Goal: Task Accomplishment & Management: Complete application form

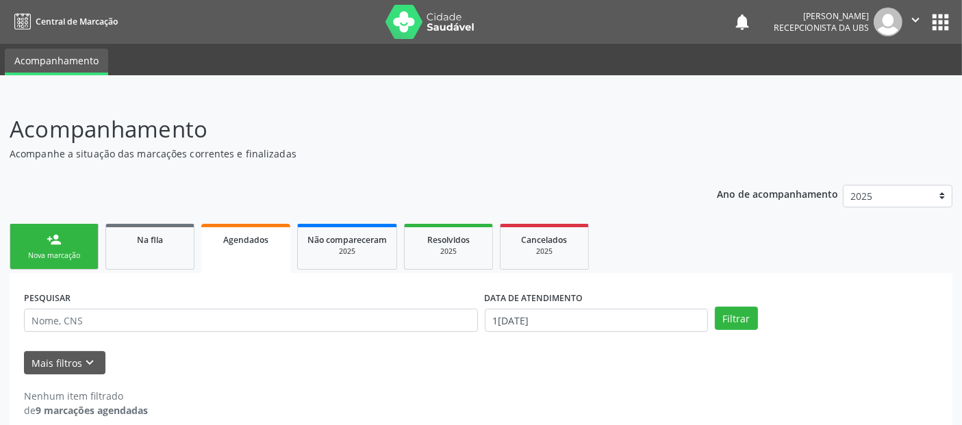
scroll to position [15, 0]
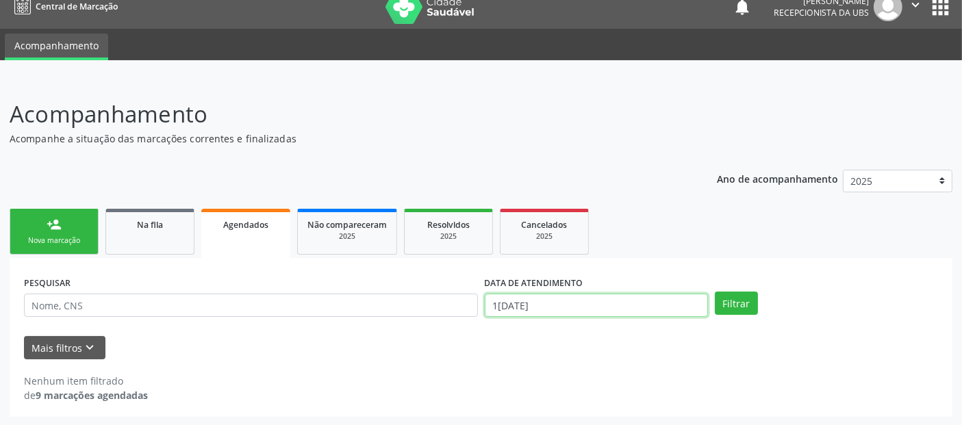
click at [561, 301] on input "1[DATE]" at bounding box center [596, 305] width 223 height 23
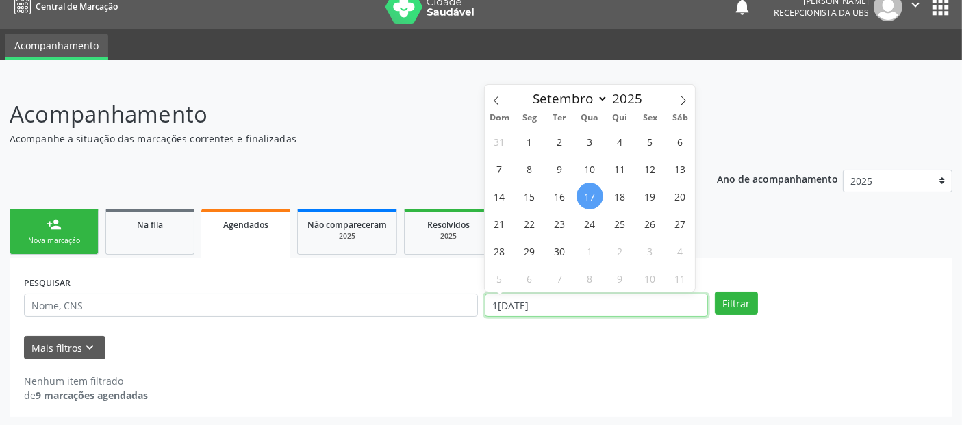
click at [561, 301] on input "1[DATE]" at bounding box center [596, 305] width 223 height 23
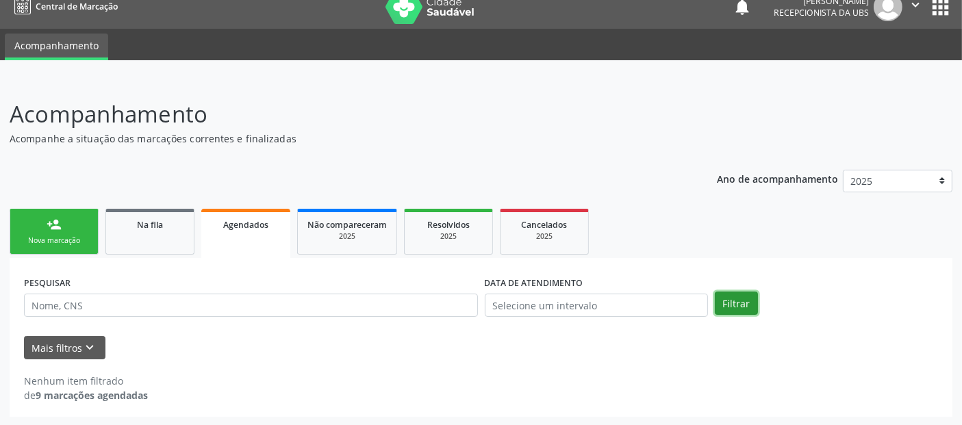
click at [744, 297] on button "Filtrar" at bounding box center [736, 303] width 43 height 23
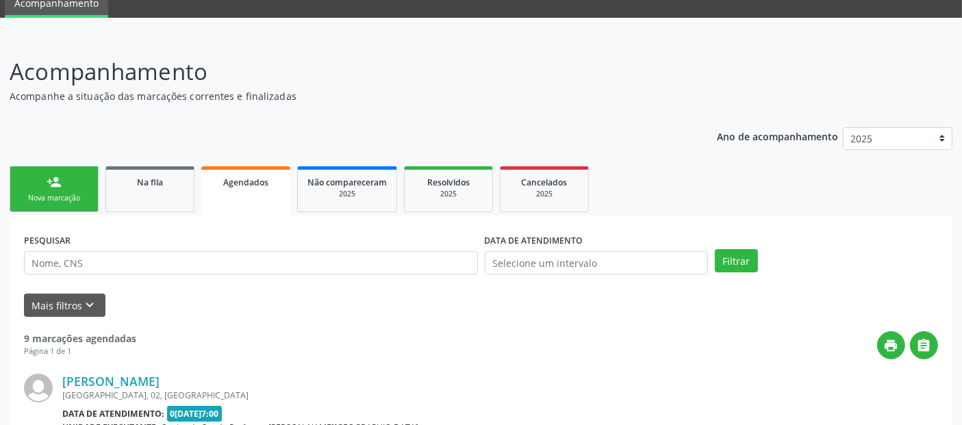
scroll to position [0, 0]
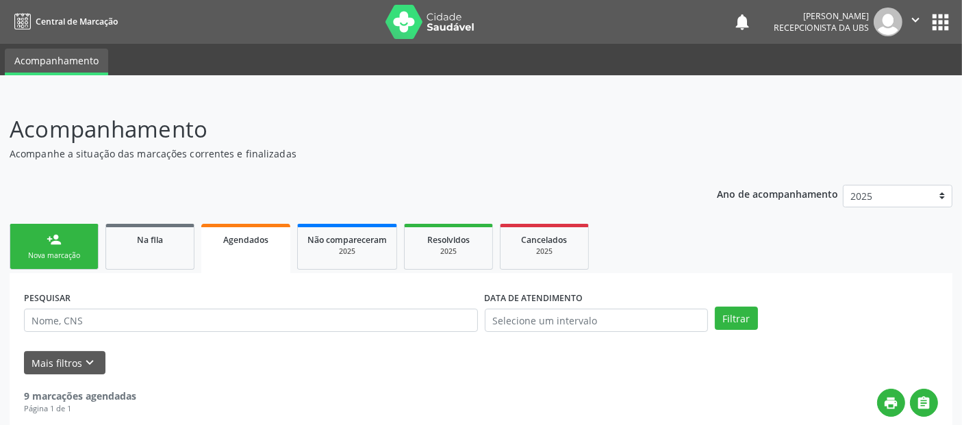
click at [33, 242] on link "person_add Nova marcação" at bounding box center [54, 247] width 89 height 46
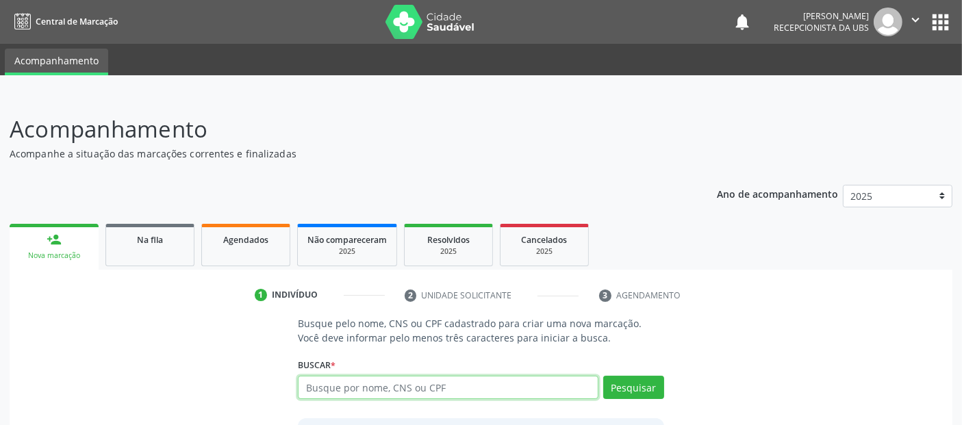
click at [468, 383] on input "text" at bounding box center [448, 387] width 300 height 23
type input "37335278449"
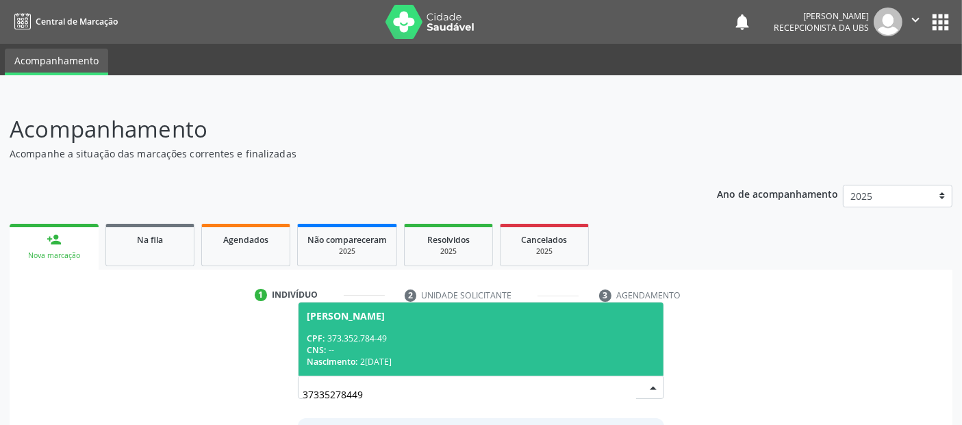
click at [499, 316] on div "[PERSON_NAME]" at bounding box center [481, 316] width 348 height 11
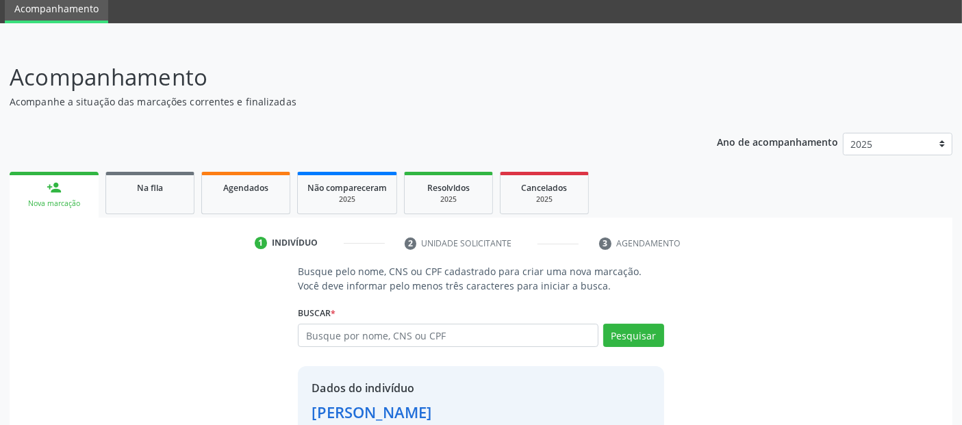
scroll to position [141, 0]
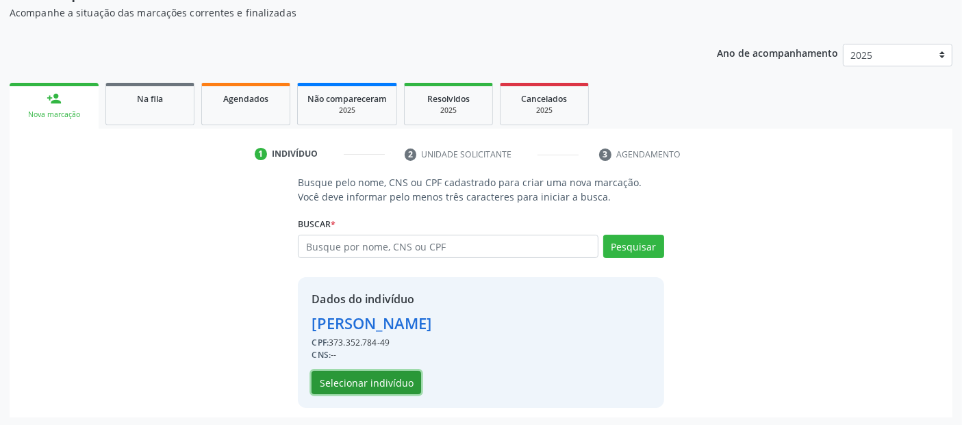
click at [369, 378] on button "Selecionar indivíduo" at bounding box center [367, 382] width 110 height 23
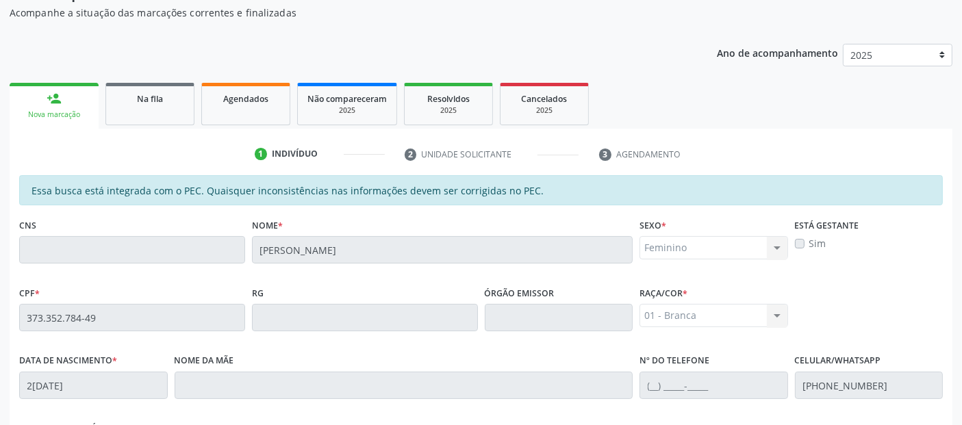
scroll to position [374, 0]
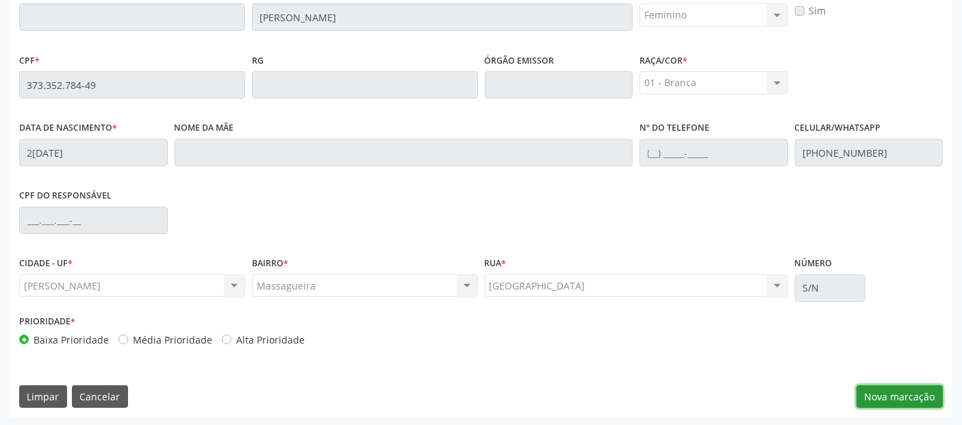
click at [890, 388] on button "Nova marcação" at bounding box center [900, 397] width 86 height 23
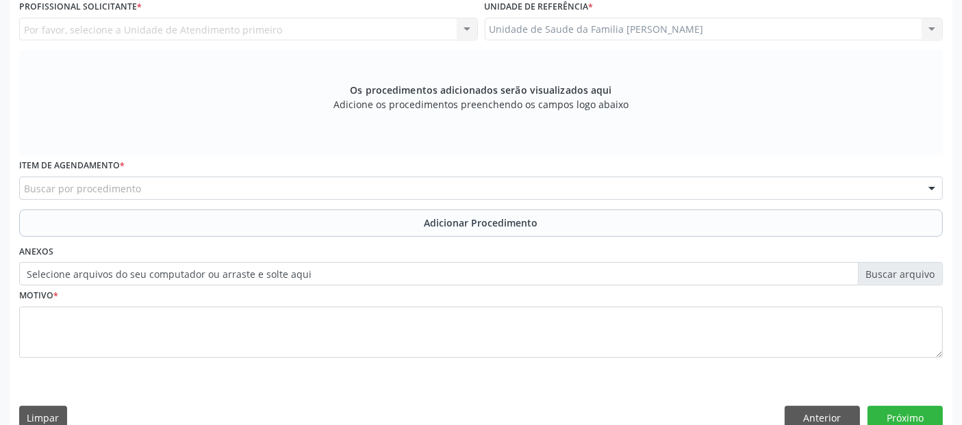
scroll to position [210, 0]
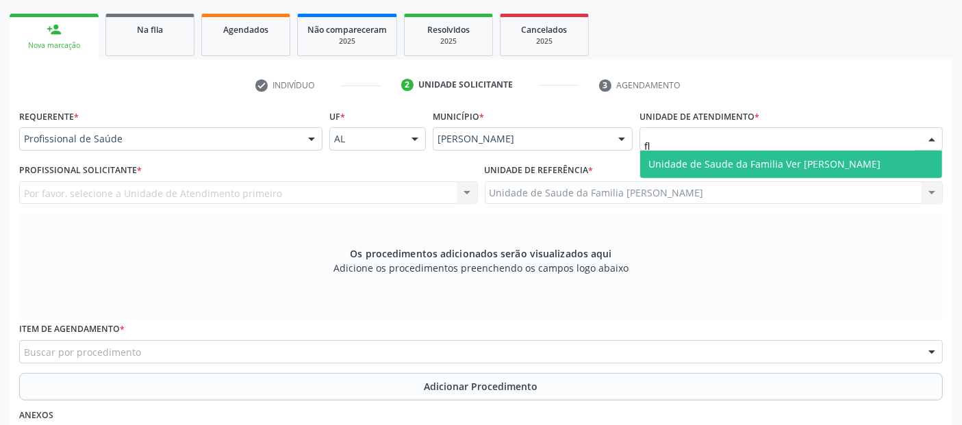
type input "f"
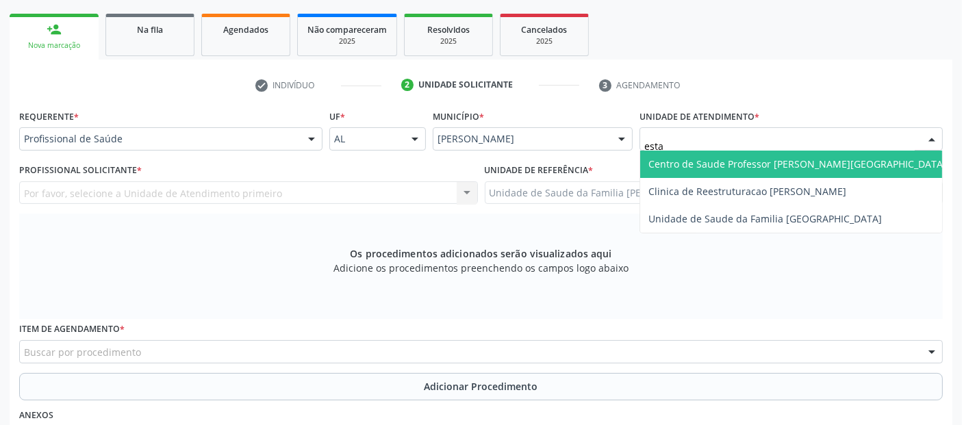
type input "estac"
click at [686, 165] on span "Centro de Saude Professor [PERSON_NAME][GEOGRAPHIC_DATA]" at bounding box center [798, 164] width 298 height 13
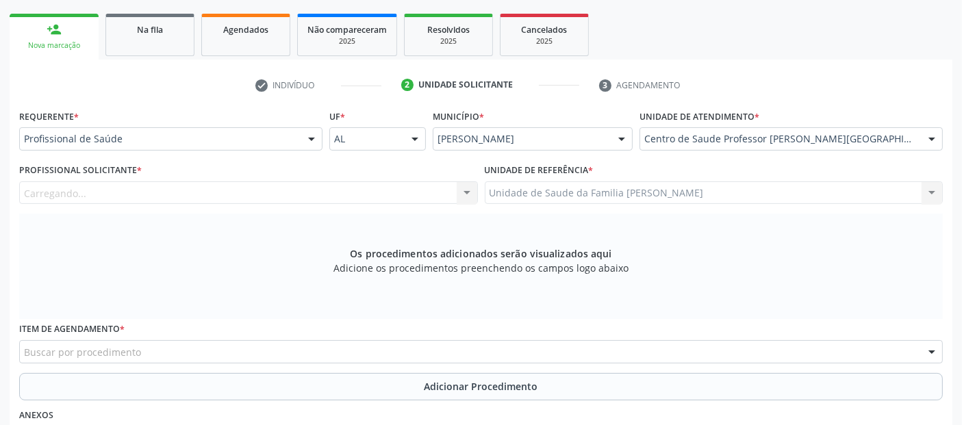
click at [147, 197] on div "Carregando... Nenhum resultado encontrado para: " " Não há nenhuma opção para s…" at bounding box center [248, 192] width 459 height 23
click at [147, 197] on div "Profissional solicitante" at bounding box center [248, 192] width 459 height 23
type input "c"
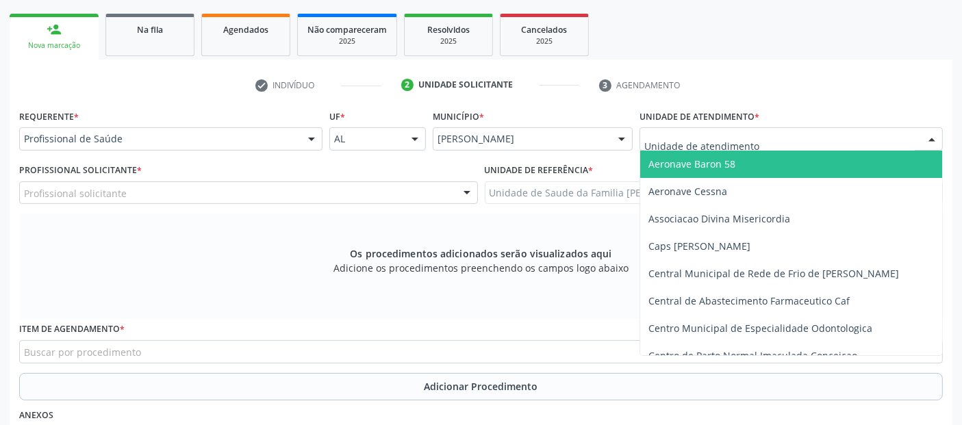
click at [770, 129] on div at bounding box center [791, 138] width 303 height 23
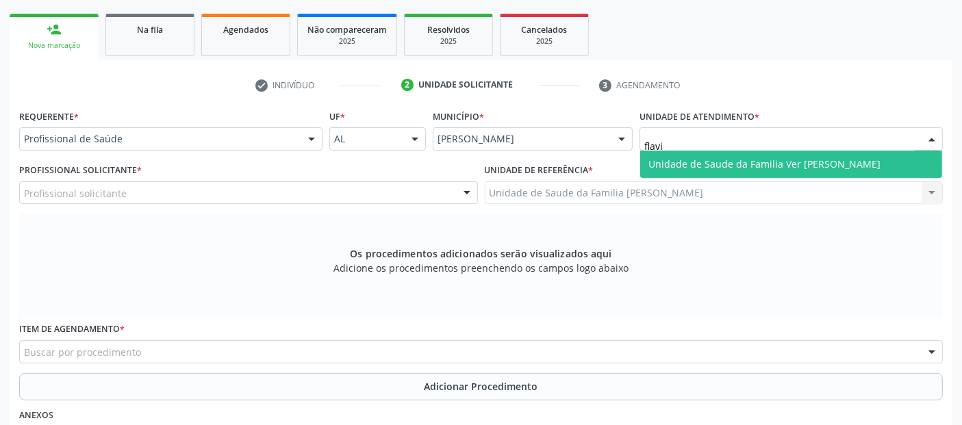
type input "[PERSON_NAME]"
click at [738, 158] on span "Unidade de Saude da Familia Ver [PERSON_NAME]" at bounding box center [765, 164] width 232 height 13
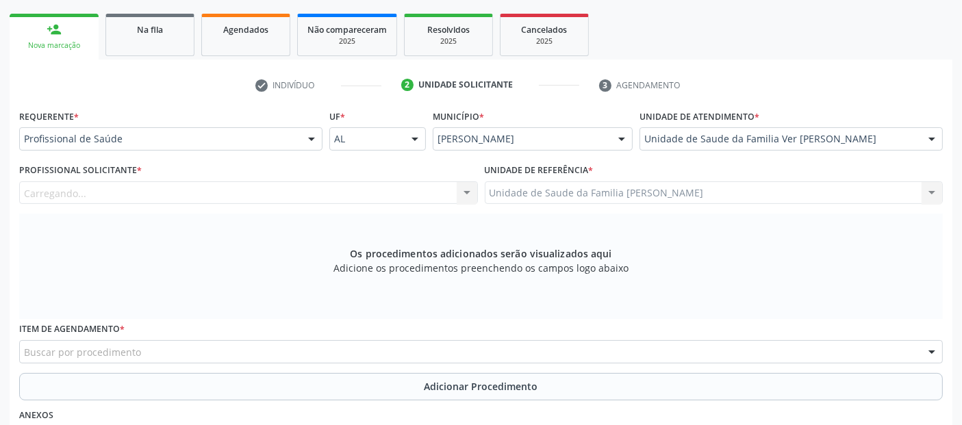
click at [196, 197] on div "Carregando... Assistente Administrativo - [PERSON_NAME] Assistente Administrati…" at bounding box center [248, 192] width 459 height 23
click at [129, 199] on div "Profissional solicitante" at bounding box center [248, 192] width 459 height 23
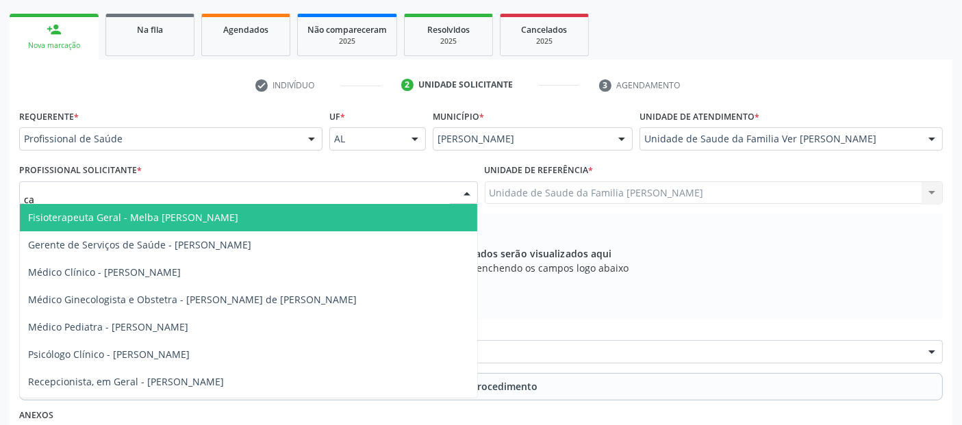
type input "c"
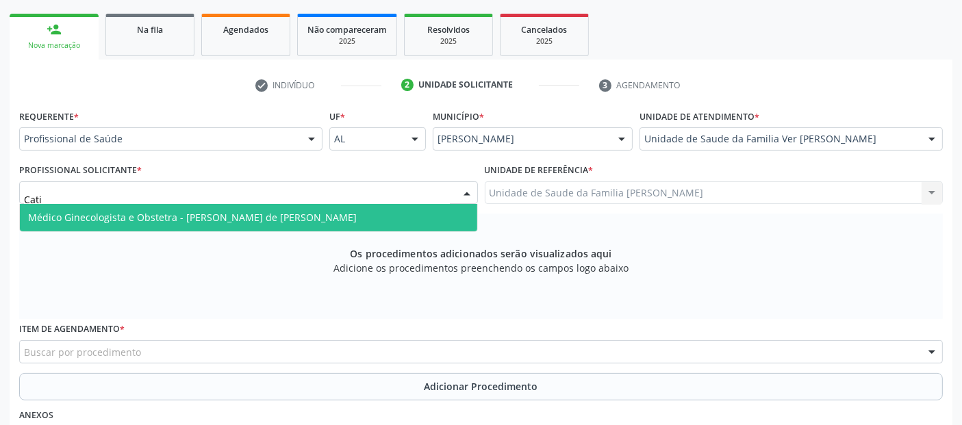
type input "Catia"
click at [158, 215] on span "Médico Ginecologista e Obstetra - [PERSON_NAME] de [PERSON_NAME]" at bounding box center [192, 217] width 329 height 13
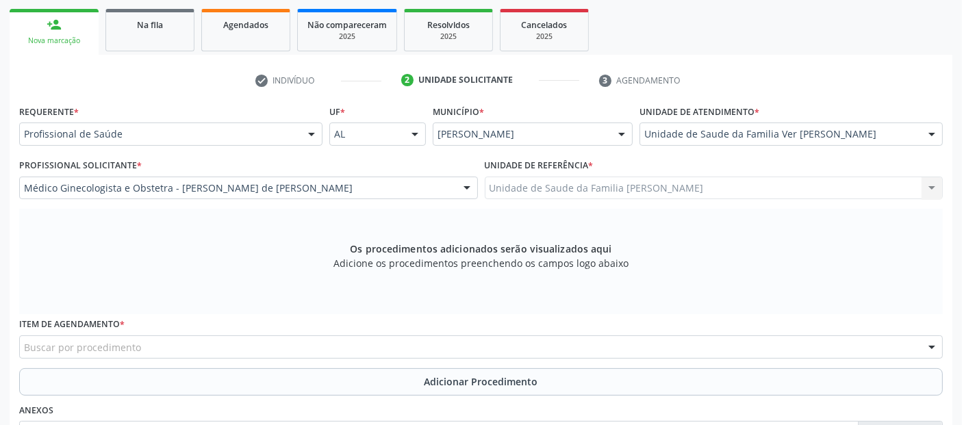
scroll to position [395, 0]
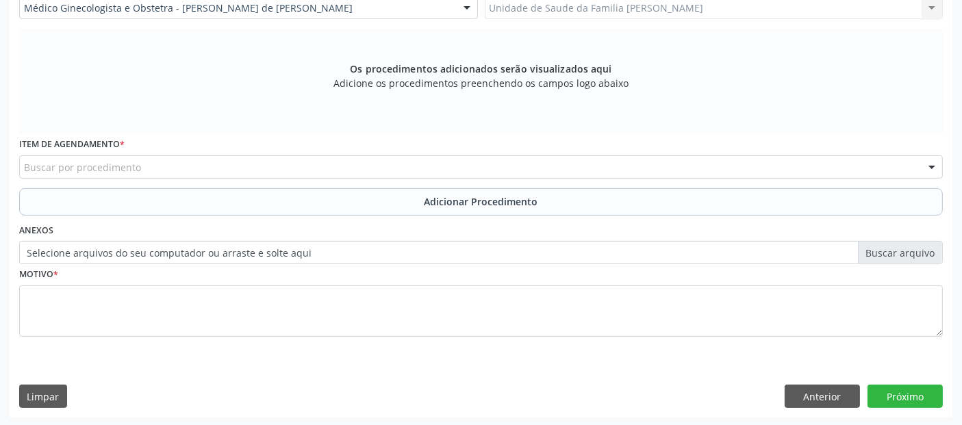
click at [336, 151] on div "Item de agendamento * Buscar por procedimento 0304070076 - .Quimioterapia de Le…" at bounding box center [481, 156] width 924 height 44
click at [321, 162] on div "Buscar por procedimento" at bounding box center [481, 166] width 924 height 23
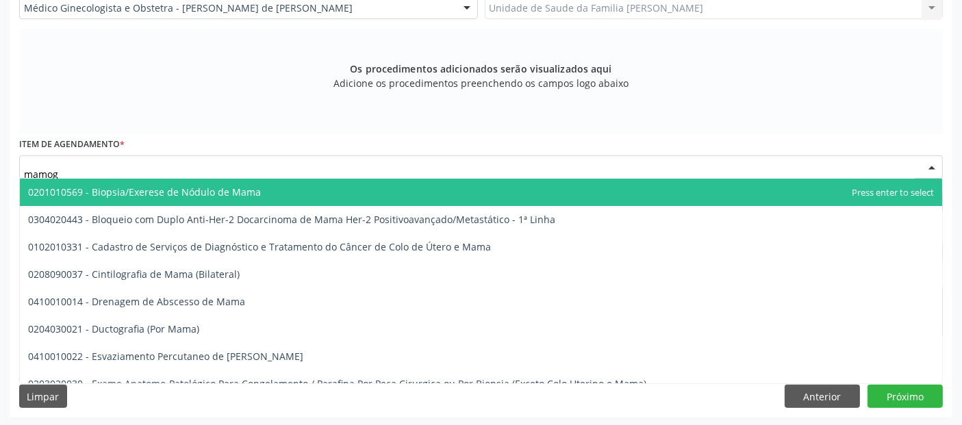
type input "mamogr"
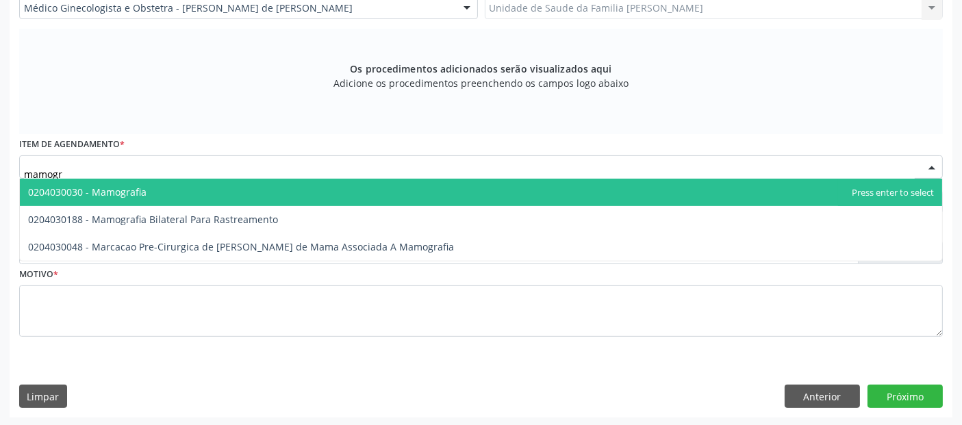
click at [217, 190] on span "0204030030 - Mamografia" at bounding box center [481, 192] width 922 height 27
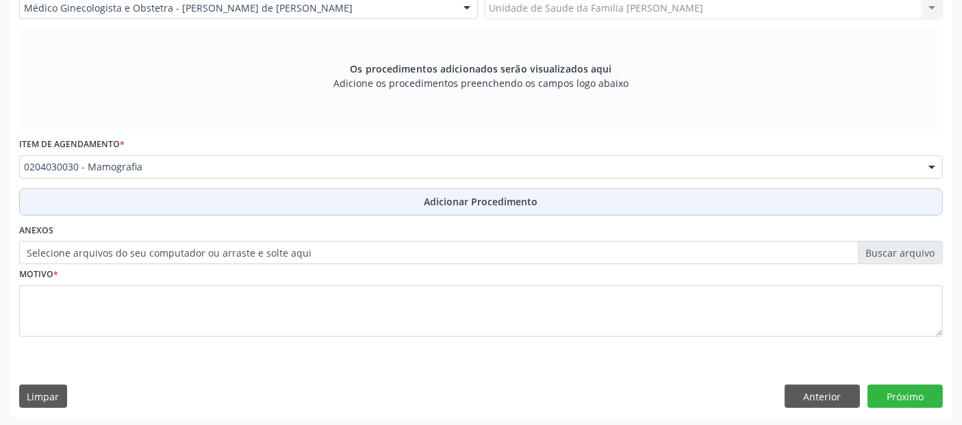
click at [213, 207] on button "Adicionar Procedimento" at bounding box center [481, 201] width 924 height 27
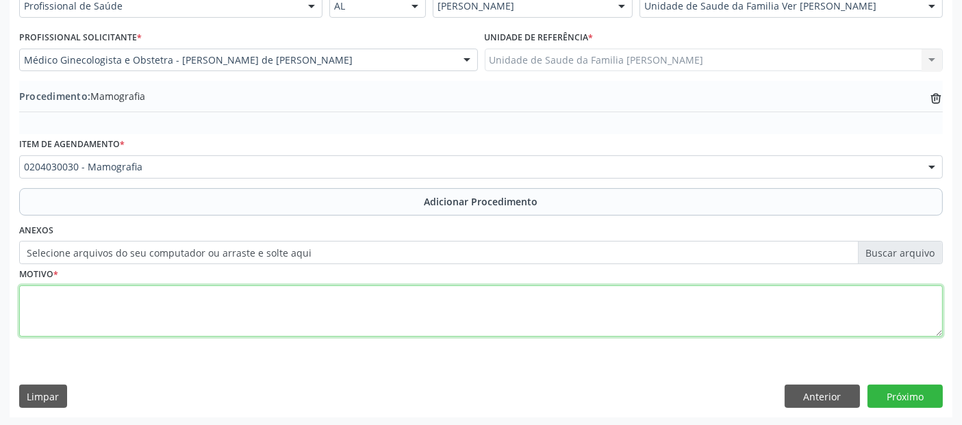
click at [190, 292] on textarea at bounding box center [481, 312] width 924 height 52
type textarea "r"
type textarea "Rastreamento."
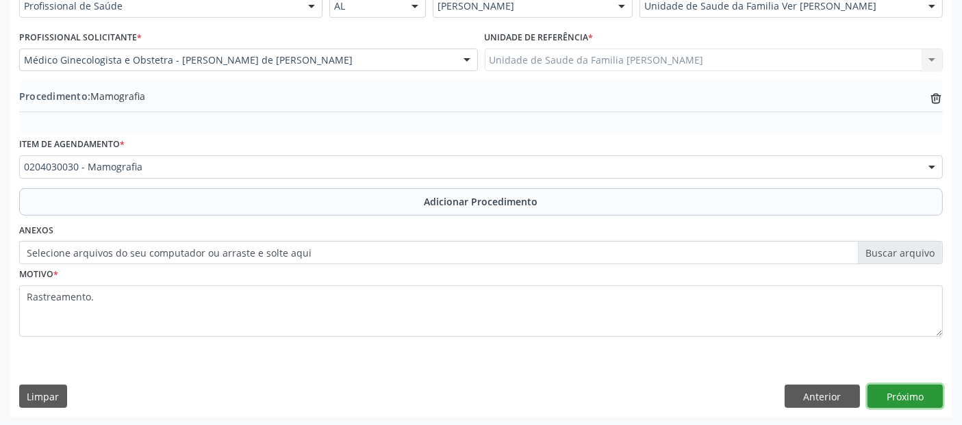
click at [887, 390] on button "Próximo" at bounding box center [905, 396] width 75 height 23
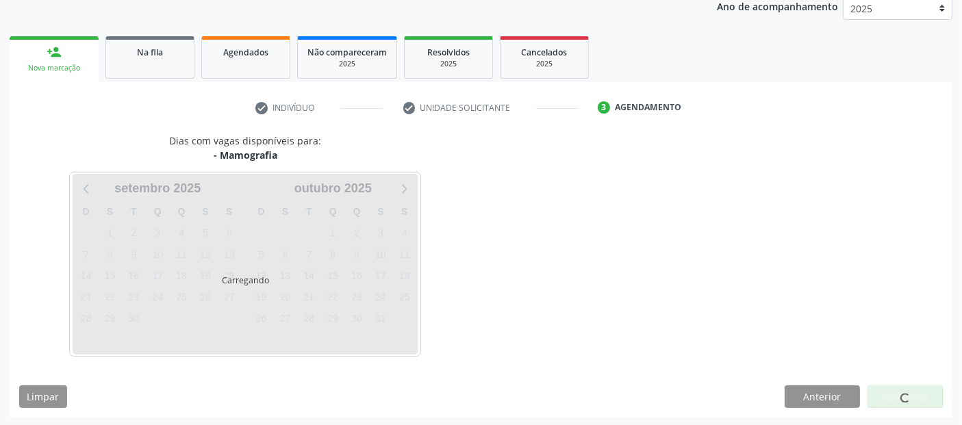
click at [887, 390] on div at bounding box center [905, 397] width 75 height 23
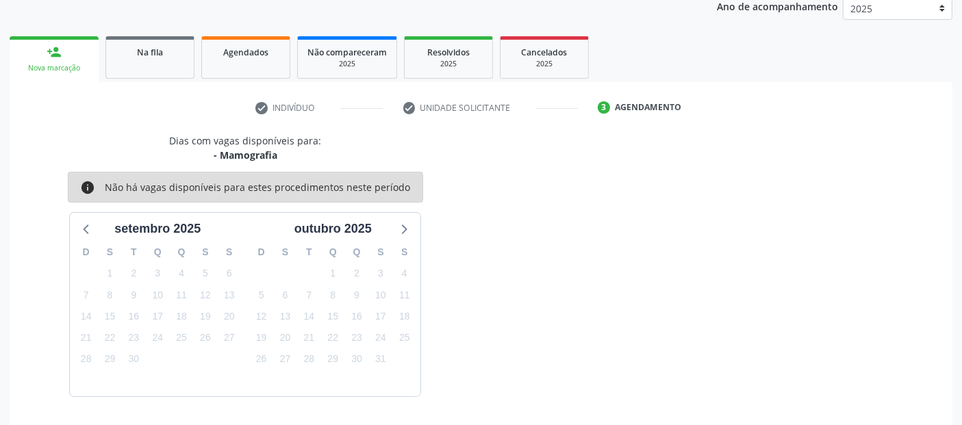
scroll to position [228, 0]
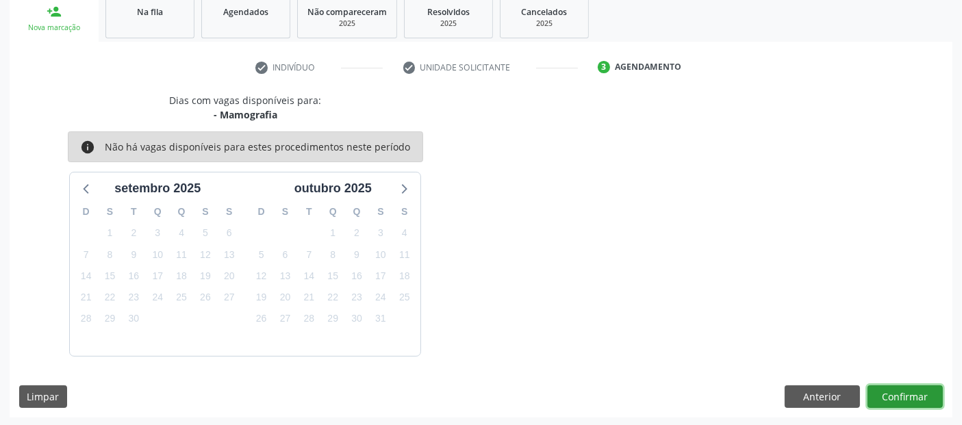
click at [887, 390] on button "Confirmar" at bounding box center [905, 397] width 75 height 23
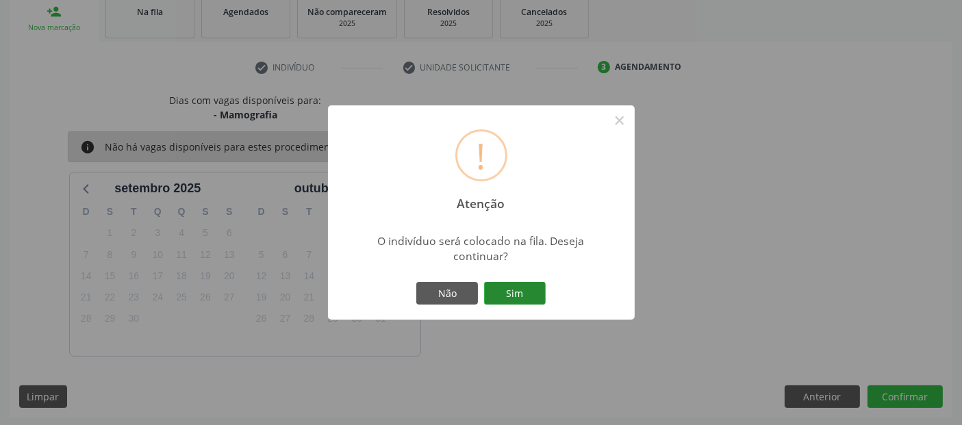
click at [520, 297] on button "Sim" at bounding box center [515, 293] width 62 height 23
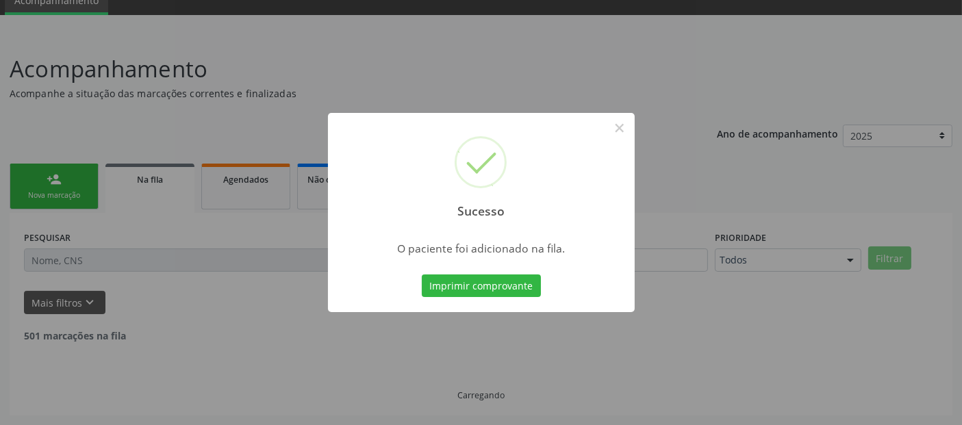
scroll to position [45, 0]
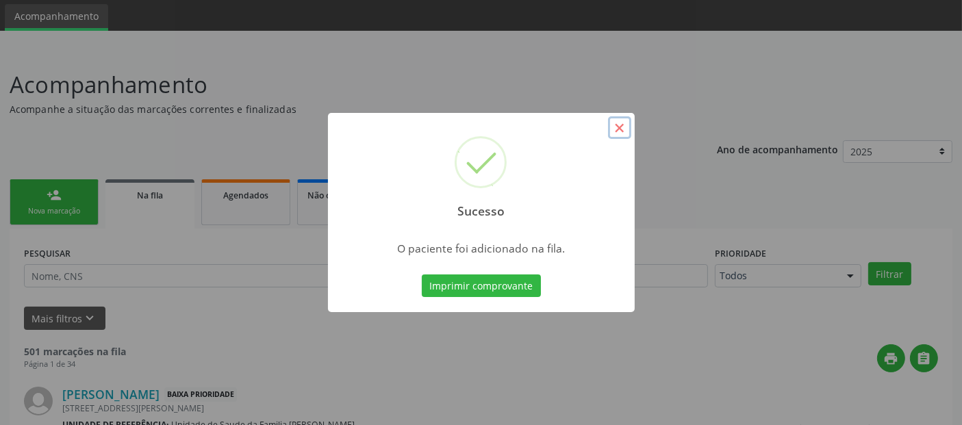
click at [621, 127] on button "×" at bounding box center [619, 127] width 23 height 23
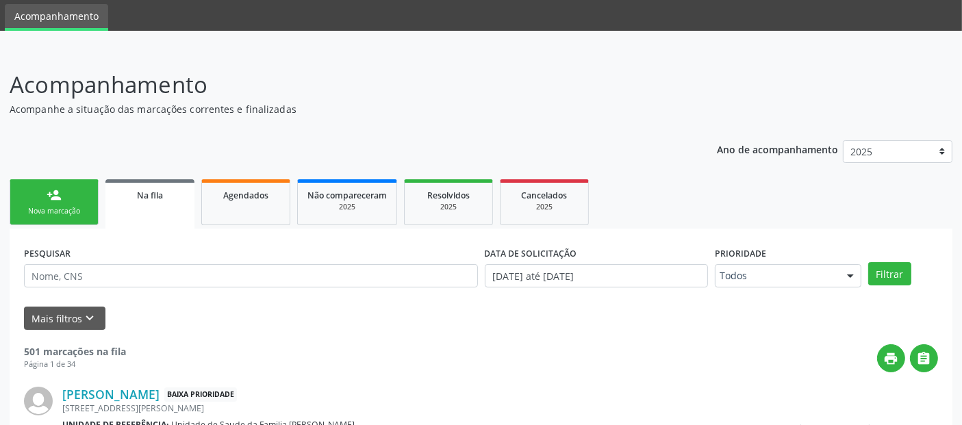
click at [65, 202] on link "person_add Nova marcação" at bounding box center [54, 202] width 89 height 46
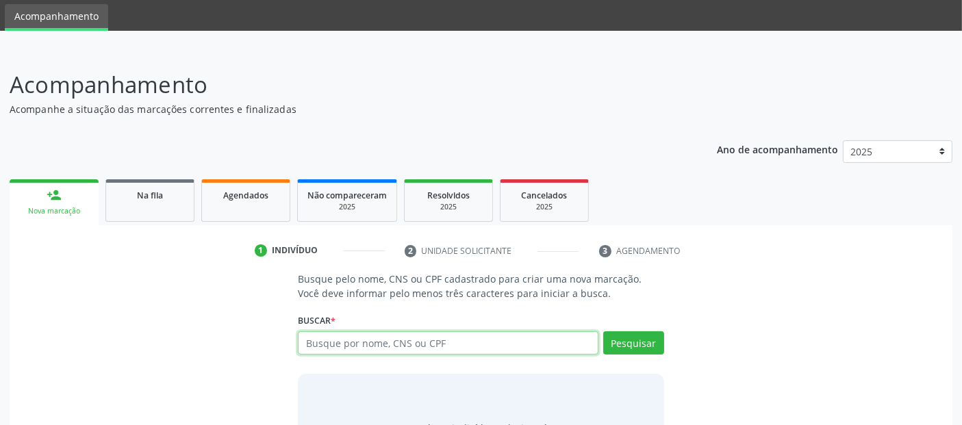
click at [340, 341] on input "text" at bounding box center [448, 342] width 300 height 23
type input "37335278449"
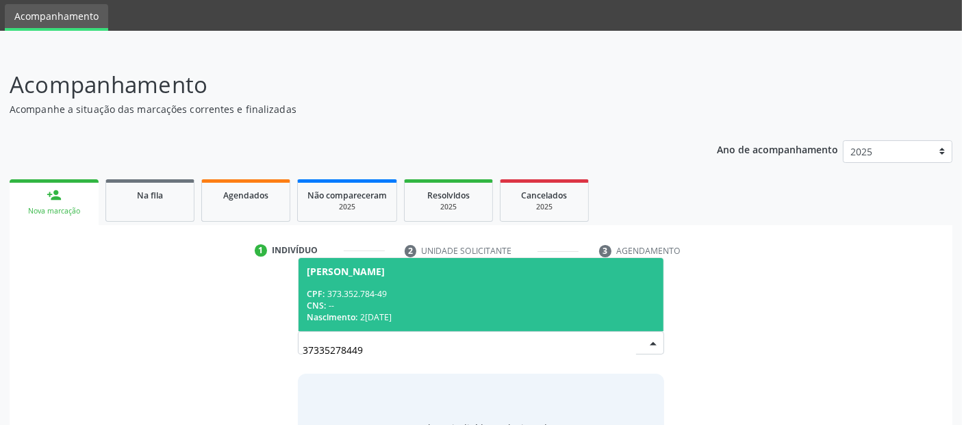
click at [422, 307] on div "CNS: --" at bounding box center [481, 306] width 348 height 12
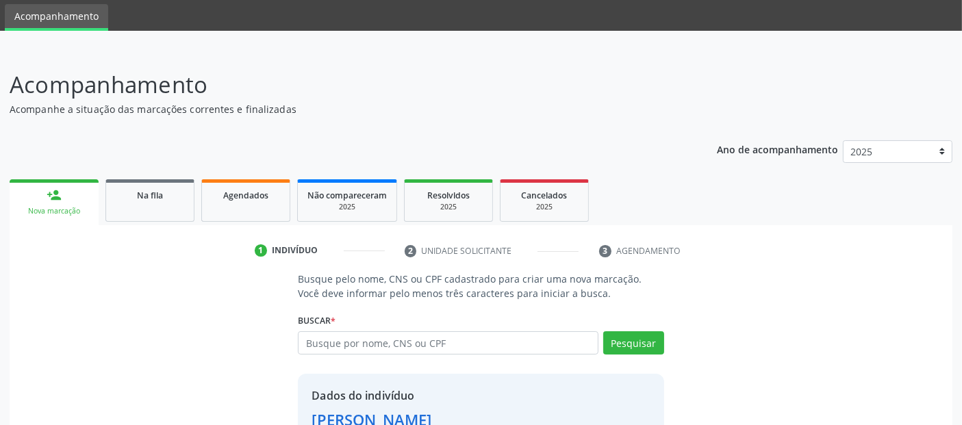
scroll to position [141, 0]
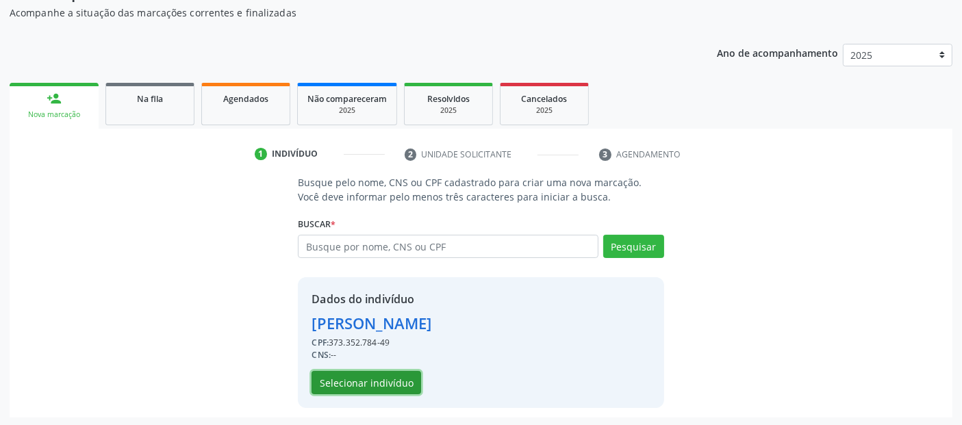
click at [390, 376] on button "Selecionar indivíduo" at bounding box center [367, 382] width 110 height 23
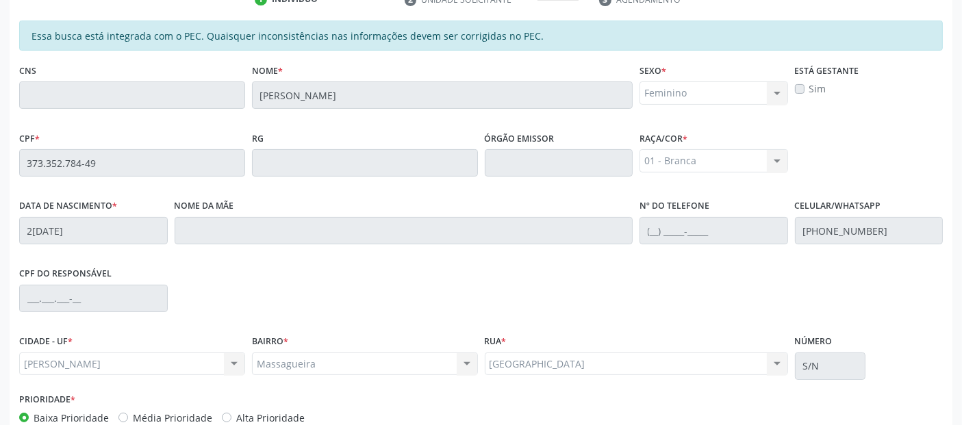
scroll to position [374, 0]
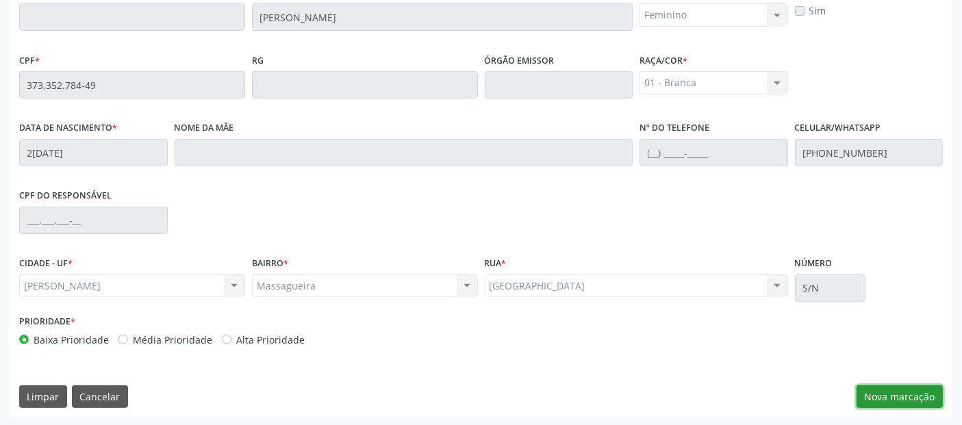
click at [897, 397] on button "Nova marcação" at bounding box center [900, 397] width 86 height 23
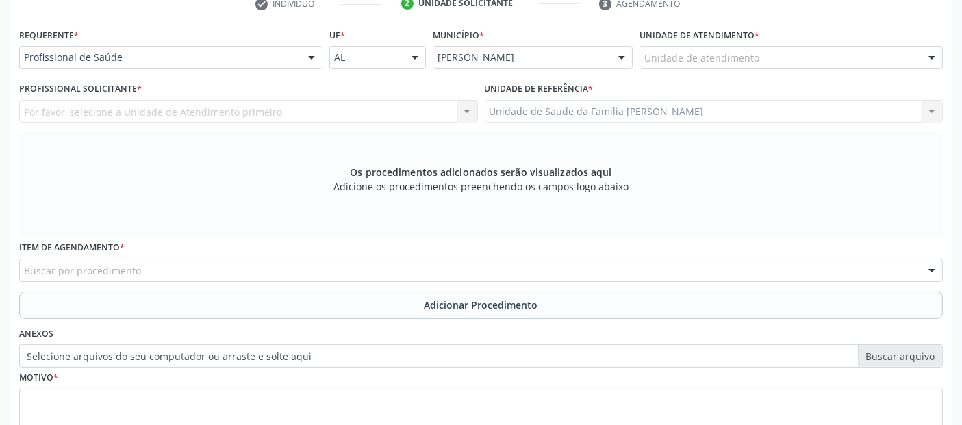
scroll to position [276, 0]
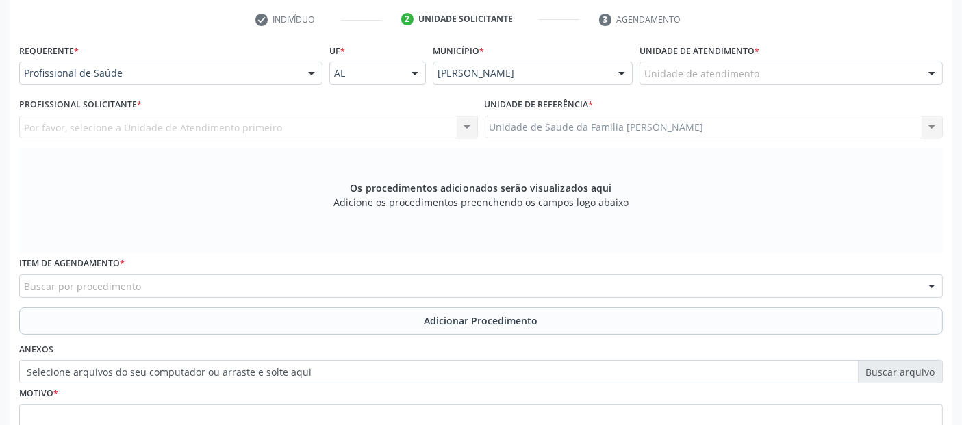
click at [644, 66] on div "Unidade de atendimento * Unidade de atendimento Aeronave Baron 58 Aeronave Cess…" at bounding box center [791, 66] width 310 height 53
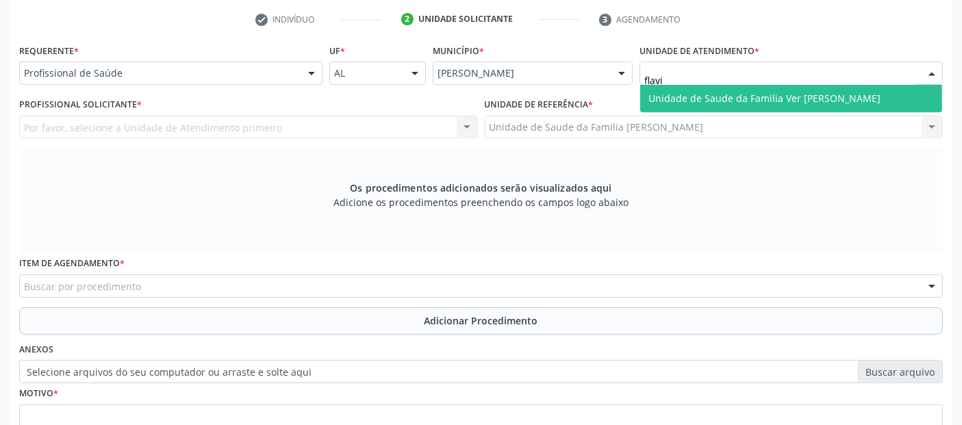
type input "[PERSON_NAME]"
click at [656, 88] on span "Unidade de Saude da Familia Ver [PERSON_NAME]" at bounding box center [791, 98] width 302 height 27
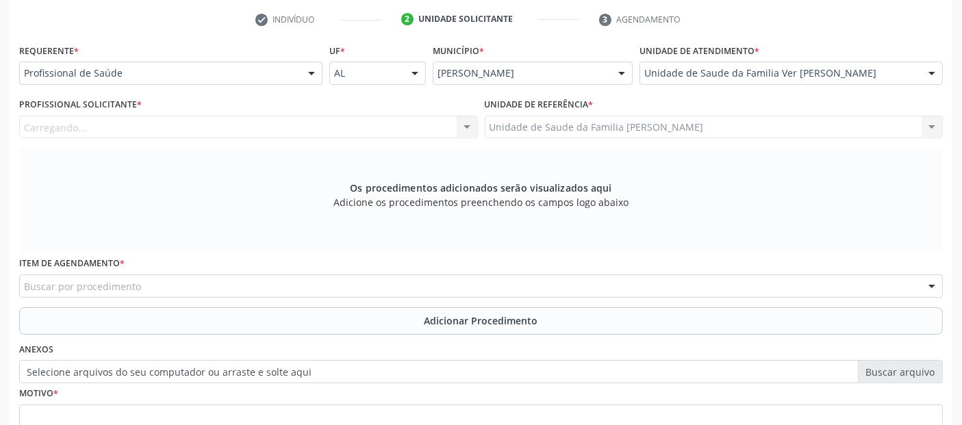
click at [158, 129] on div "Carregando... Nenhum resultado encontrado para: " " Não há nenhuma opção para s…" at bounding box center [248, 127] width 459 height 23
click at [158, 129] on div "Profissional solicitante" at bounding box center [248, 127] width 459 height 23
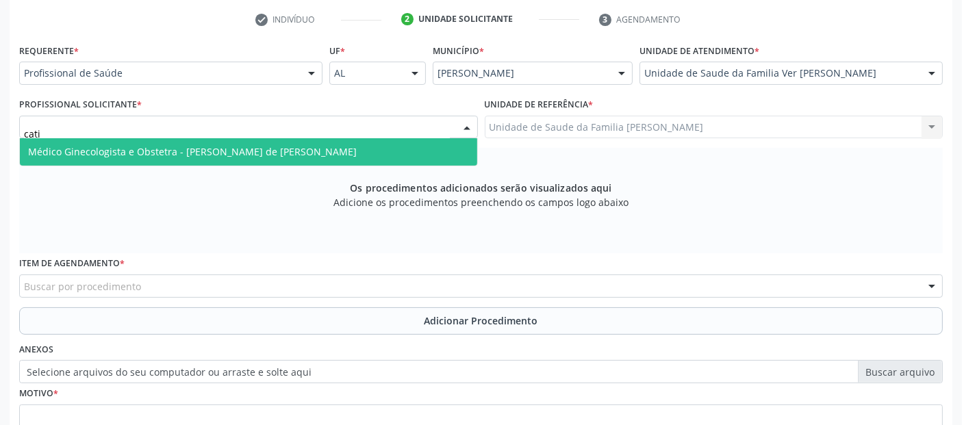
type input "catia"
click at [262, 145] on span "Médico Ginecologista e Obstetra - [PERSON_NAME] de [PERSON_NAME]" at bounding box center [192, 151] width 329 height 13
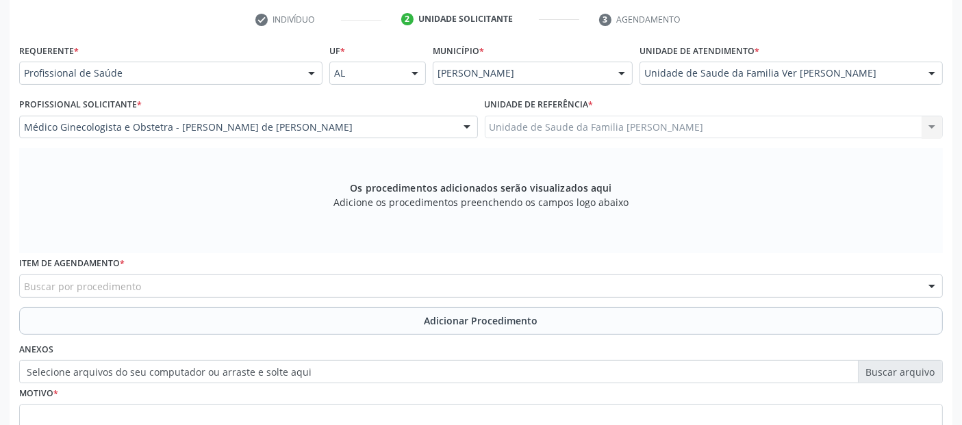
drag, startPoint x: 957, startPoint y: 298, endPoint x: 973, endPoint y: 331, distance: 36.4
click at [540, 278] on div "Buscar por procedimento" at bounding box center [481, 286] width 924 height 23
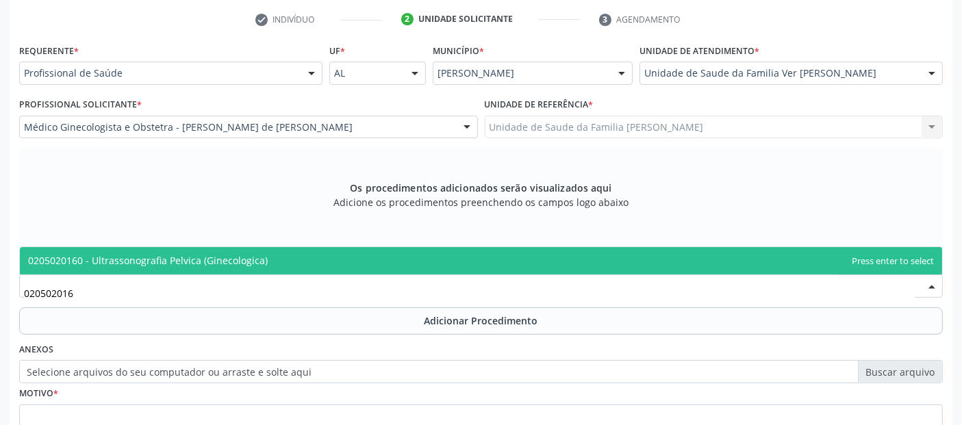
click at [402, 251] on span "0205020160 - Ultrassonografia Pelvica (Ginecologica)" at bounding box center [481, 260] width 922 height 27
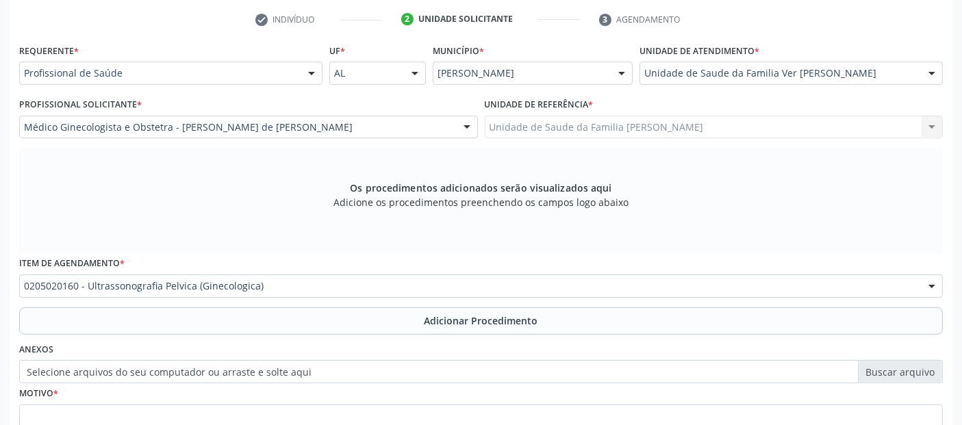
click at [361, 320] on button "Adicionar Procedimento" at bounding box center [481, 320] width 924 height 27
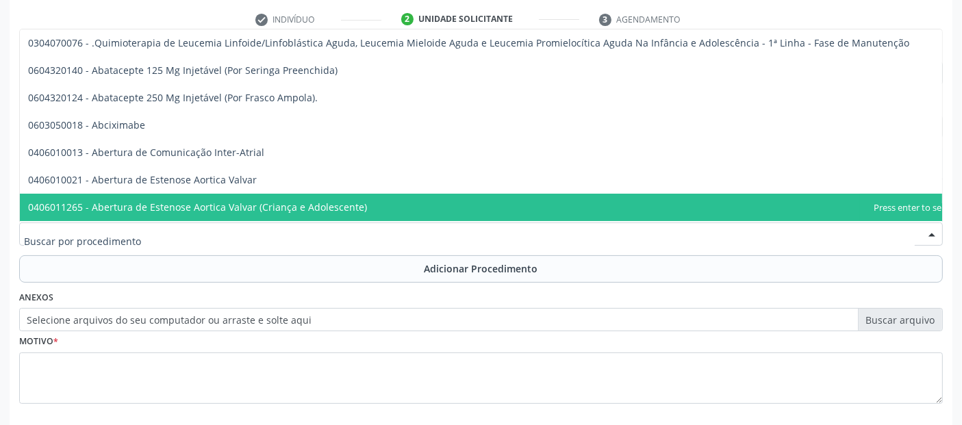
click at [250, 233] on input "text" at bounding box center [469, 240] width 891 height 27
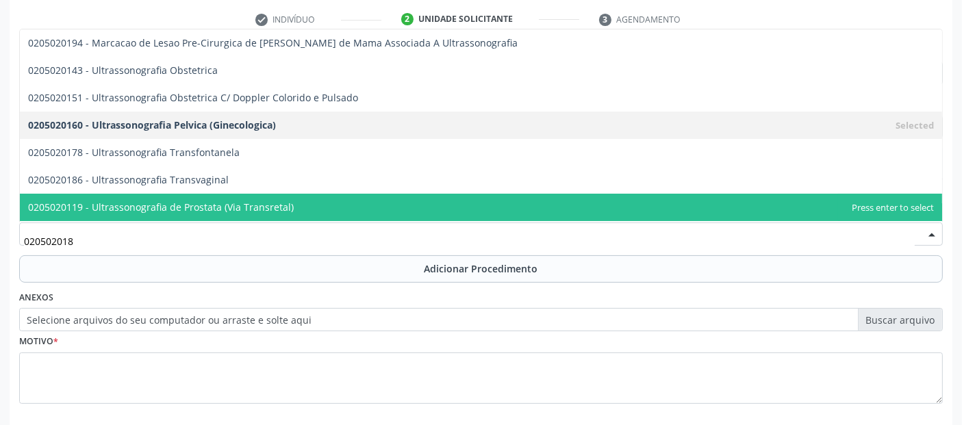
type input "0205020186"
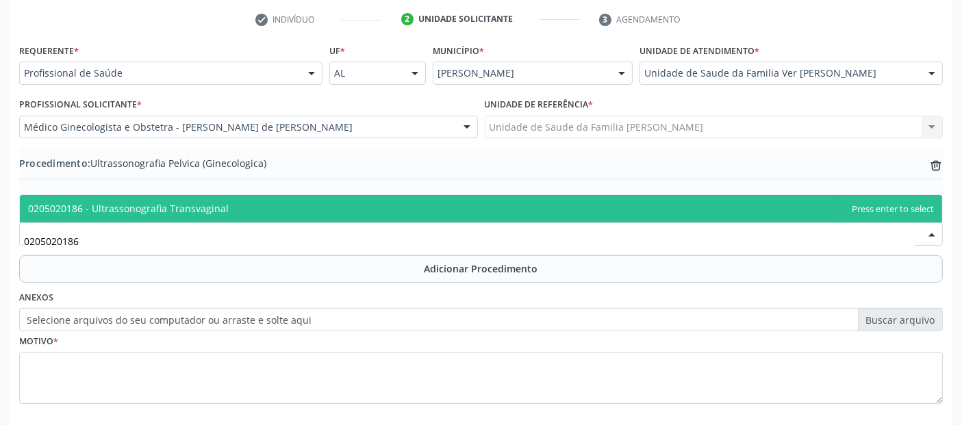
click at [270, 204] on span "0205020186 - Ultrassonografia Transvaginal" at bounding box center [481, 208] width 922 height 27
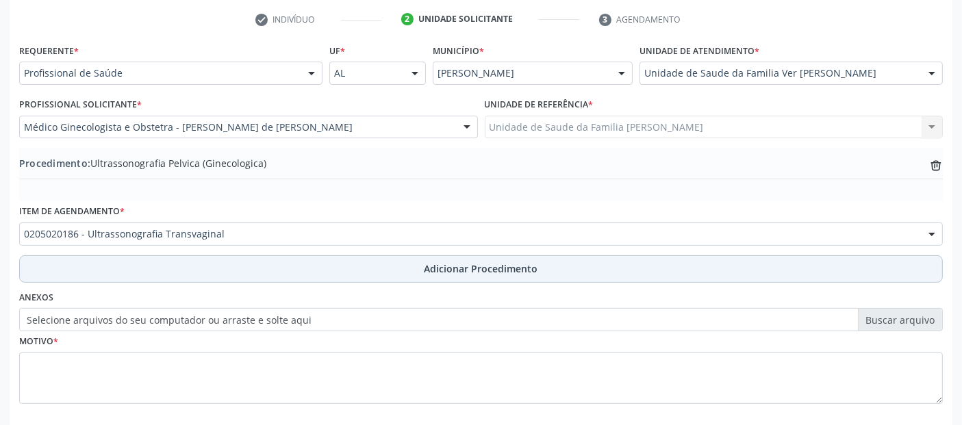
click at [301, 266] on button "Adicionar Procedimento" at bounding box center [481, 268] width 924 height 27
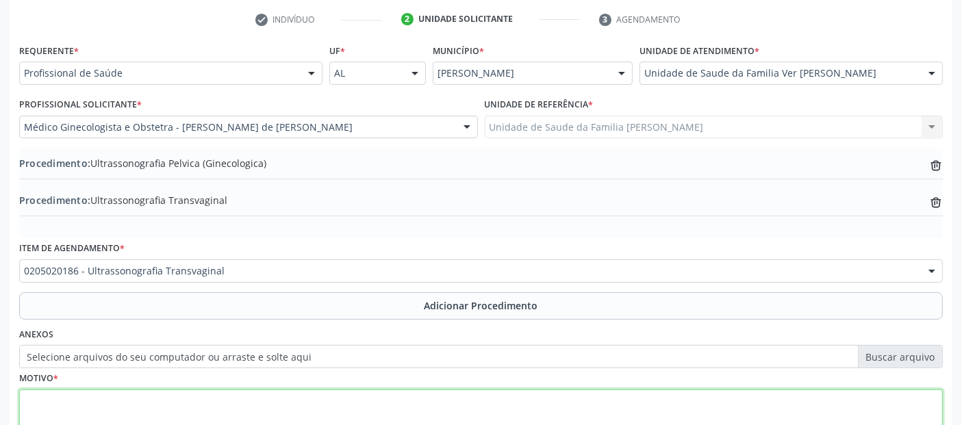
click at [238, 404] on textarea at bounding box center [481, 416] width 924 height 52
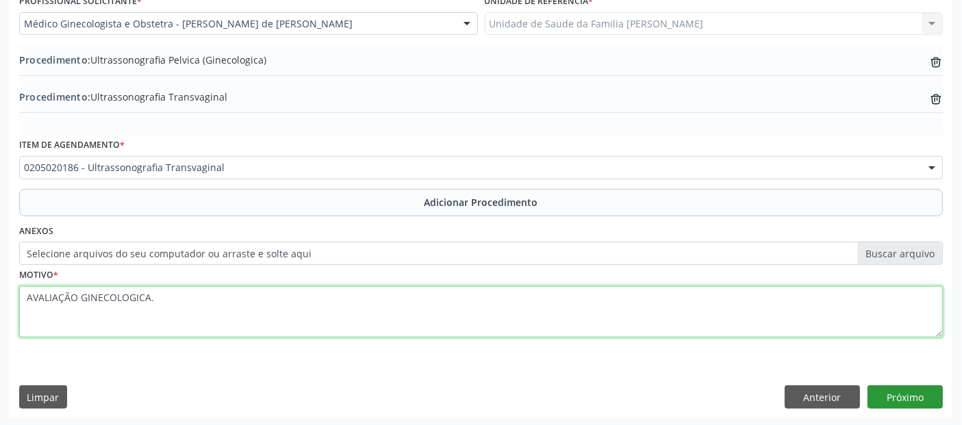
type textarea "AVALIAÇÃO GINECOLOGICA."
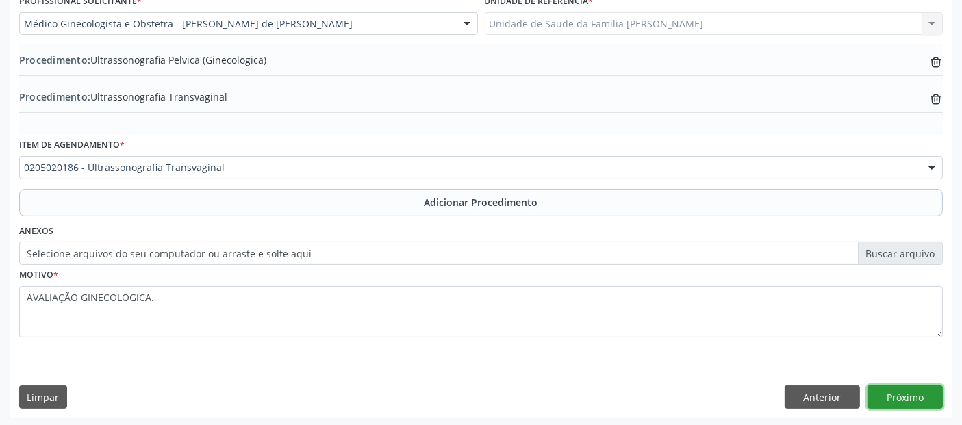
click at [891, 388] on button "Próximo" at bounding box center [905, 397] width 75 height 23
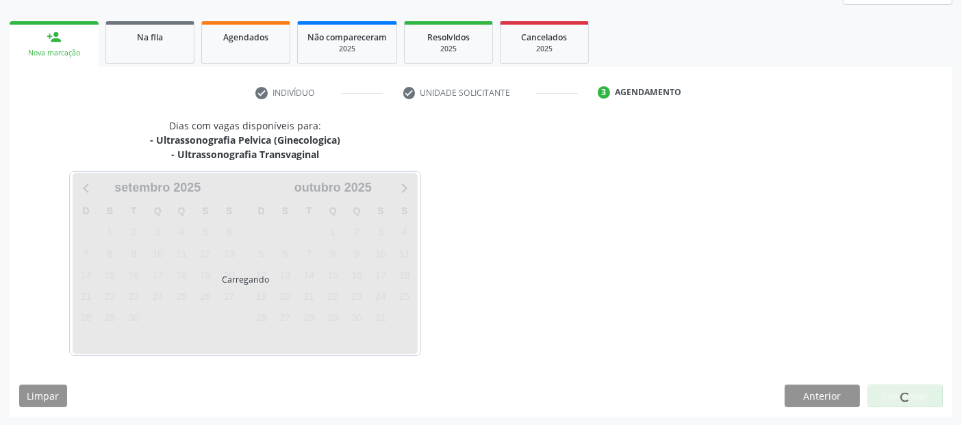
scroll to position [242, 0]
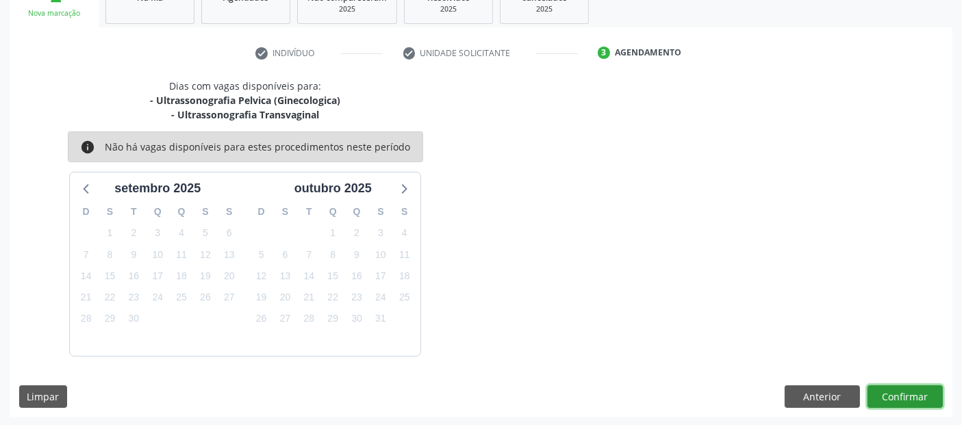
click at [924, 396] on button "Confirmar" at bounding box center [905, 397] width 75 height 23
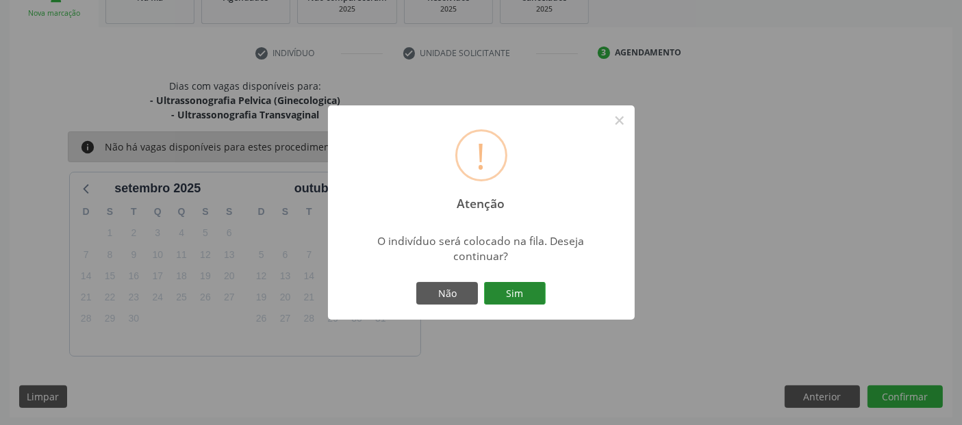
click at [530, 293] on button "Sim" at bounding box center [515, 293] width 62 height 23
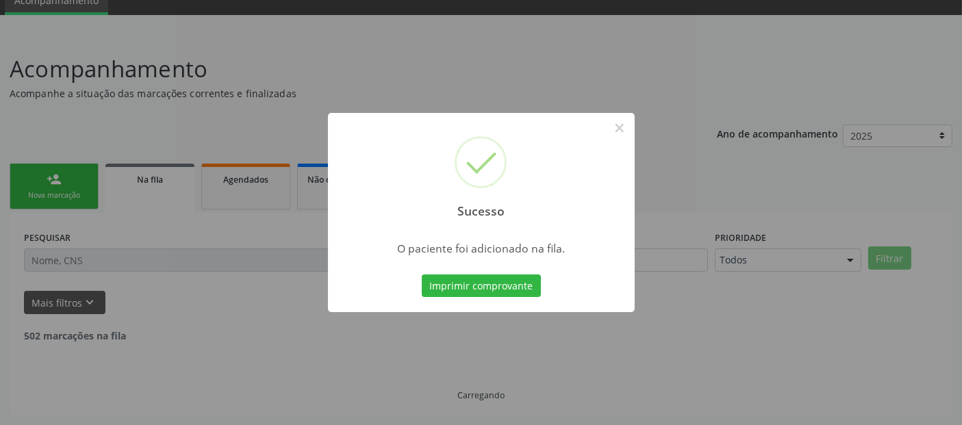
scroll to position [45, 0]
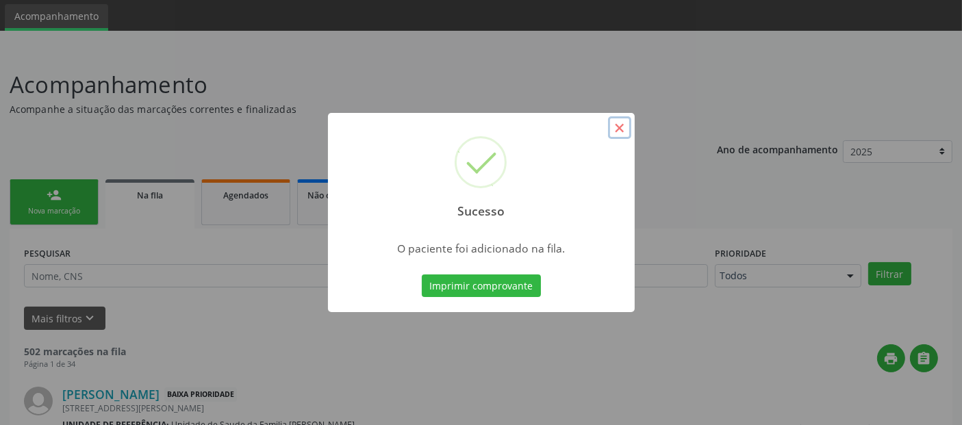
click at [618, 124] on button "×" at bounding box center [619, 127] width 23 height 23
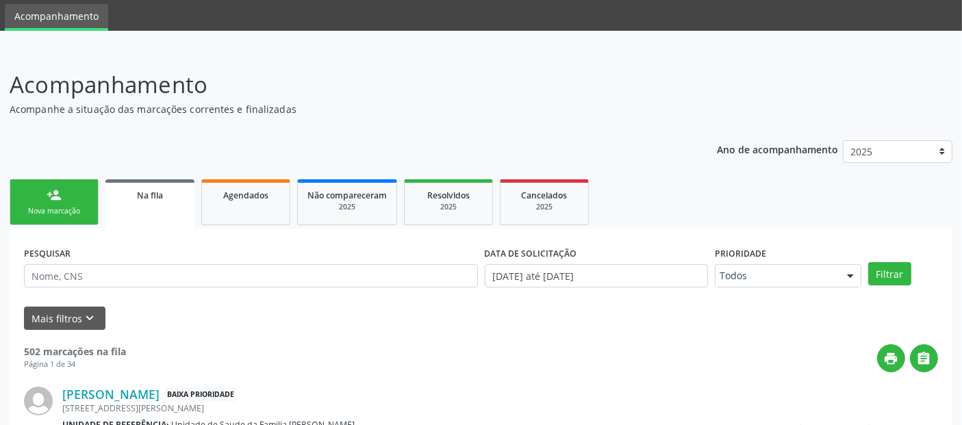
click at [64, 218] on link "person_add Nova marcação" at bounding box center [54, 202] width 89 height 46
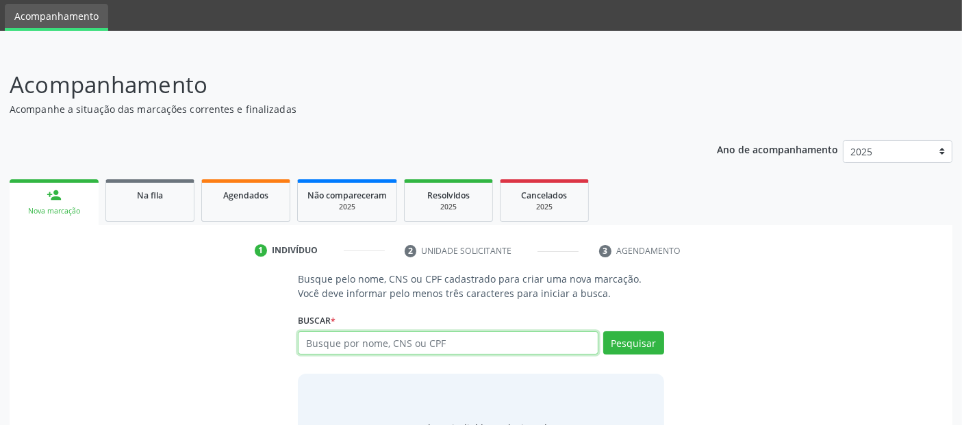
click at [507, 337] on input "text" at bounding box center [448, 342] width 300 height 23
paste input "70067310460"
type input "70067310460"
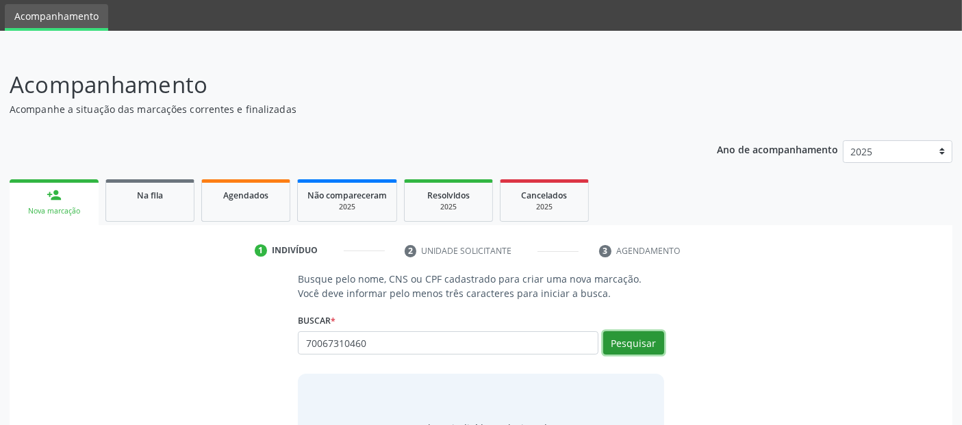
click at [617, 344] on button "Pesquisar" at bounding box center [633, 342] width 61 height 23
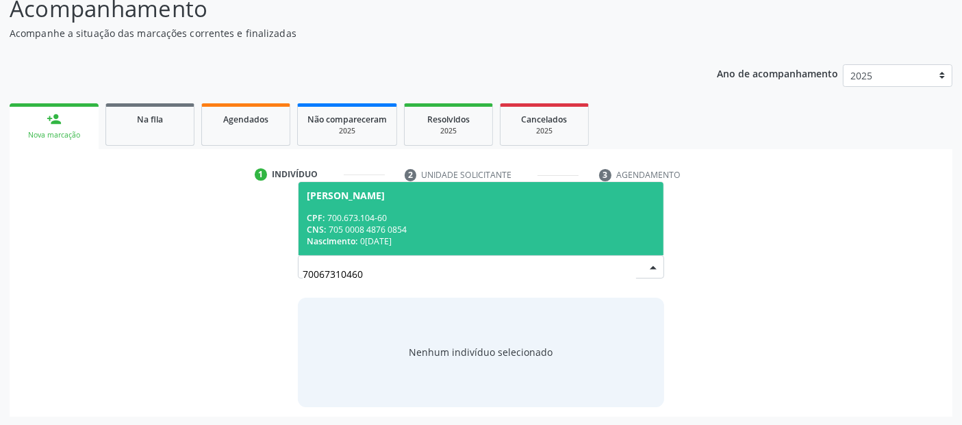
click at [466, 194] on div "[PERSON_NAME]" at bounding box center [481, 195] width 348 height 11
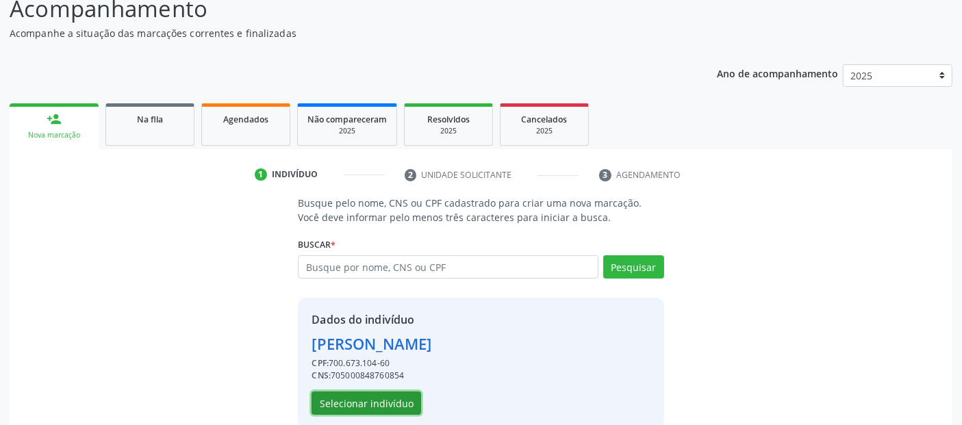
click at [363, 402] on button "Selecionar indivíduo" at bounding box center [367, 403] width 110 height 23
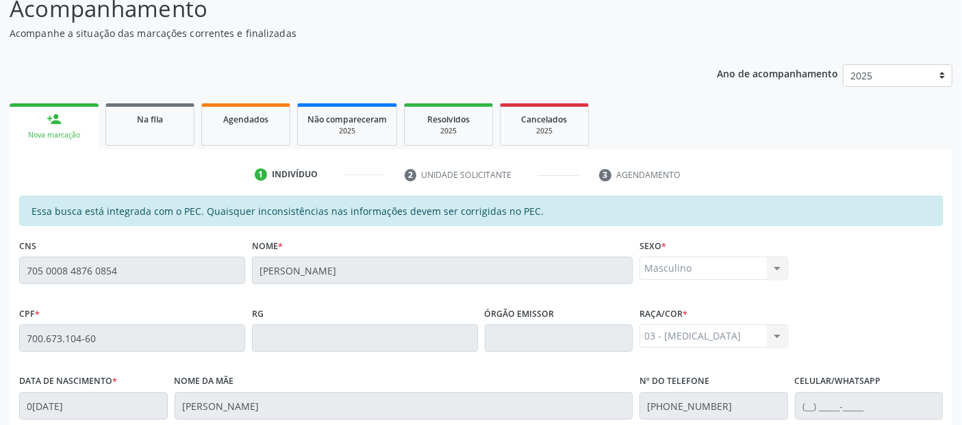
scroll to position [374, 0]
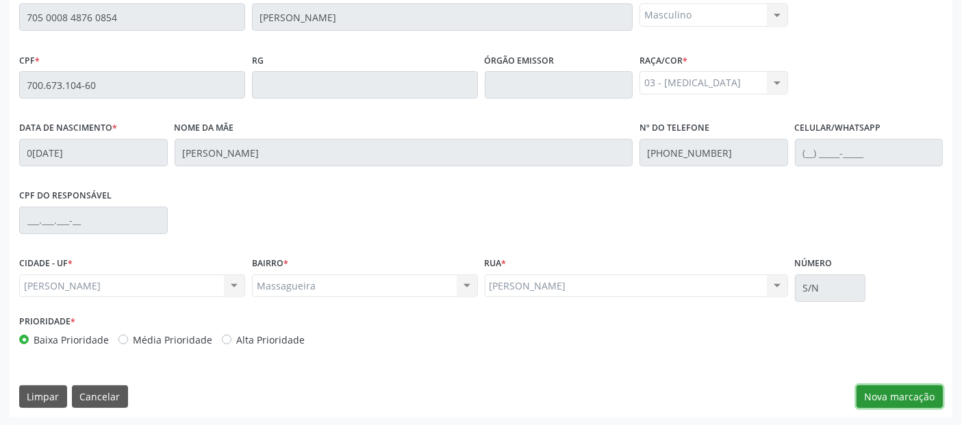
click at [909, 386] on button "Nova marcação" at bounding box center [900, 397] width 86 height 23
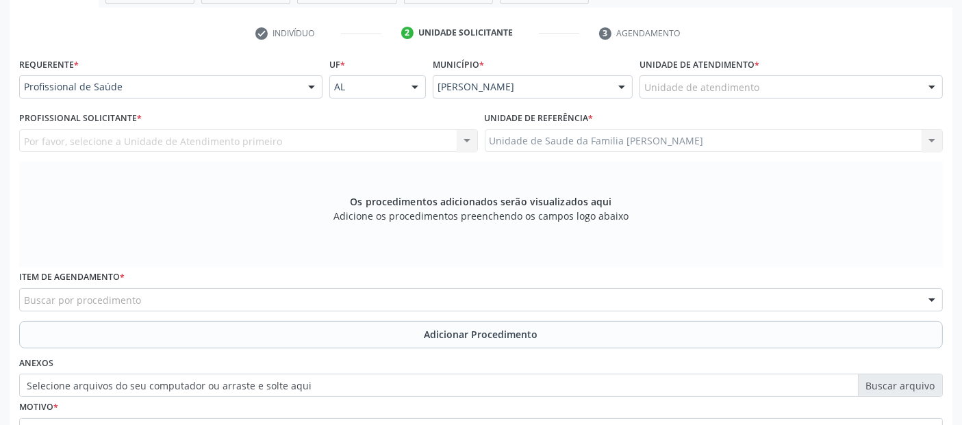
scroll to position [260, 0]
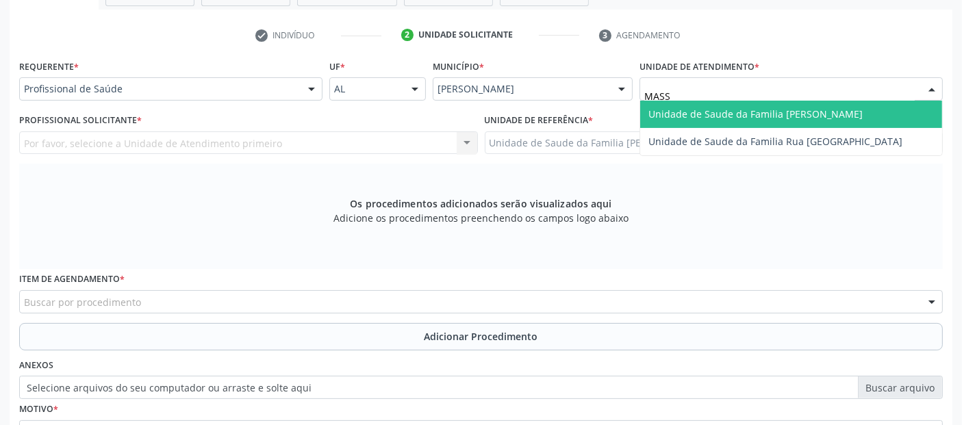
type input "MASSA"
click at [675, 108] on span "Unidade de Saude da Familia [PERSON_NAME]" at bounding box center [756, 114] width 214 height 13
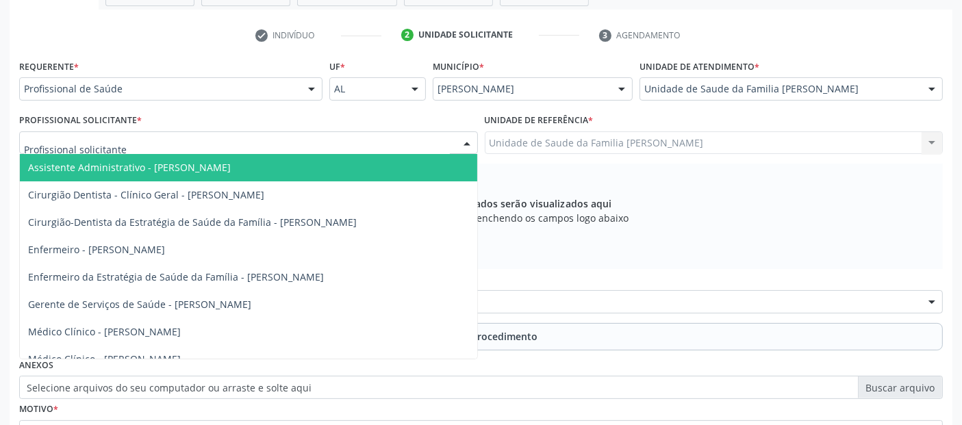
click at [193, 136] on div at bounding box center [248, 142] width 459 height 23
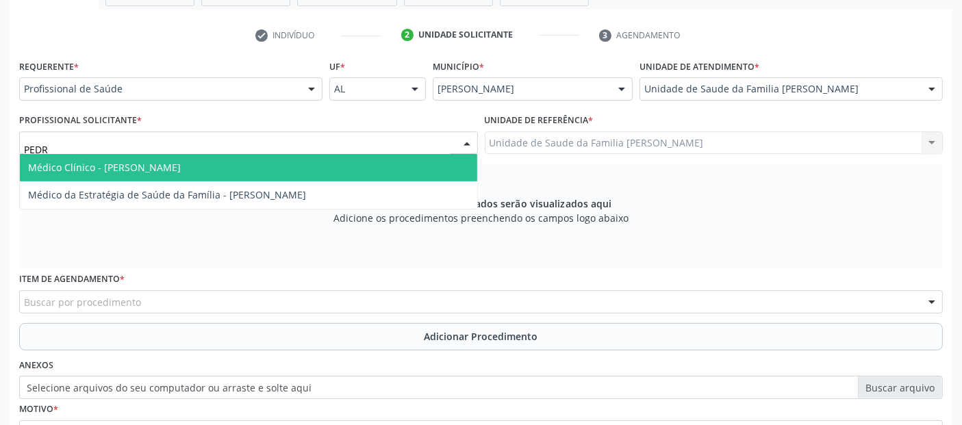
type input "[PERSON_NAME]"
click at [147, 162] on span "Médico Clínico - [PERSON_NAME]" at bounding box center [104, 167] width 153 height 13
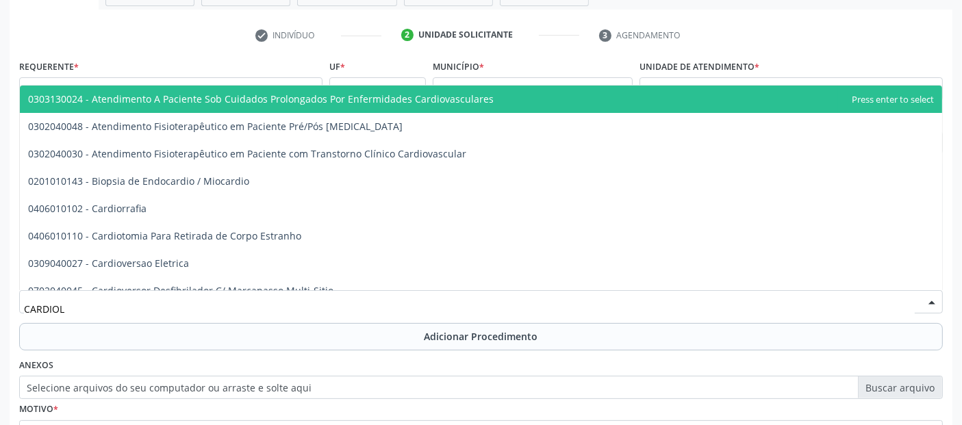
type input "CARDIOLO"
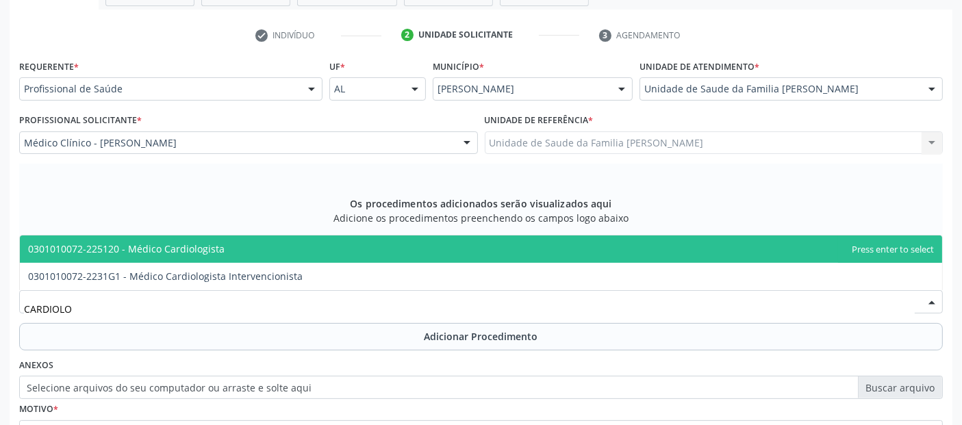
click at [201, 252] on span "0301010072-225120 - Médico Cardiologista" at bounding box center [126, 248] width 197 height 13
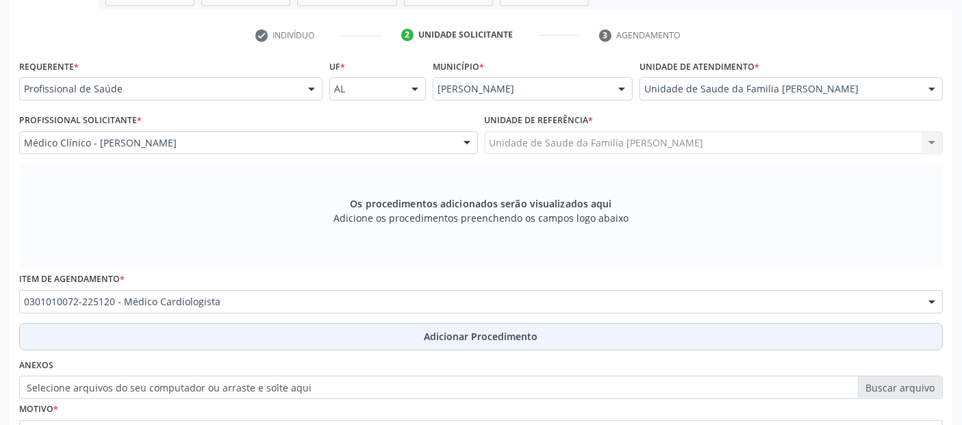
click at [277, 346] on button "Adicionar Procedimento" at bounding box center [481, 336] width 924 height 27
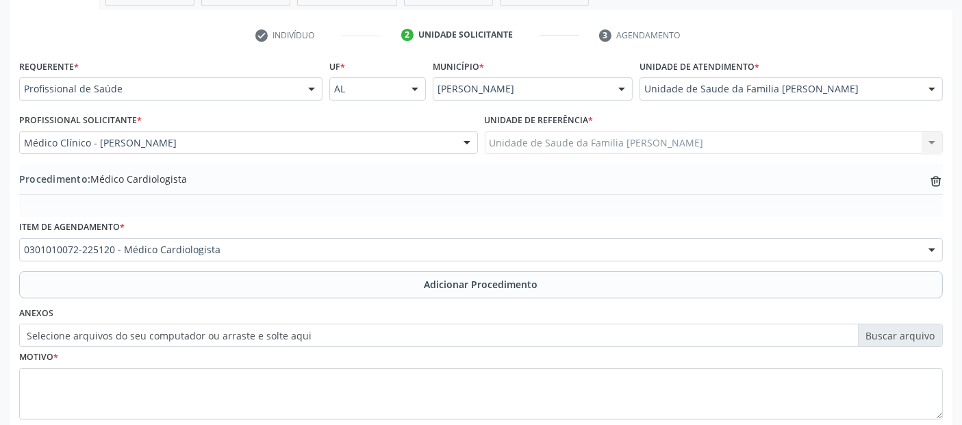
scroll to position [343, 0]
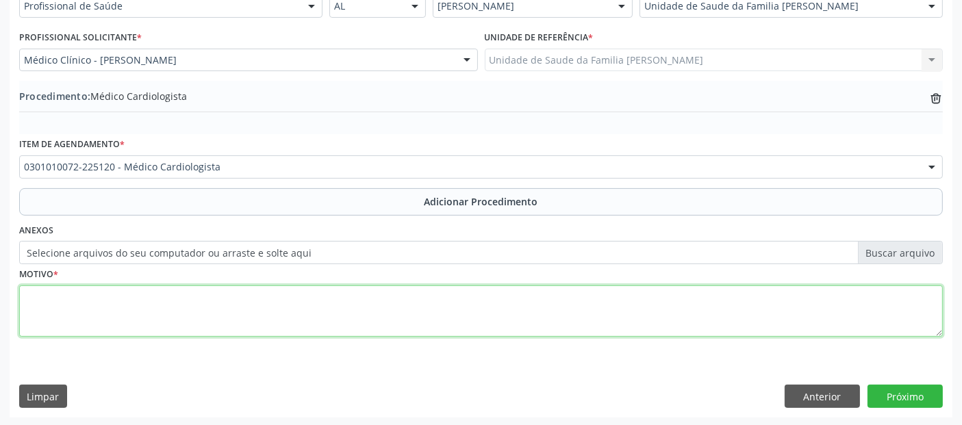
click at [455, 310] on textarea at bounding box center [481, 312] width 924 height 52
type textarea "PACIENTE COM HISTÓRICO DE 2 ANGIOPLASTIAS CORONARIANAS E AVE."
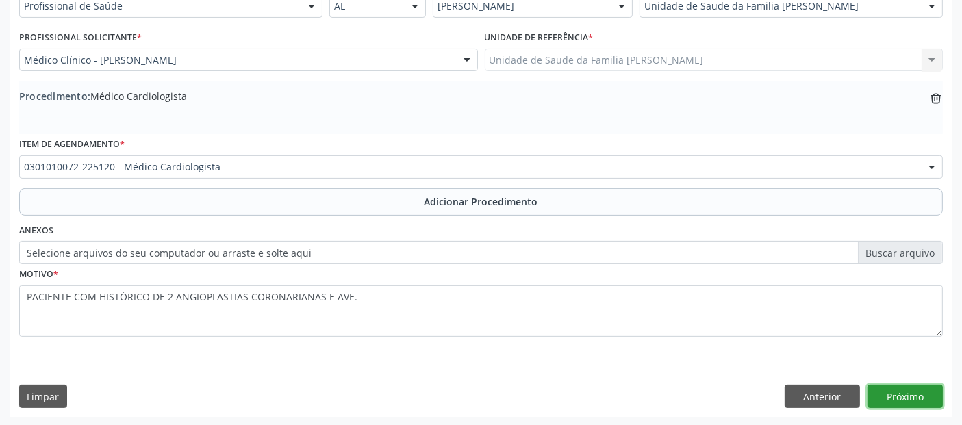
click at [896, 393] on button "Próximo" at bounding box center [905, 396] width 75 height 23
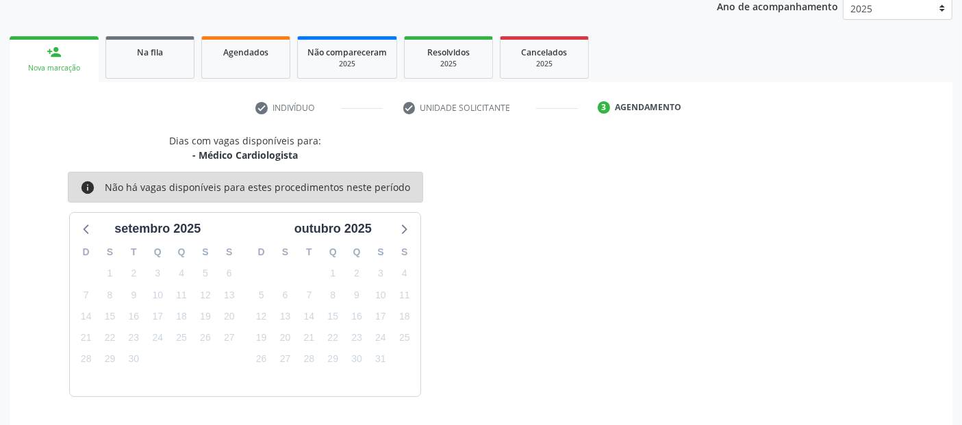
scroll to position [228, 0]
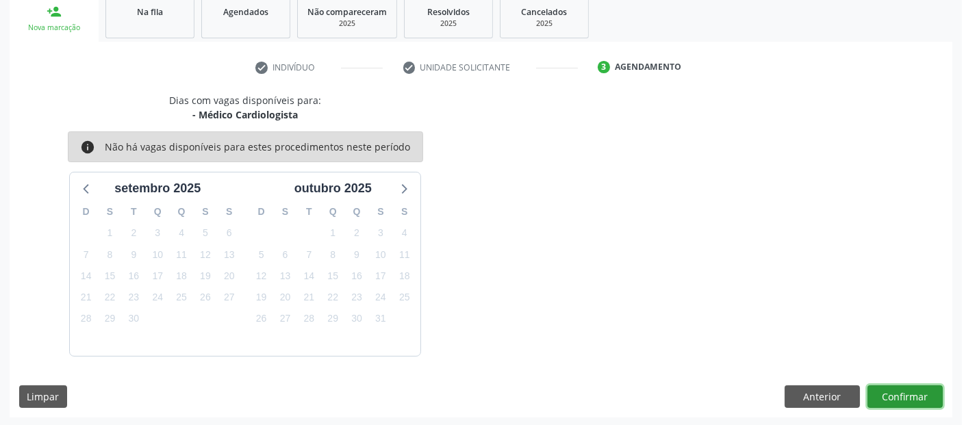
click at [896, 393] on button "Confirmar" at bounding box center [905, 397] width 75 height 23
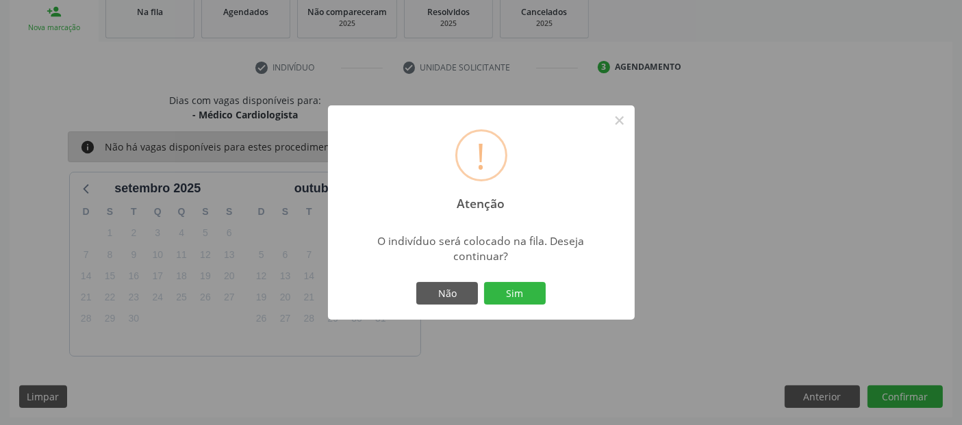
click at [546, 290] on div "Não Sim" at bounding box center [482, 293] width 136 height 29
click at [515, 299] on button "Sim" at bounding box center [515, 293] width 62 height 23
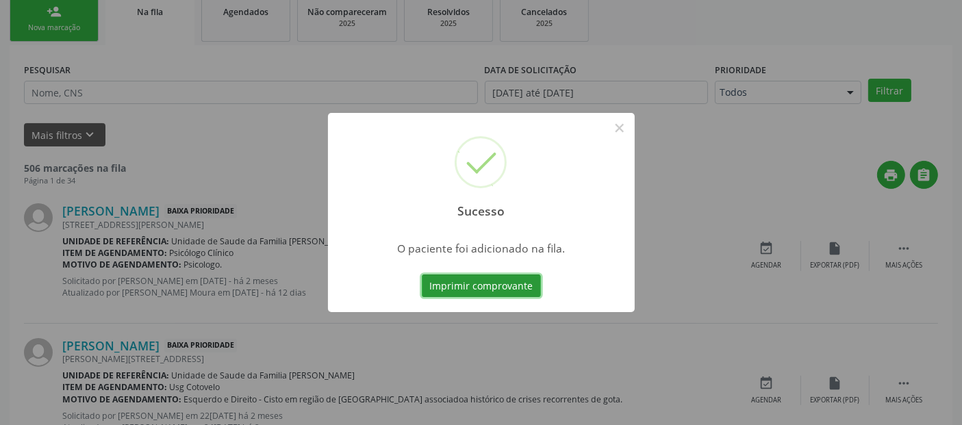
scroll to position [45, 0]
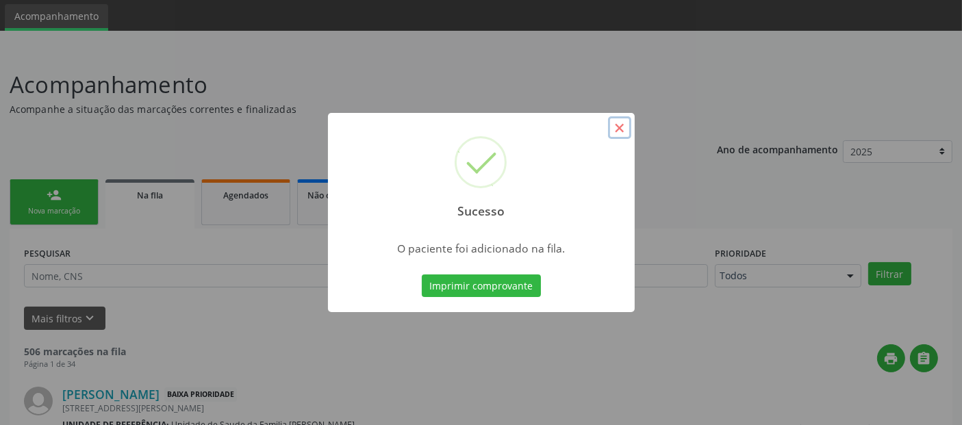
click at [625, 130] on button "×" at bounding box center [619, 127] width 23 height 23
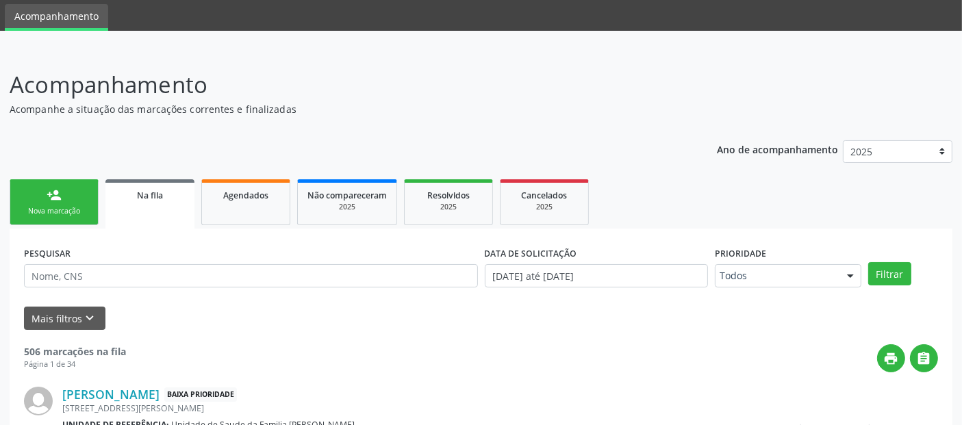
click at [56, 197] on div "person_add" at bounding box center [54, 195] width 15 height 15
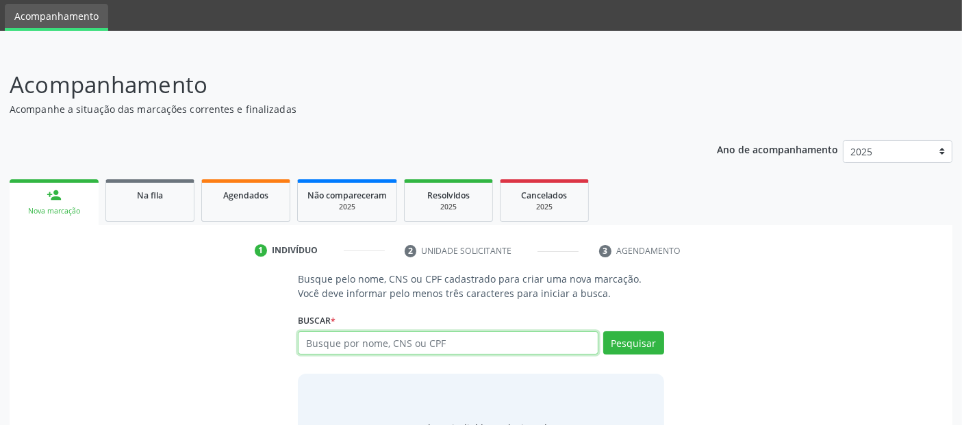
click at [332, 339] on input "text" at bounding box center [448, 342] width 300 height 23
paste input "70067310460"
type input "70067310460"
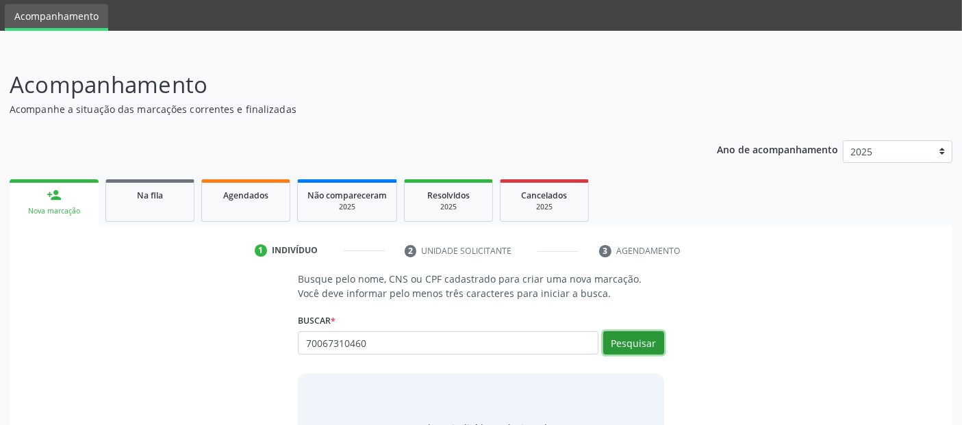
click at [631, 339] on button "Pesquisar" at bounding box center [633, 342] width 61 height 23
type input "70067310460"
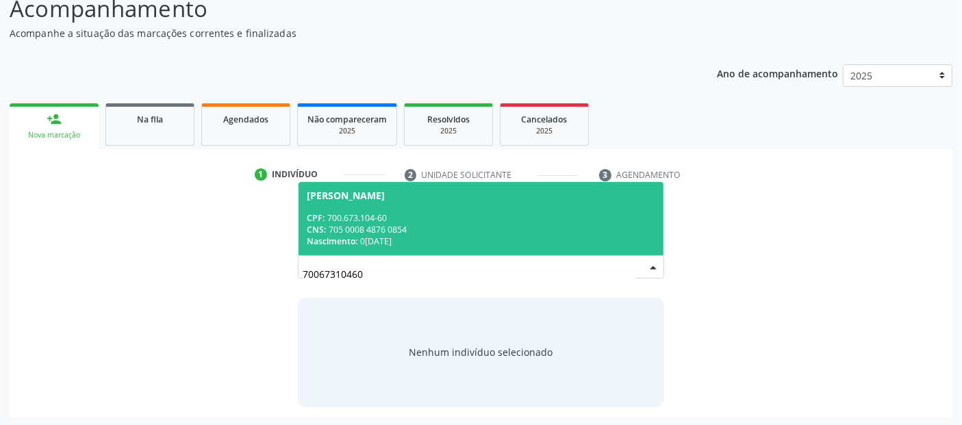
click at [479, 220] on div "CPF: 700.673.104-60" at bounding box center [481, 218] width 348 height 12
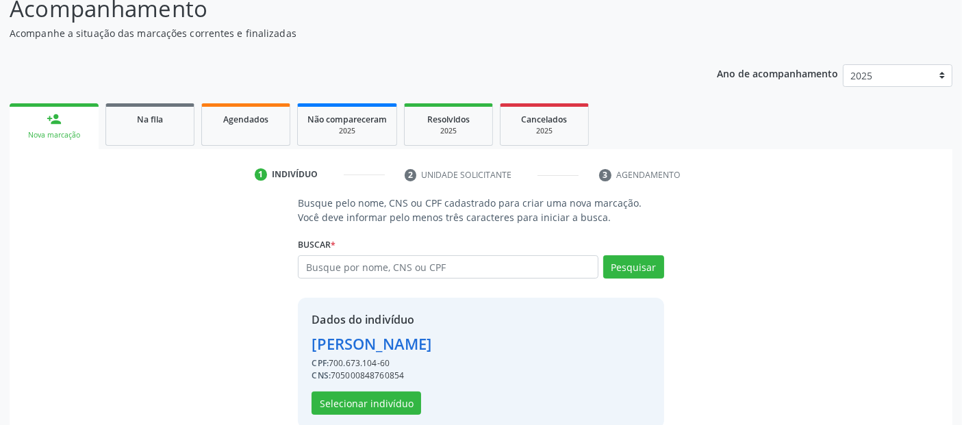
scroll to position [141, 0]
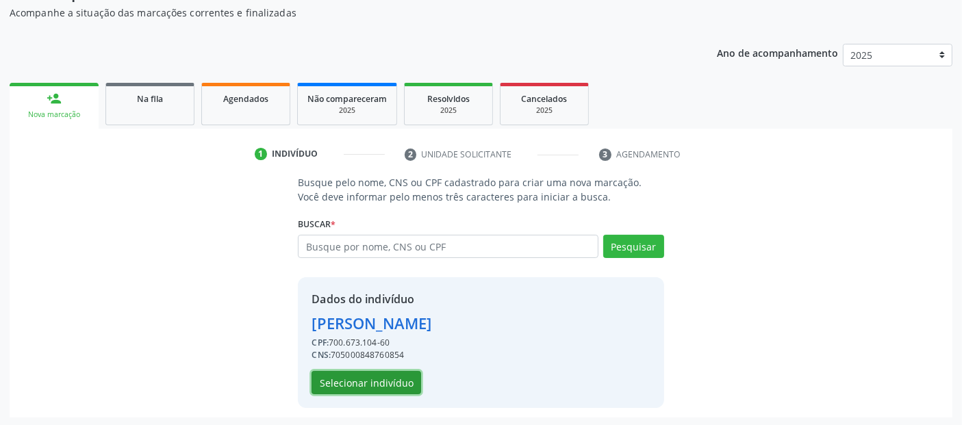
click at [342, 375] on button "Selecionar indivíduo" at bounding box center [367, 382] width 110 height 23
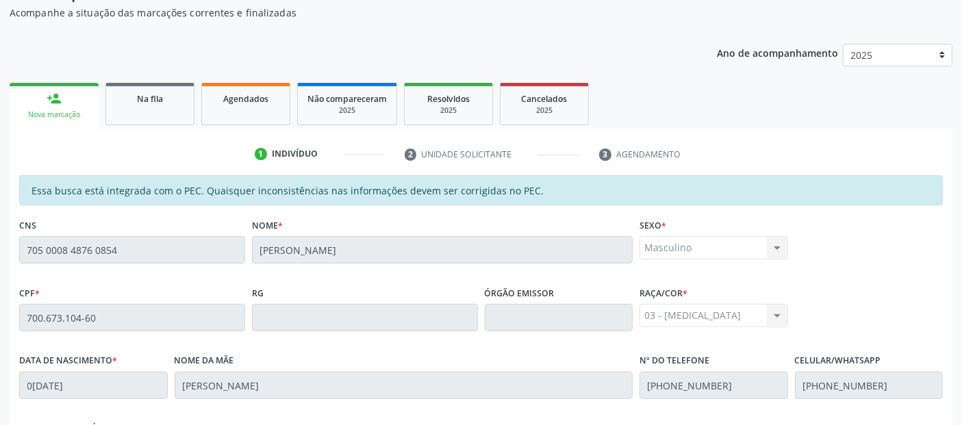
scroll to position [374, 0]
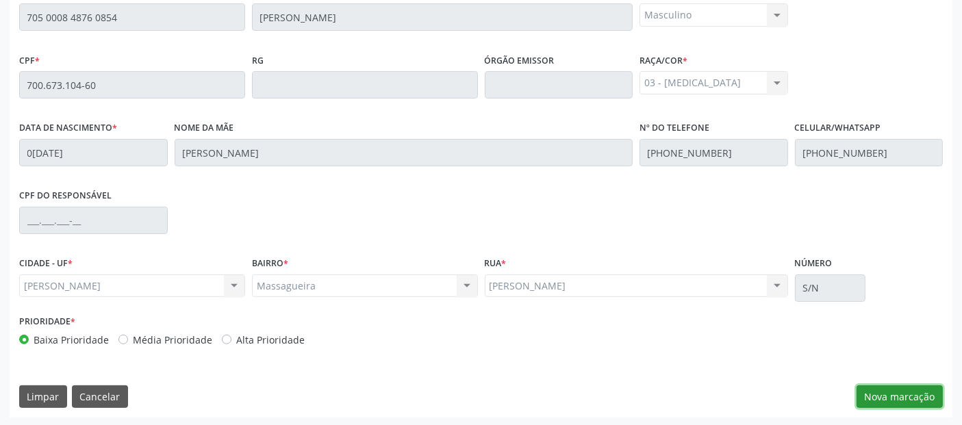
click at [894, 387] on button "Nova marcação" at bounding box center [900, 397] width 86 height 23
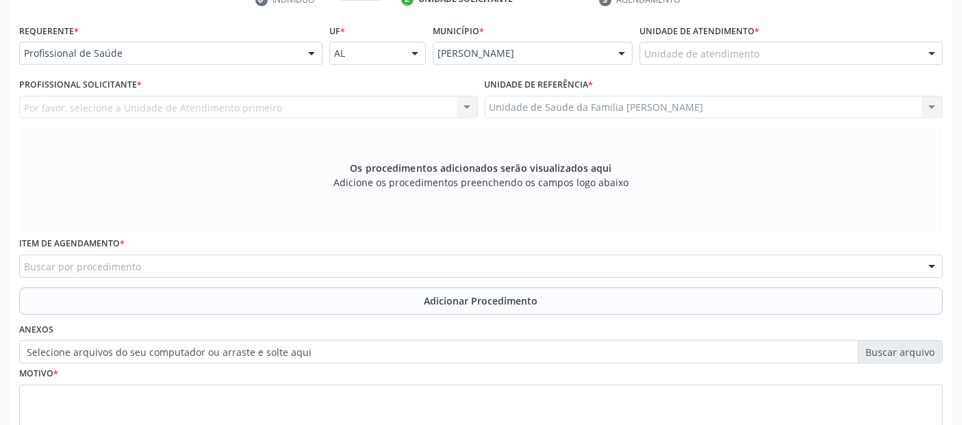
scroll to position [254, 0]
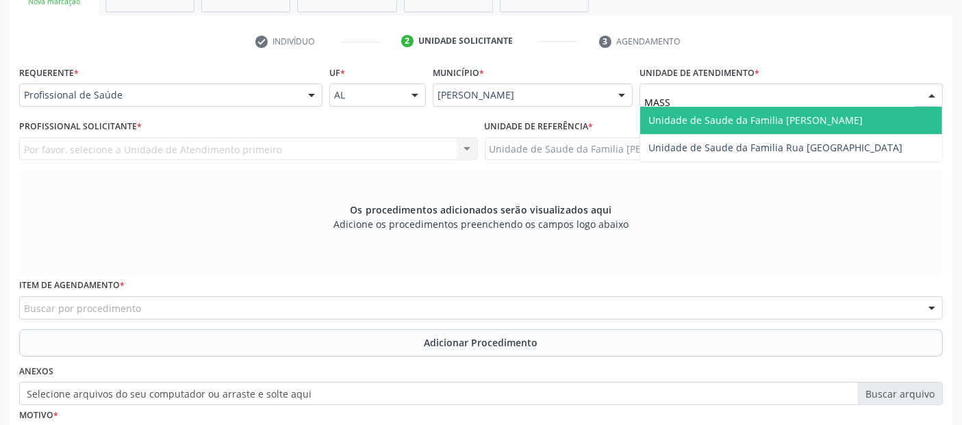
type input "MASSA"
click at [677, 115] on span "Unidade de Saude da Familia [PERSON_NAME]" at bounding box center [756, 120] width 214 height 13
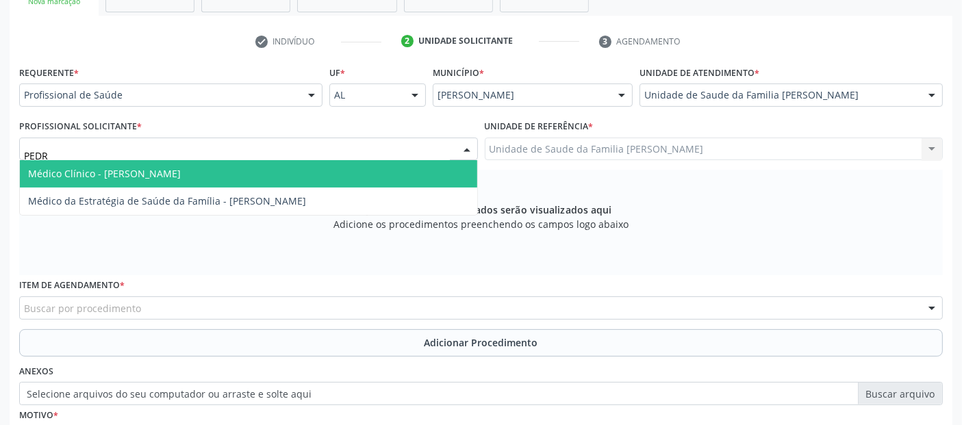
type input "[PERSON_NAME]"
click at [95, 171] on span "Médico Clínico - [PERSON_NAME]" at bounding box center [104, 173] width 153 height 13
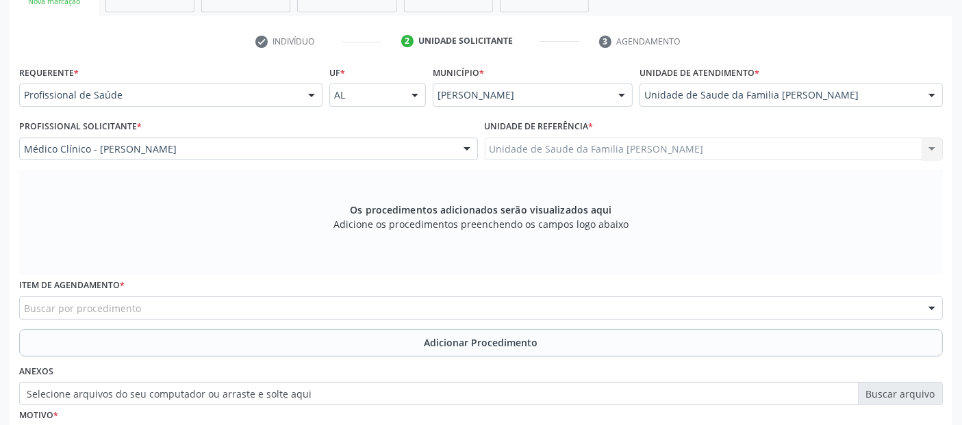
click at [279, 312] on div "Buscar por procedimento" at bounding box center [481, 308] width 924 height 23
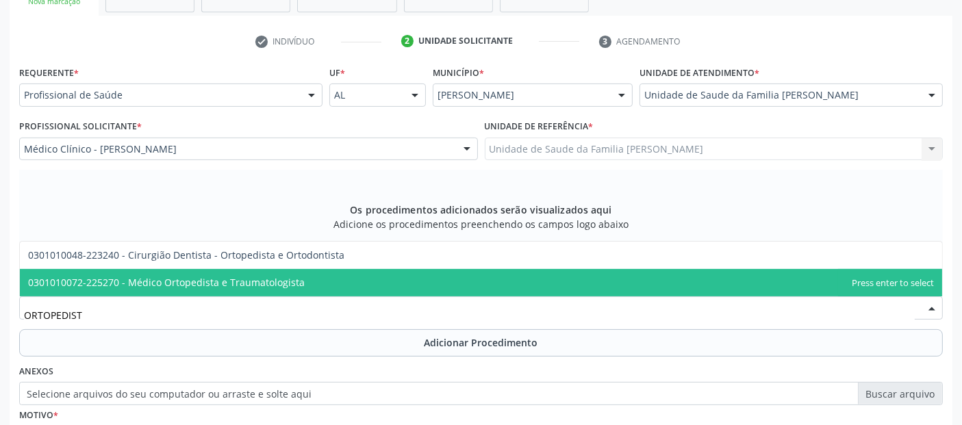
type input "ORTOPEDISTA"
click at [297, 279] on span "0301010072-225270 - Médico Ortopedista e Traumatologista" at bounding box center [166, 282] width 277 height 13
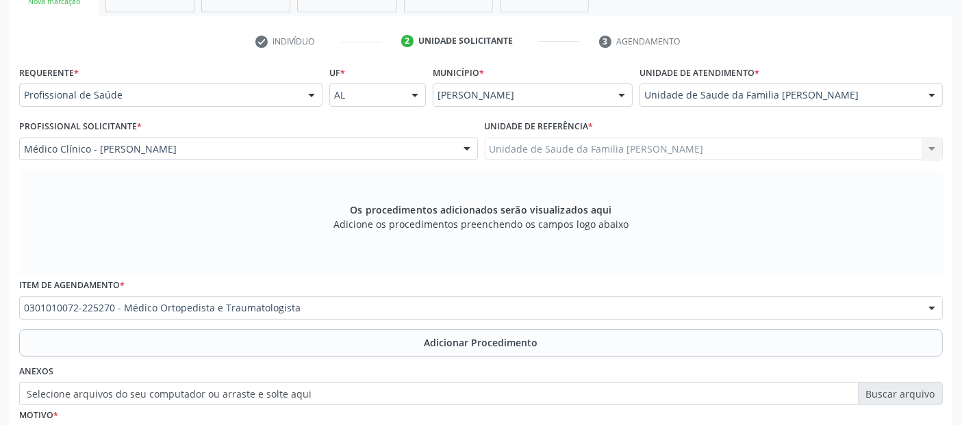
click at [301, 332] on button "Adicionar Procedimento" at bounding box center [481, 342] width 924 height 27
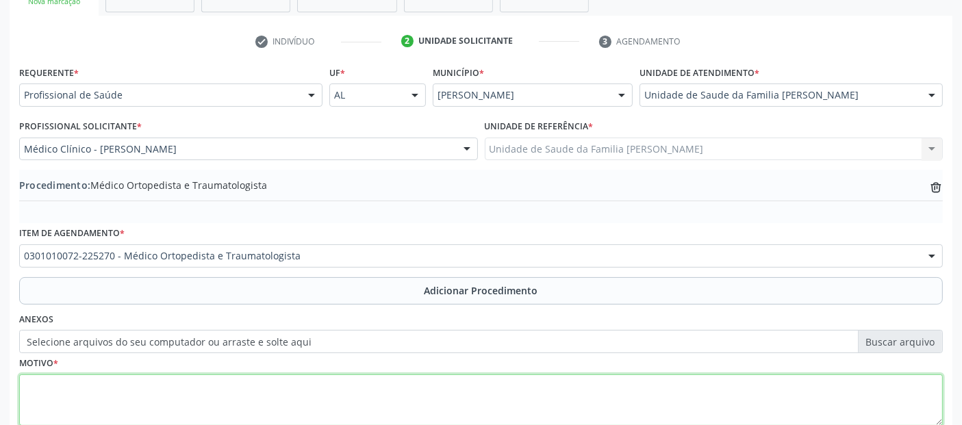
click at [312, 394] on textarea at bounding box center [481, 401] width 924 height 52
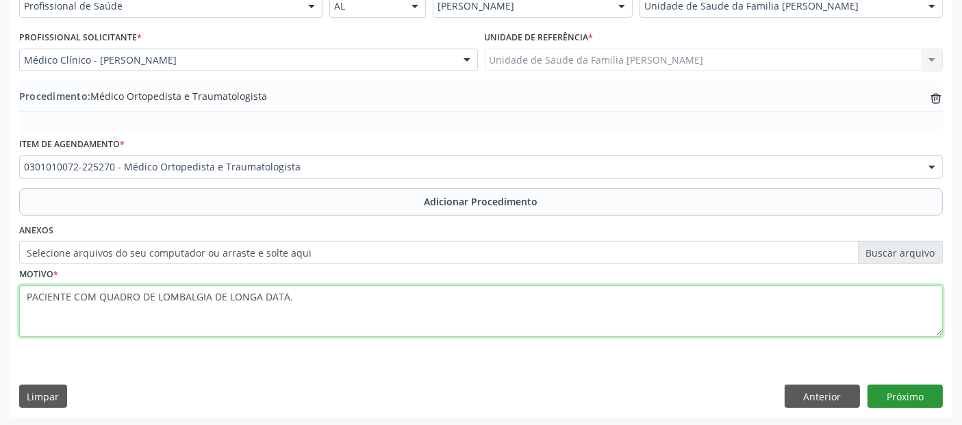
type textarea "PACIENTE COM QUADRO DE LOMBALGIA DE LONGA DATA."
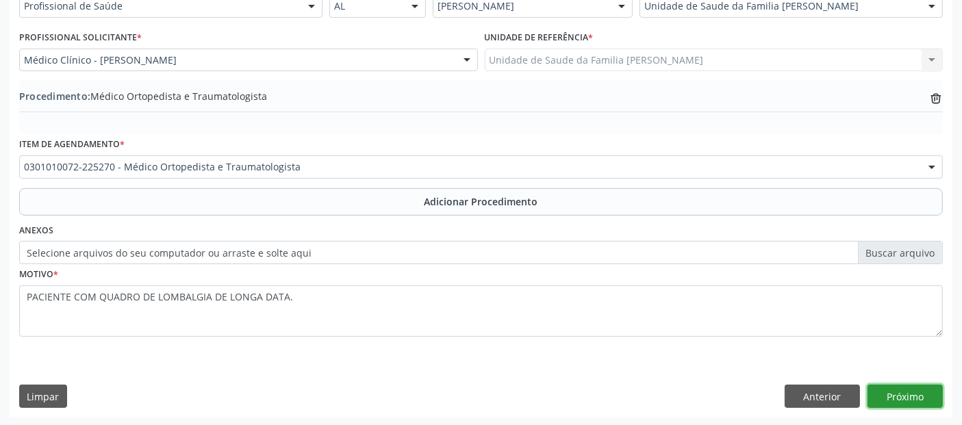
click at [903, 397] on button "Próximo" at bounding box center [905, 396] width 75 height 23
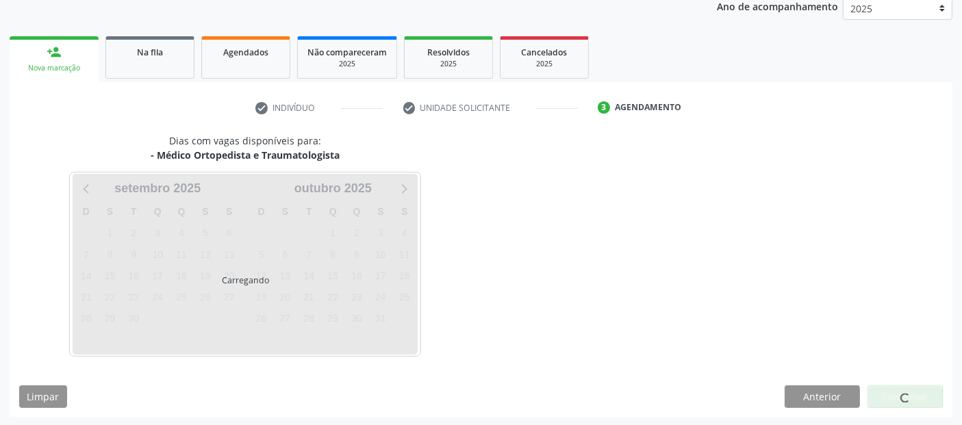
scroll to position [228, 0]
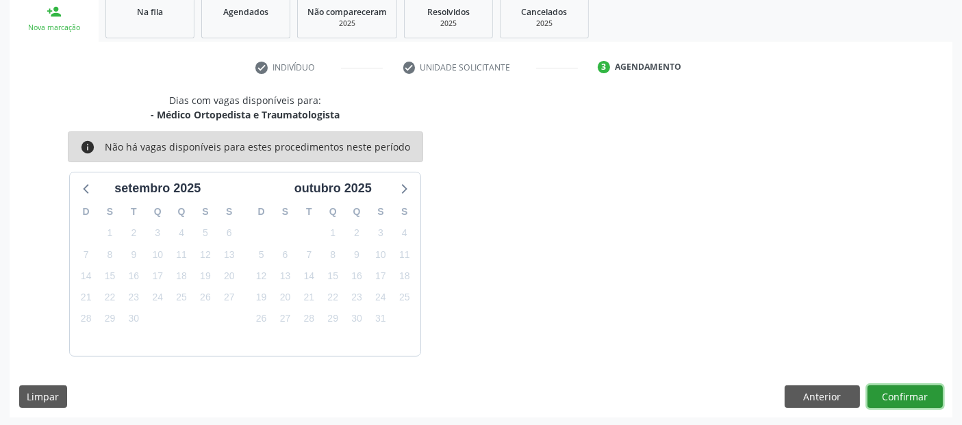
click at [905, 394] on button "Confirmar" at bounding box center [905, 397] width 75 height 23
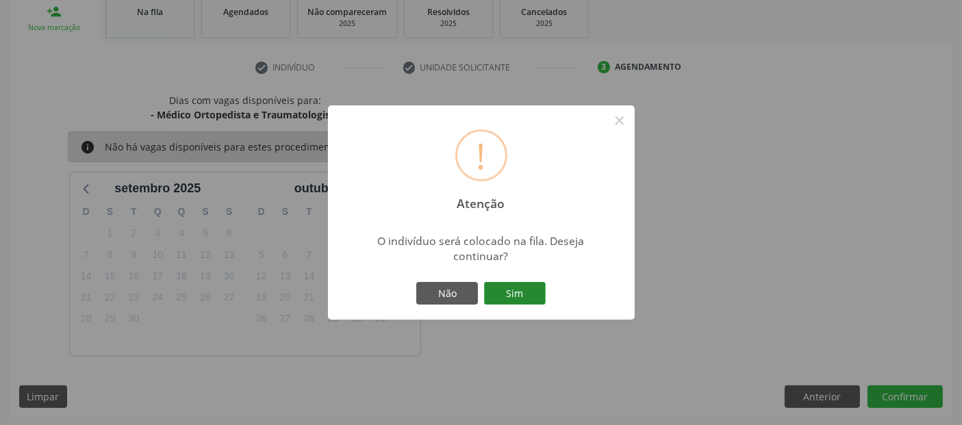
click at [528, 286] on button "Sim" at bounding box center [515, 293] width 62 height 23
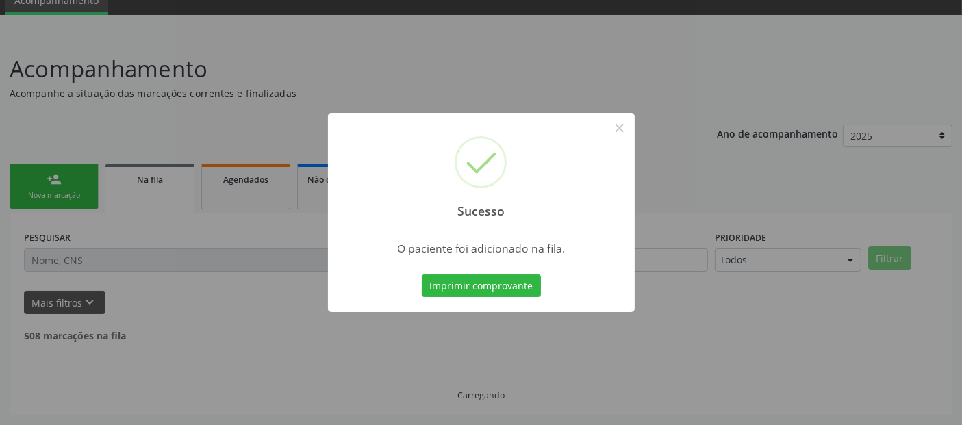
scroll to position [45, 0]
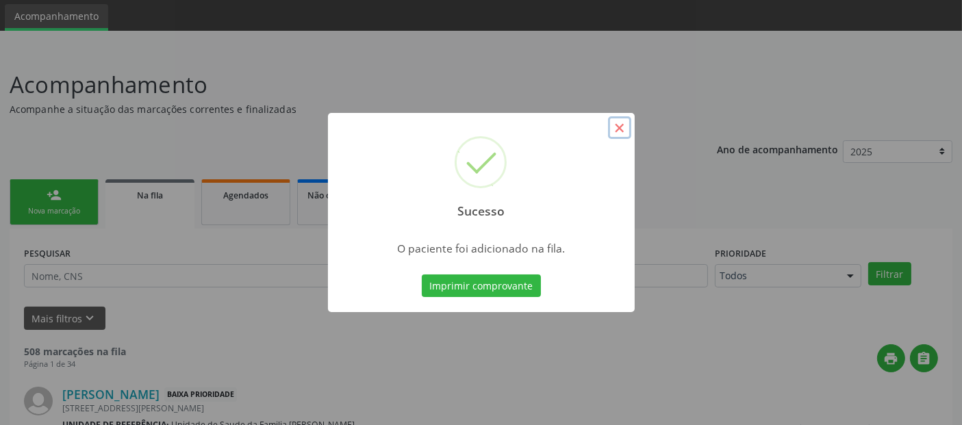
click at [621, 128] on button "×" at bounding box center [619, 127] width 23 height 23
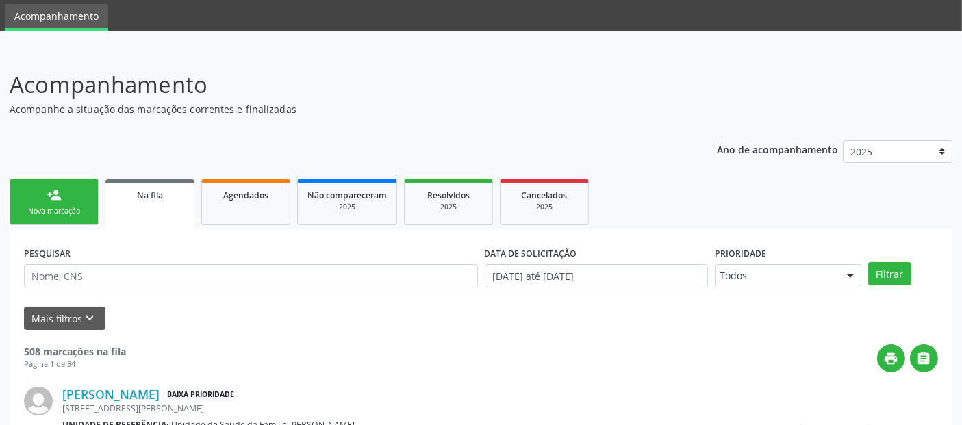
click at [84, 206] on div "Nova marcação" at bounding box center [54, 211] width 68 height 10
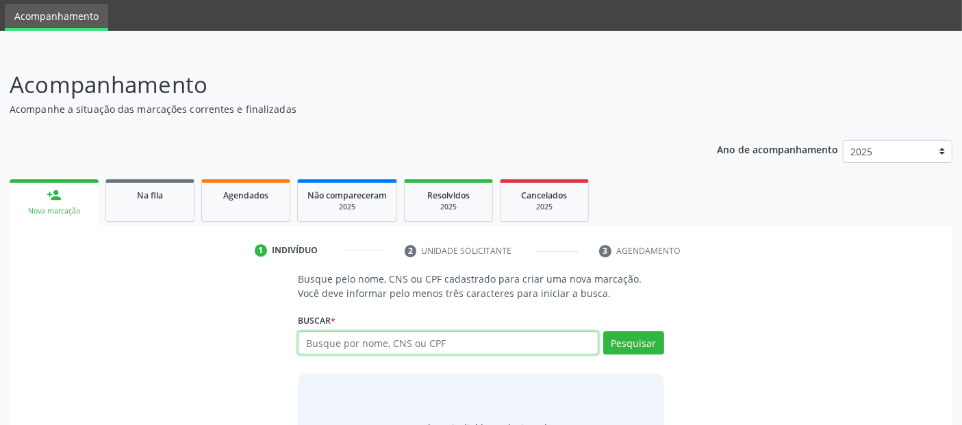
click at [423, 340] on input "text" at bounding box center [448, 342] width 300 height 23
type input "702405577532822"
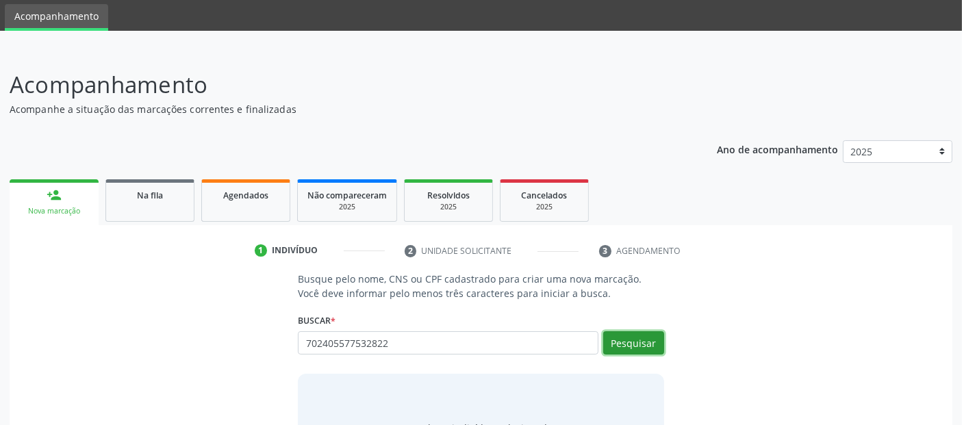
click at [642, 339] on button "Pesquisar" at bounding box center [633, 342] width 61 height 23
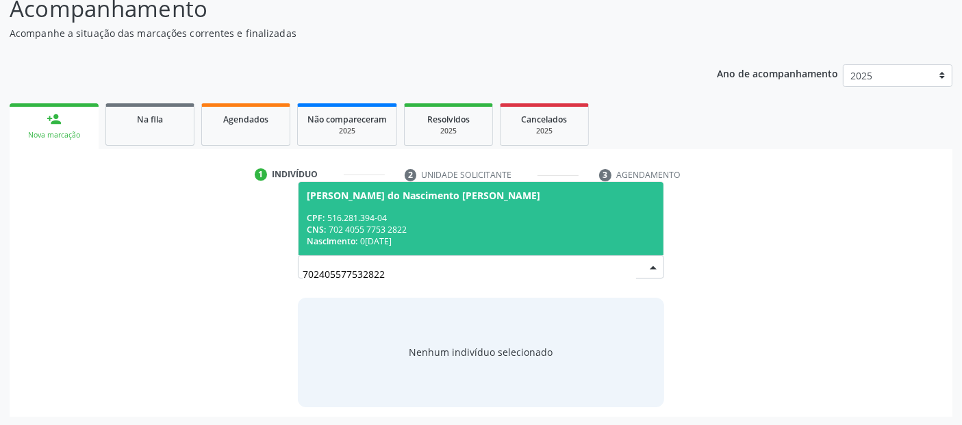
click at [427, 220] on div "CPF: 516.281.394-04" at bounding box center [481, 218] width 348 height 12
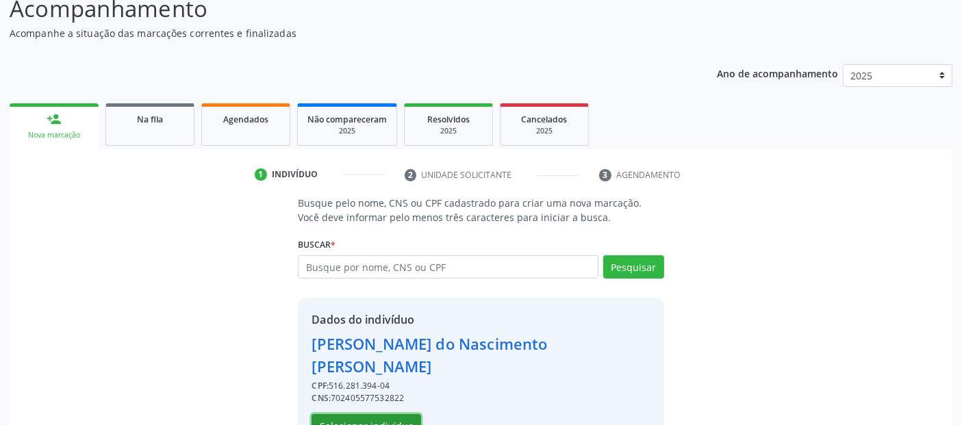
click at [341, 422] on button "Selecionar indivíduo" at bounding box center [367, 425] width 110 height 23
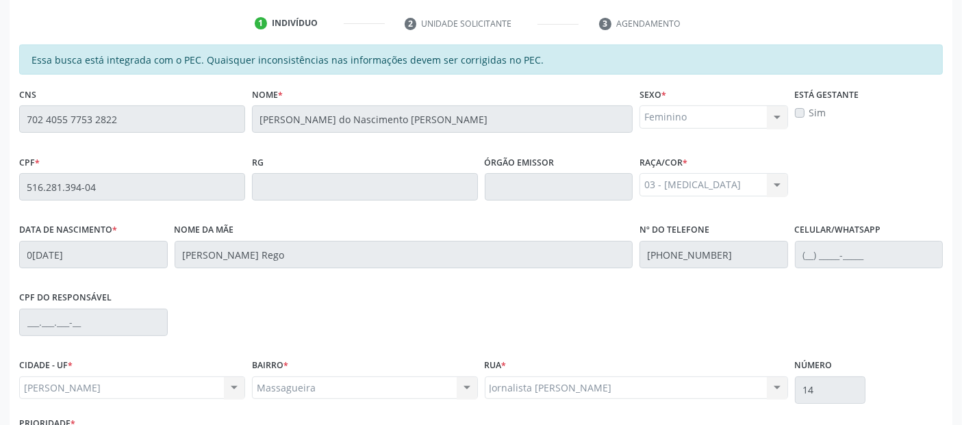
scroll to position [374, 0]
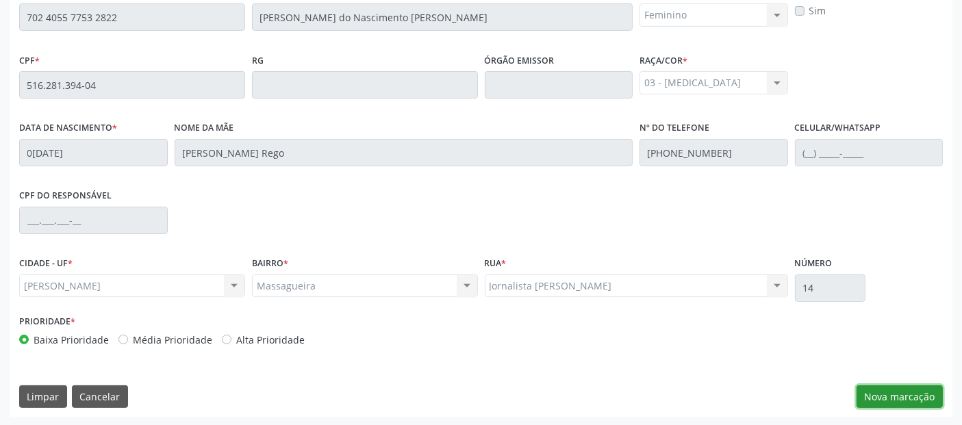
click at [907, 405] on button "Nova marcação" at bounding box center [900, 397] width 86 height 23
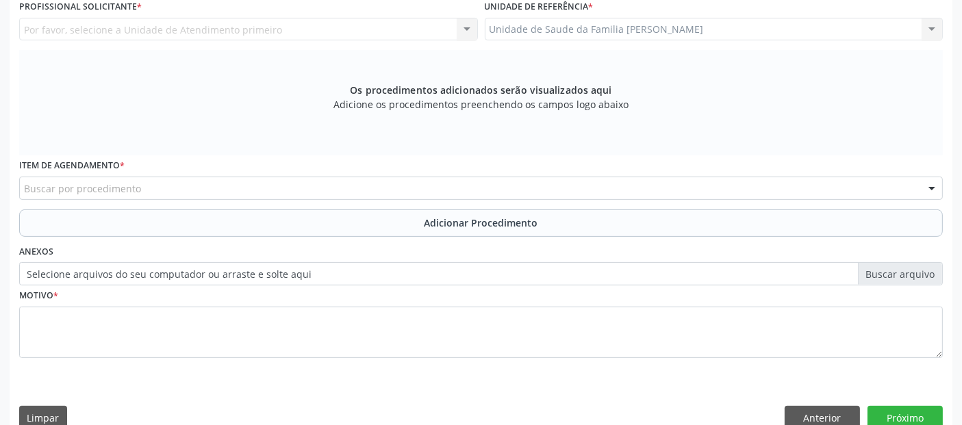
scroll to position [209, 0]
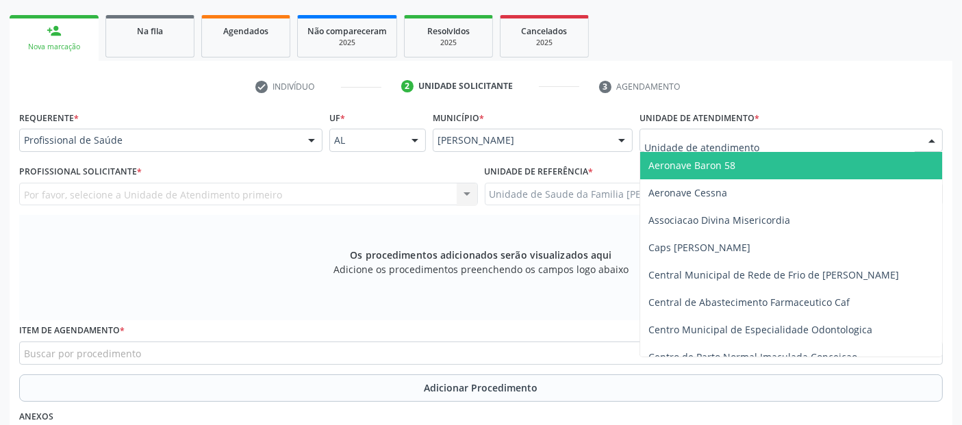
click at [768, 140] on div at bounding box center [791, 140] width 303 height 23
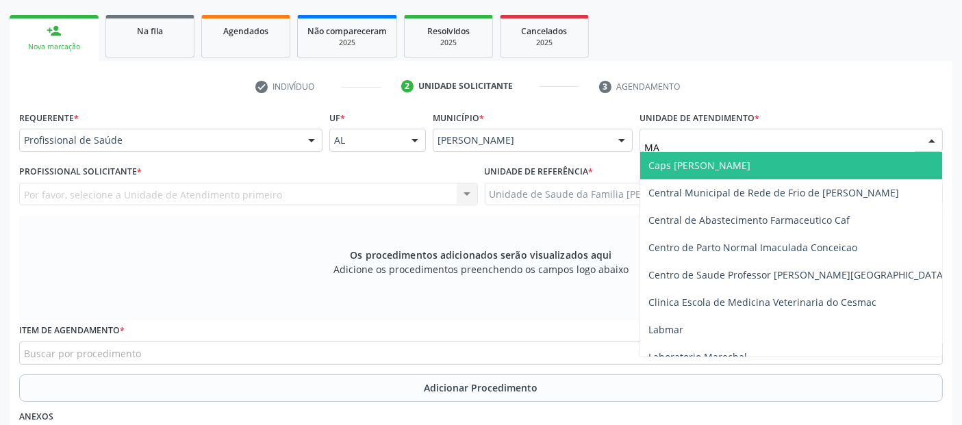
type input "M"
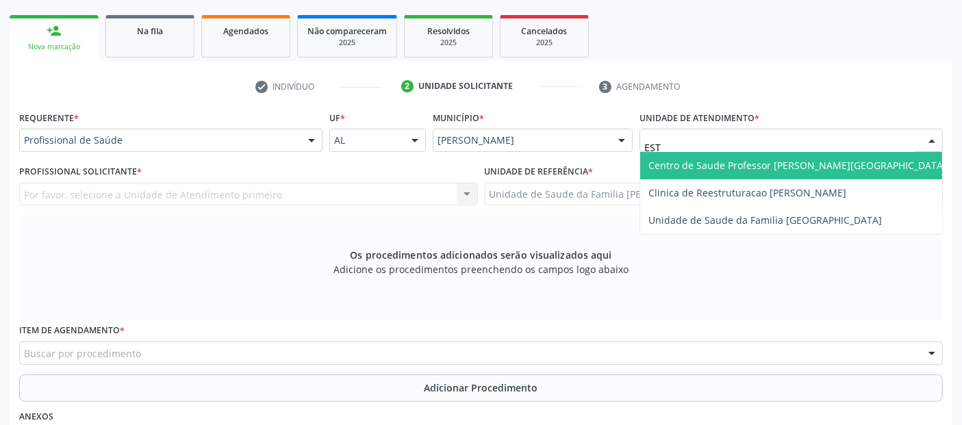
type input "ESTA"
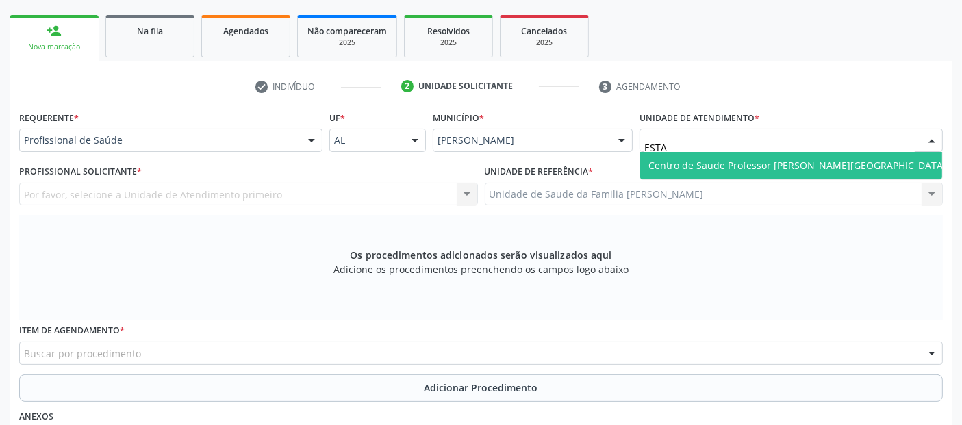
click at [725, 159] on span "Centro de Saude Professor [PERSON_NAME][GEOGRAPHIC_DATA]" at bounding box center [798, 165] width 298 height 13
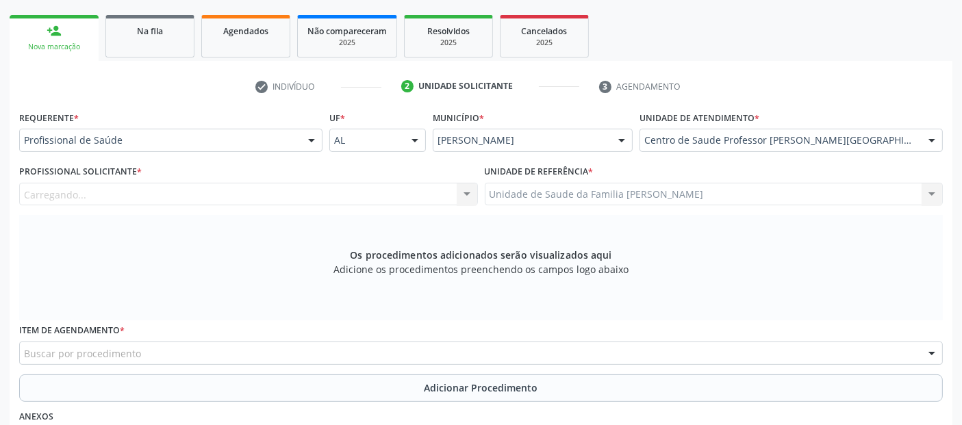
click at [270, 190] on div "Carregando... Nenhum resultado encontrado para: " " Não há nenhuma opção para s…" at bounding box center [248, 194] width 459 height 23
click at [270, 190] on div "Profissional solicitante" at bounding box center [248, 194] width 459 height 23
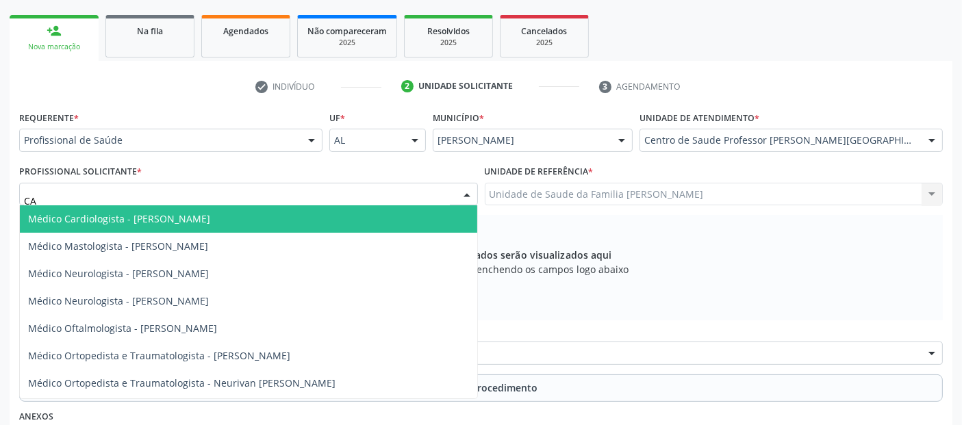
type input "C"
type input "CAT"
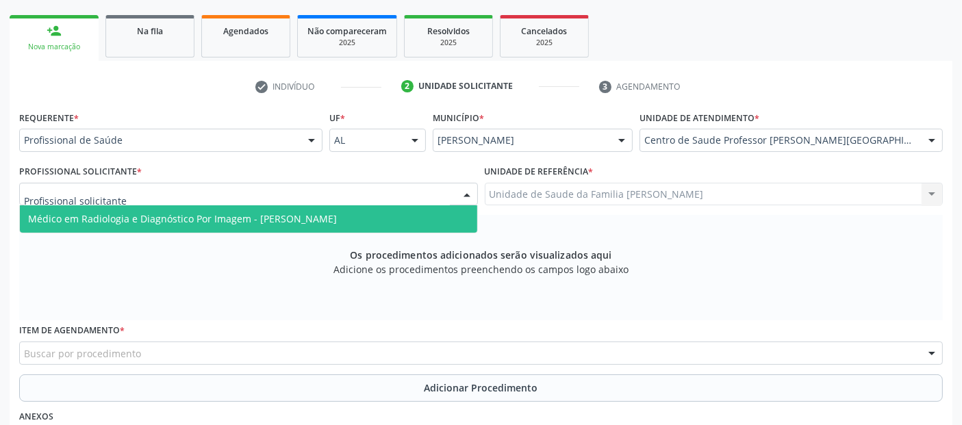
click at [709, 131] on div "Centro de Saude Professor [PERSON_NAME][GEOGRAPHIC_DATA]" at bounding box center [791, 140] width 303 height 23
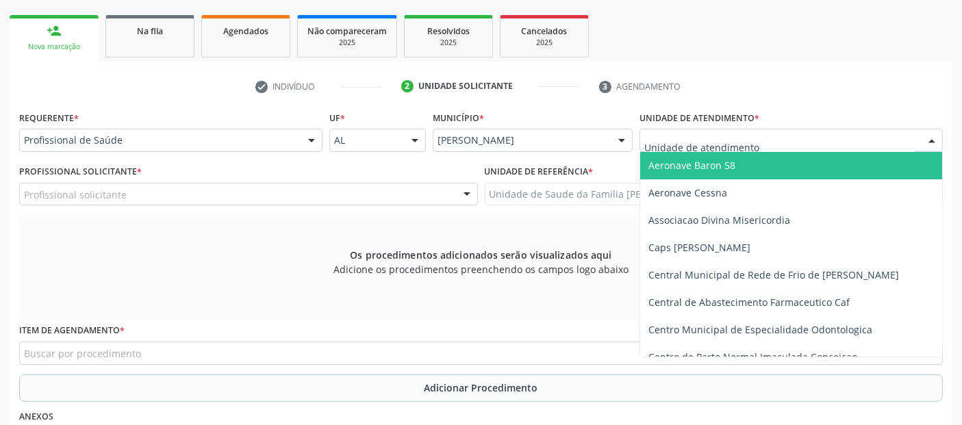
click at [709, 131] on div at bounding box center [791, 140] width 303 height 23
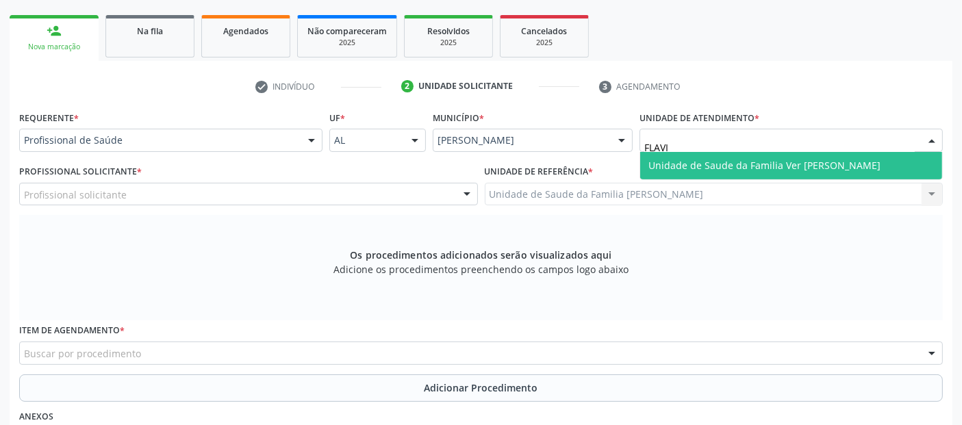
type input "[PERSON_NAME]"
click at [692, 152] on span "Unidade de Saude da Familia Ver [PERSON_NAME]" at bounding box center [791, 165] width 302 height 27
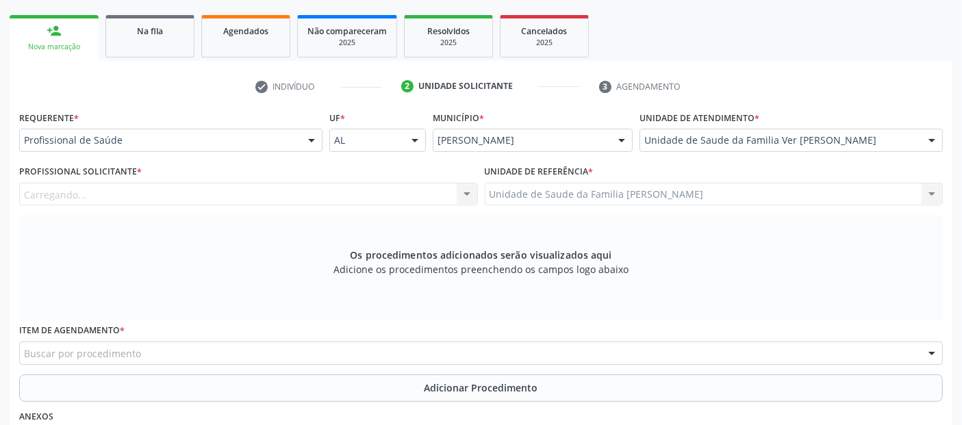
click at [330, 200] on div "Carregando... Assistente Administrativo - [PERSON_NAME] Assistente Administrati…" at bounding box center [248, 194] width 459 height 23
click at [330, 200] on div "Profissional solicitante" at bounding box center [248, 194] width 459 height 23
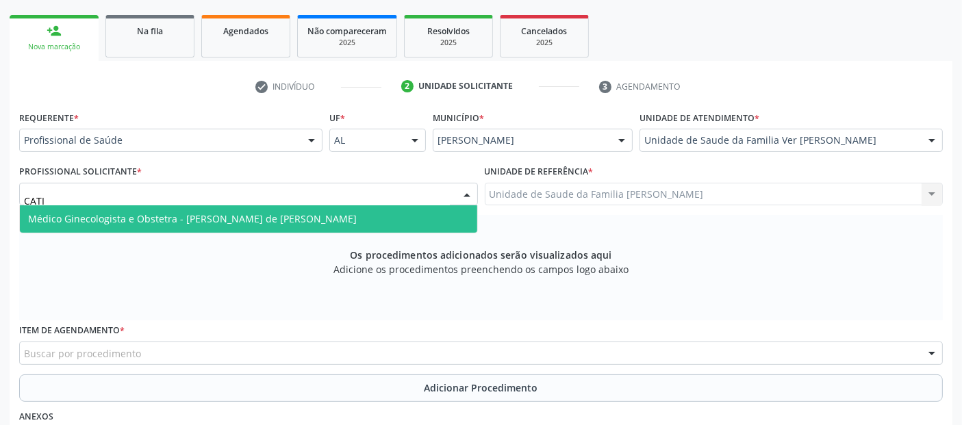
type input "CATIA"
click at [381, 228] on span "Médico Ginecologista e Obstetra - [PERSON_NAME] de [PERSON_NAME]" at bounding box center [248, 218] width 457 height 27
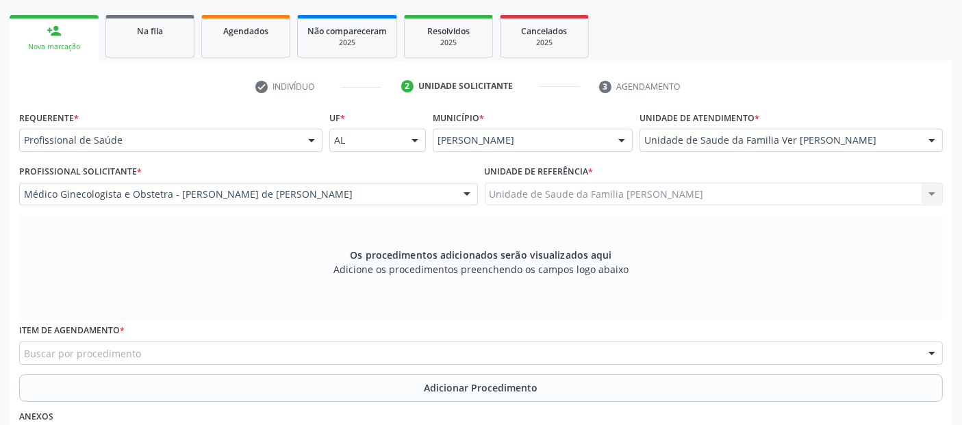
scroll to position [395, 0]
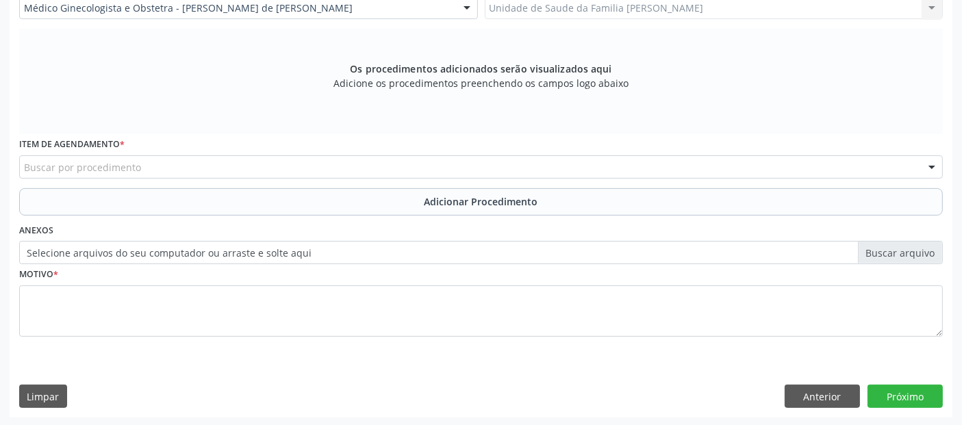
click at [546, 155] on div "Buscar por procedimento" at bounding box center [481, 166] width 924 height 23
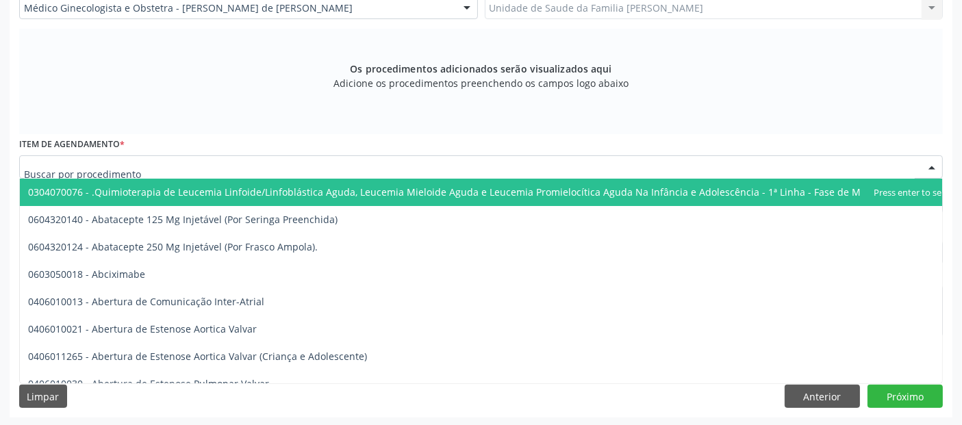
click at [540, 164] on input "text" at bounding box center [469, 173] width 891 height 27
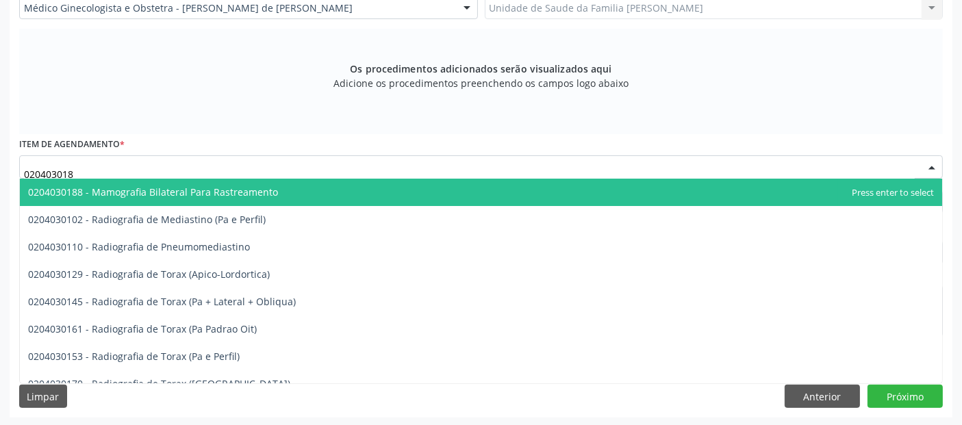
type input "0204030188"
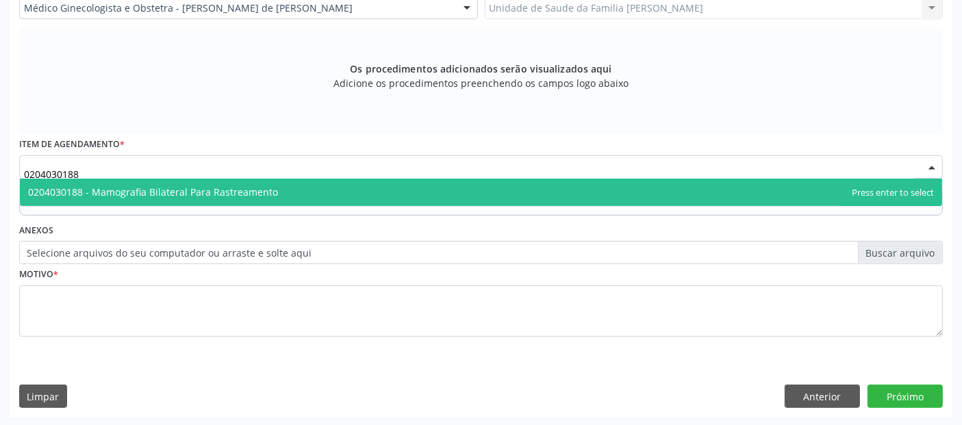
click at [494, 181] on span "0204030188 - Mamografia Bilateral Para Rastreamento" at bounding box center [481, 192] width 922 height 27
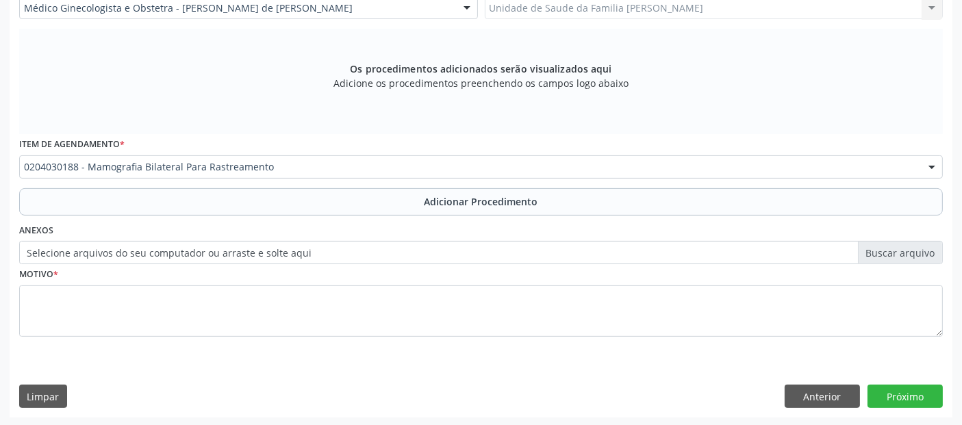
drag, startPoint x: 439, startPoint y: 209, endPoint x: 416, endPoint y: 254, distance: 50.5
click at [440, 209] on button "Adicionar Procedimento" at bounding box center [481, 201] width 924 height 27
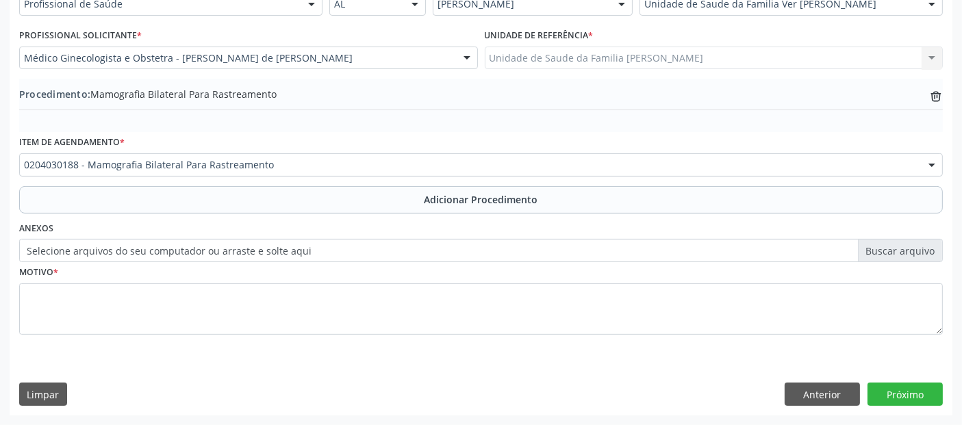
scroll to position [343, 0]
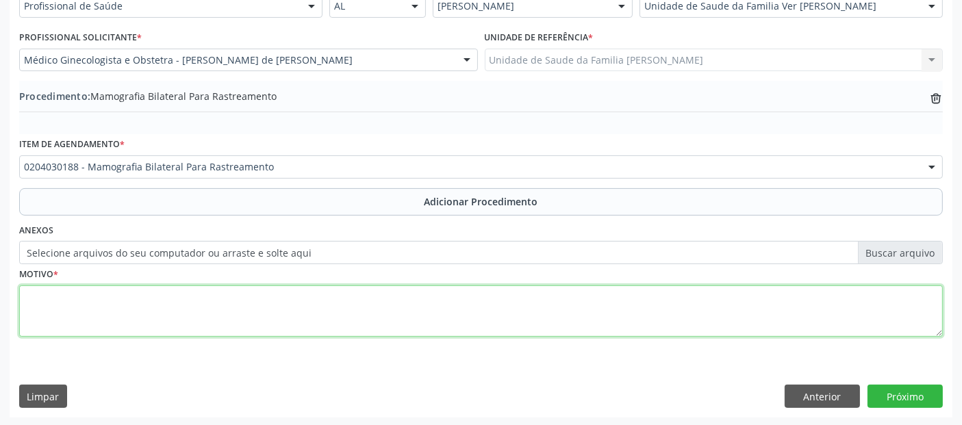
click at [389, 305] on textarea at bounding box center [481, 312] width 924 height 52
type textarea "AVALIAÇÃO GINECOLOGICA."
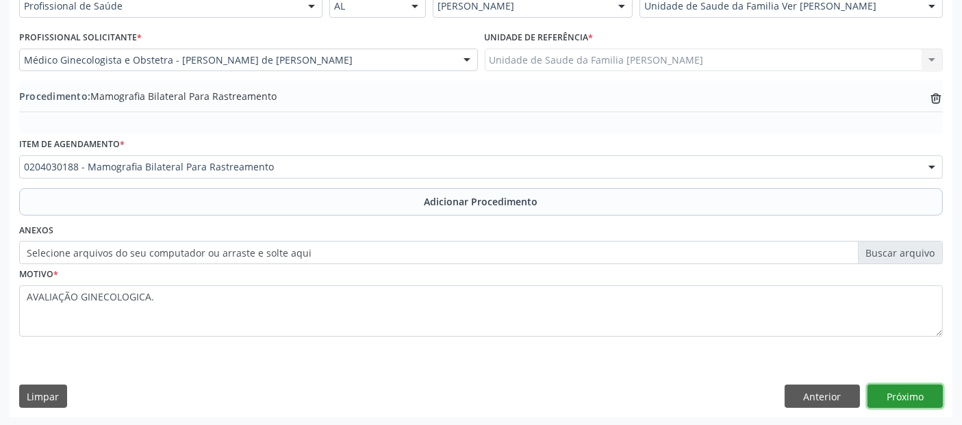
click at [888, 394] on button "Próximo" at bounding box center [905, 396] width 75 height 23
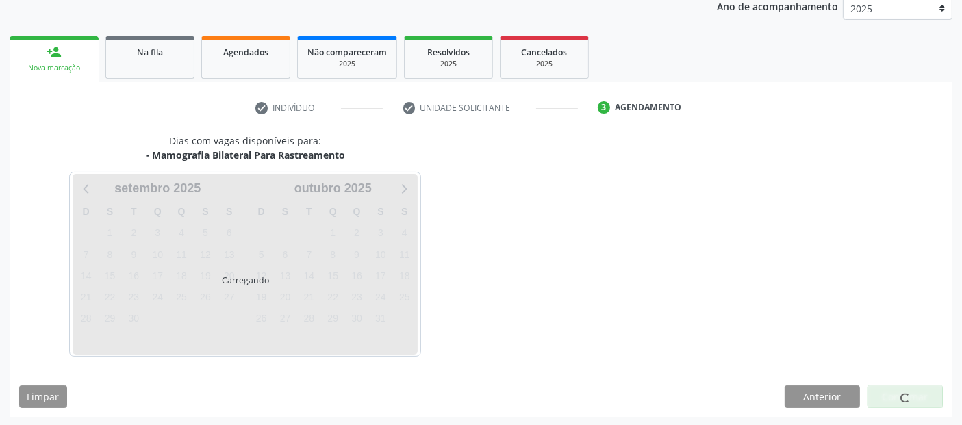
scroll to position [228, 0]
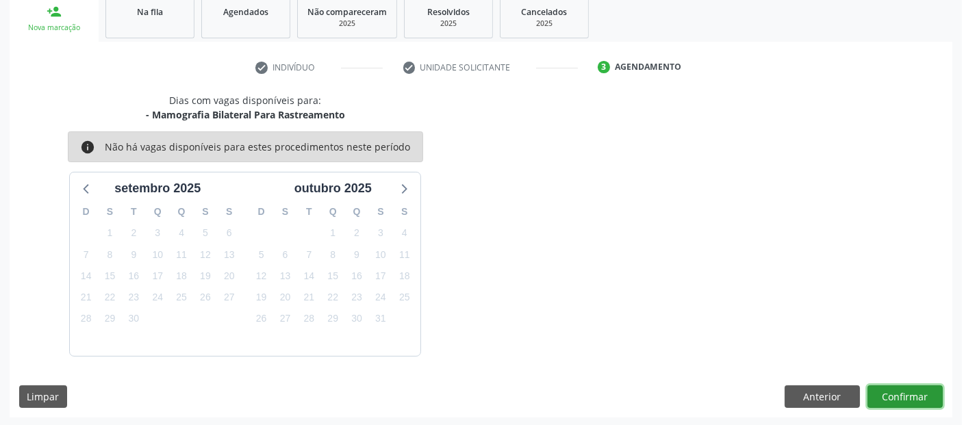
click at [888, 394] on button "Confirmar" at bounding box center [905, 397] width 75 height 23
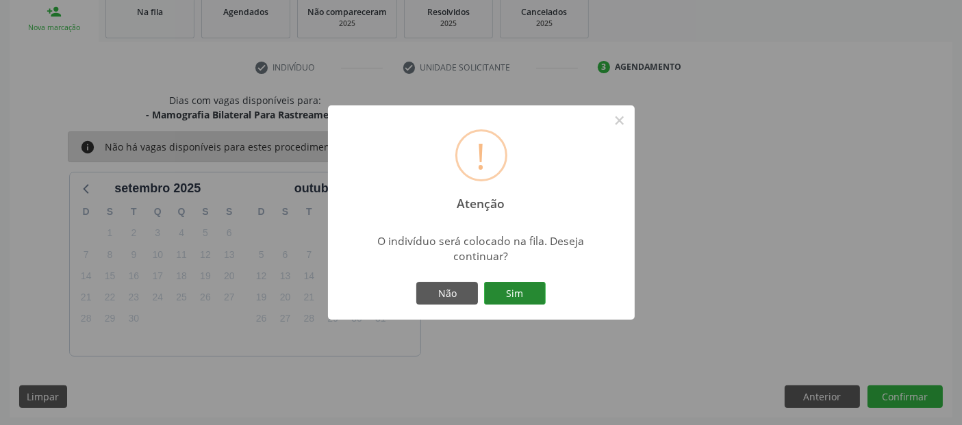
click at [517, 283] on button "Sim" at bounding box center [515, 293] width 62 height 23
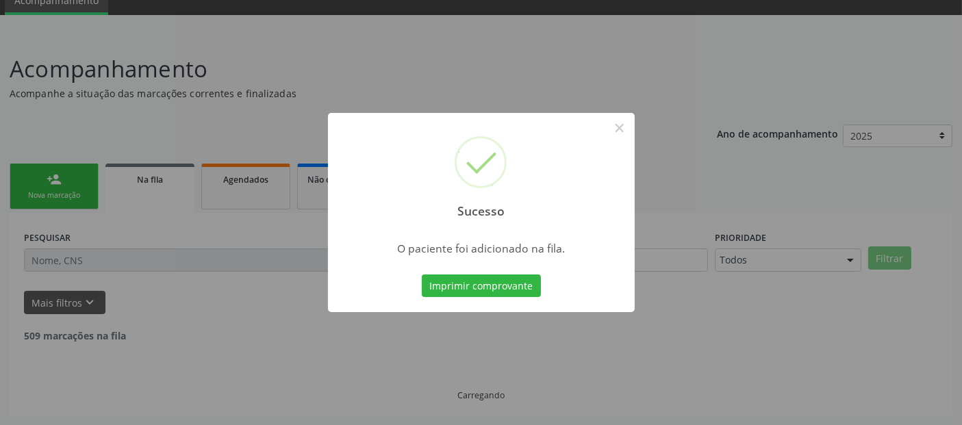
scroll to position [45, 0]
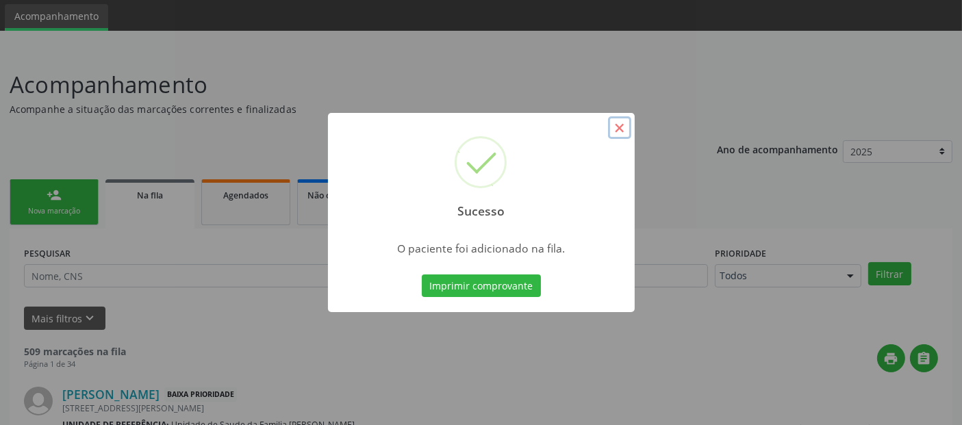
click at [620, 129] on button "×" at bounding box center [619, 127] width 23 height 23
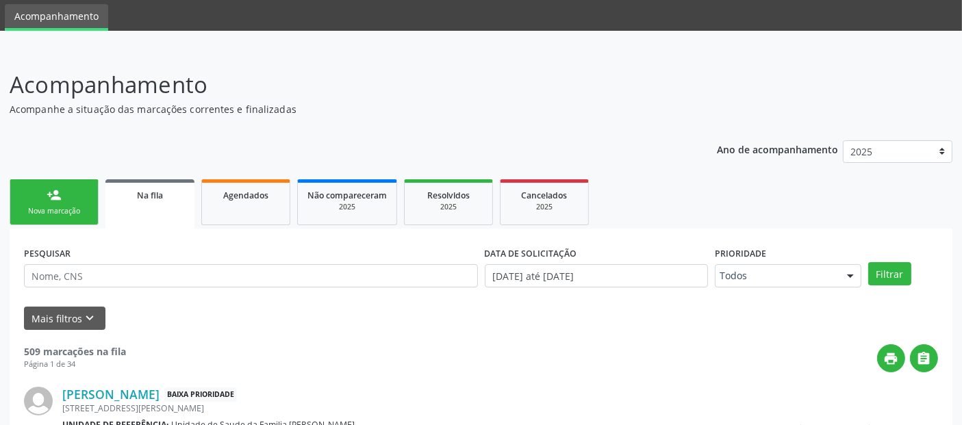
click at [77, 202] on link "person_add Nova marcação" at bounding box center [54, 202] width 89 height 46
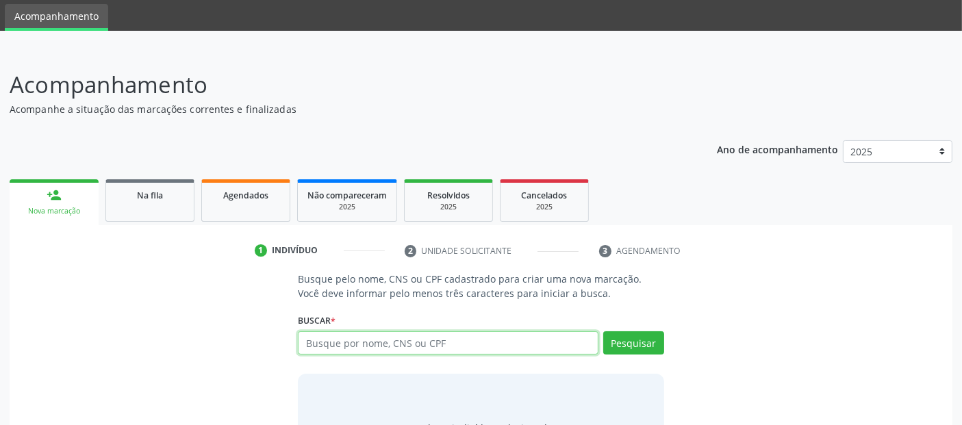
click at [323, 342] on input "text" at bounding box center [448, 342] width 300 height 23
type input "[PERSON_NAME] DO NASCIMENTO [PERSON_NAME]"
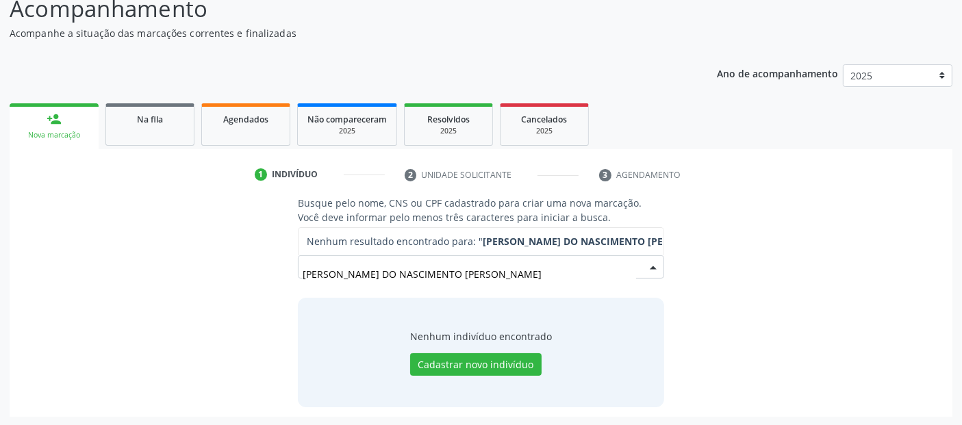
click at [602, 278] on input "[PERSON_NAME] DO NASCIMENTO [PERSON_NAME]" at bounding box center [469, 273] width 333 height 27
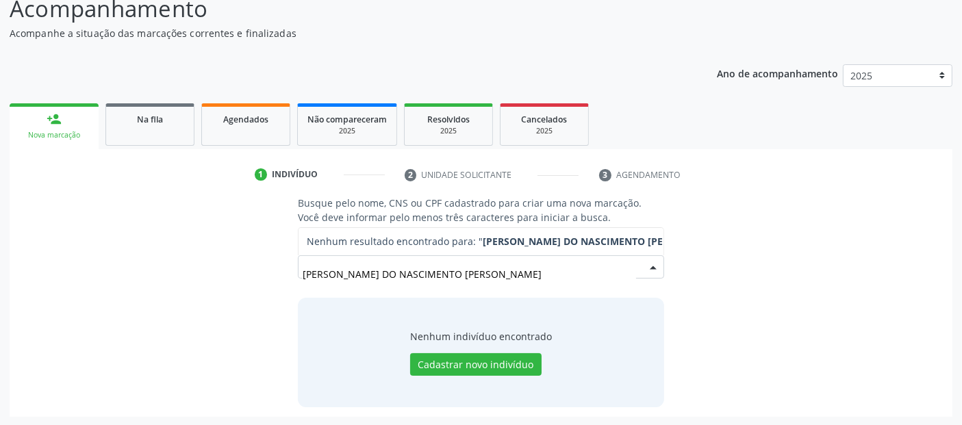
click at [602, 278] on input "[PERSON_NAME] DO NASCIMENTO [PERSON_NAME]" at bounding box center [469, 273] width 333 height 27
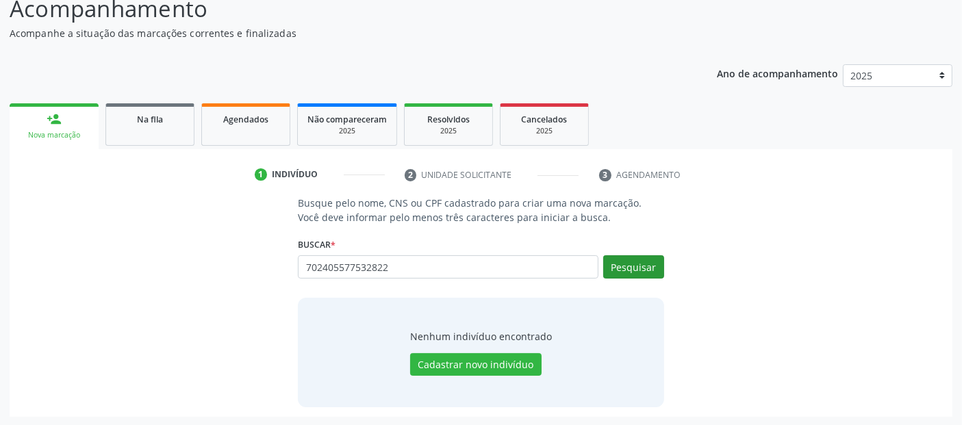
type input "702405577532822"
click at [632, 260] on button "Pesquisar" at bounding box center [633, 266] width 61 height 23
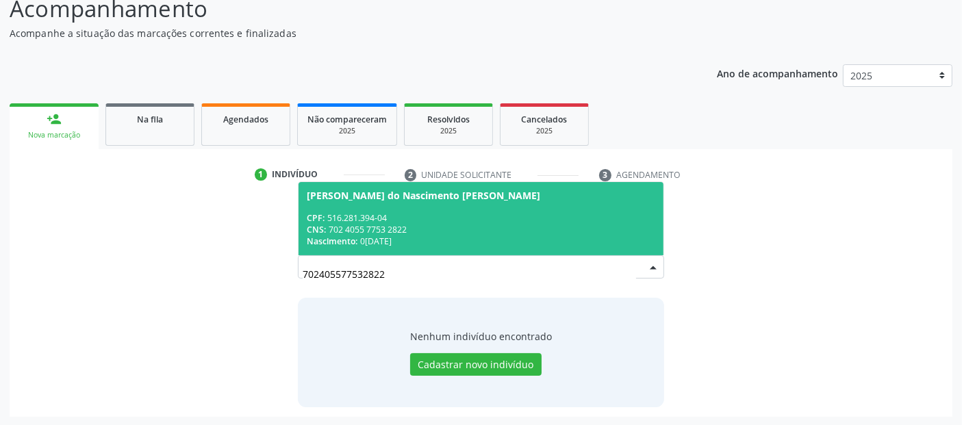
click at [573, 213] on div "CPF: 516.281.394-04" at bounding box center [481, 218] width 348 height 12
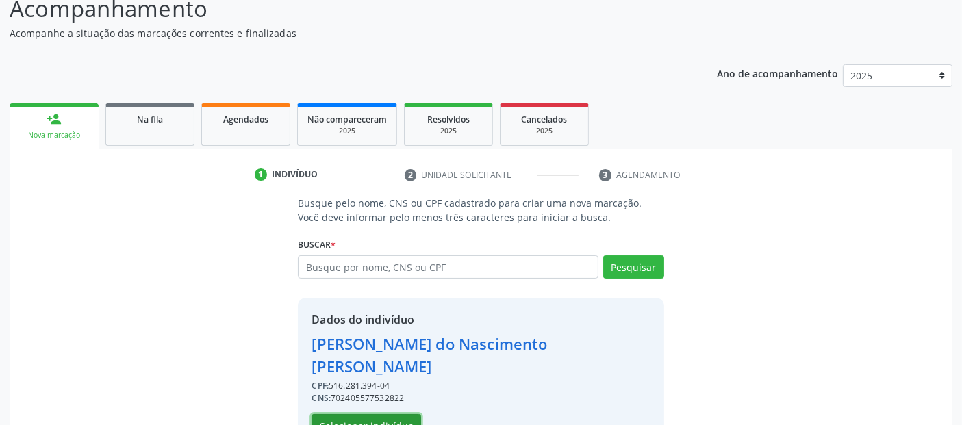
click at [392, 420] on button "Selecionar indivíduo" at bounding box center [367, 425] width 110 height 23
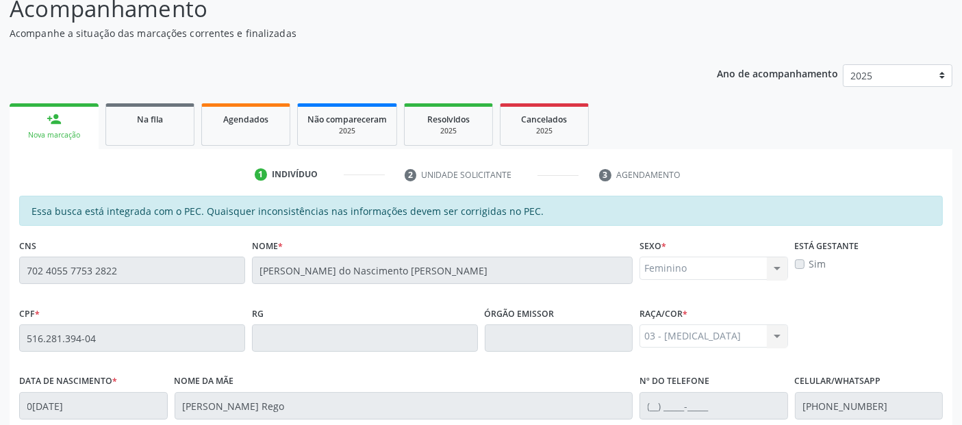
scroll to position [374, 0]
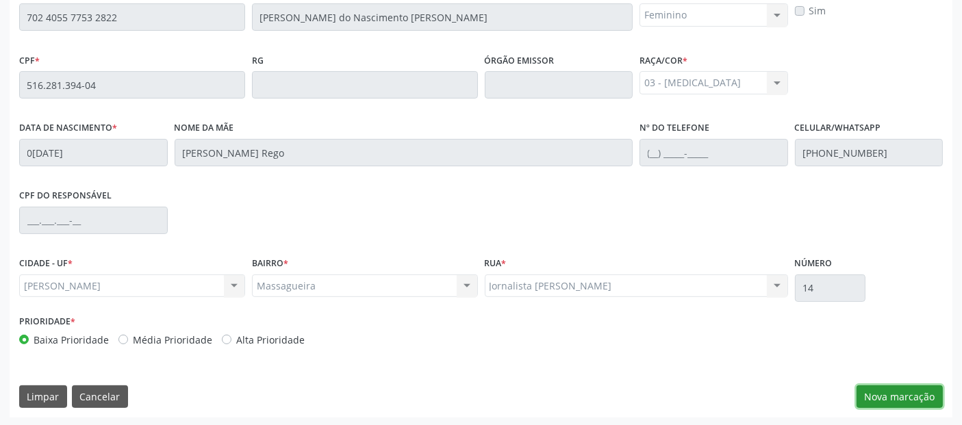
click at [898, 397] on button "Nova marcação" at bounding box center [900, 397] width 86 height 23
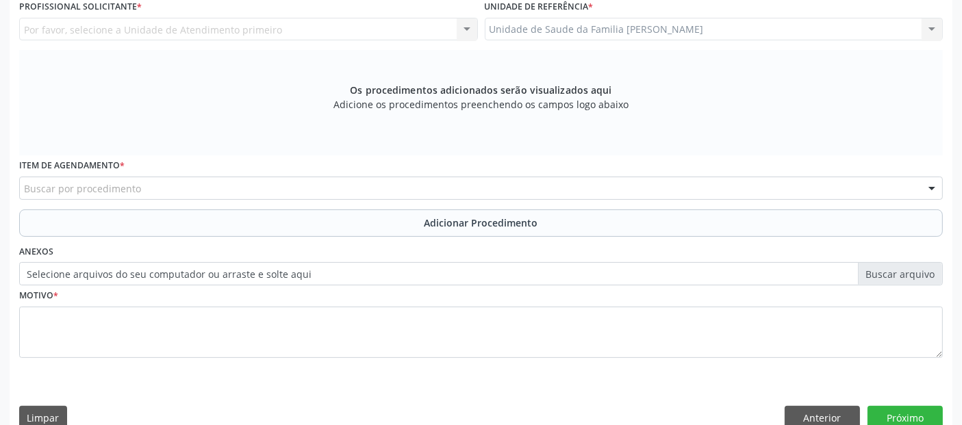
scroll to position [168, 0]
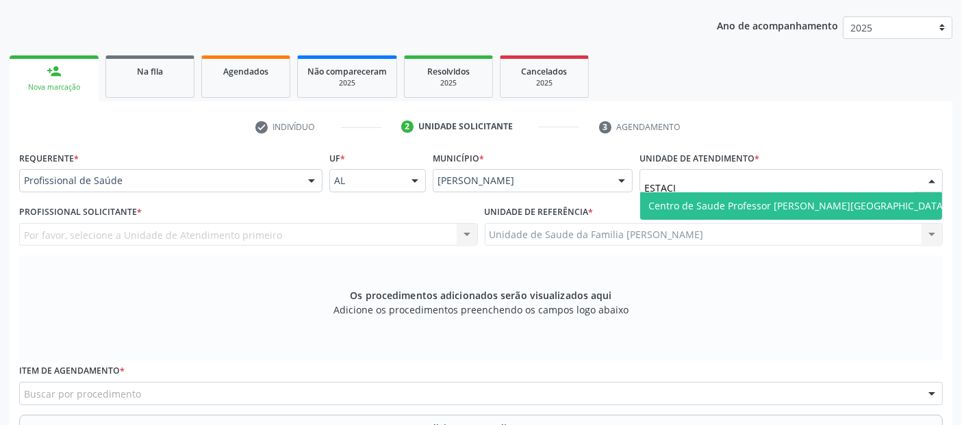
type input "ESTACIO"
click at [700, 192] on span "Centro de Saude Professor [PERSON_NAME][GEOGRAPHIC_DATA]" at bounding box center [797, 205] width 314 height 27
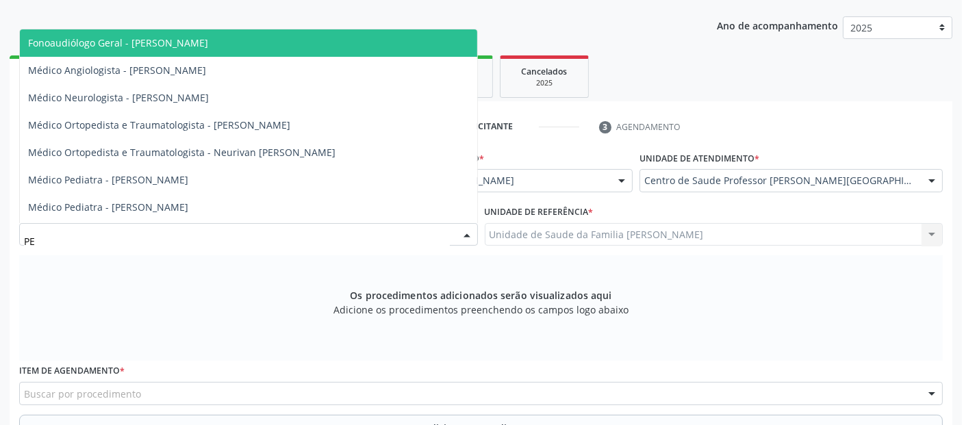
type input "P"
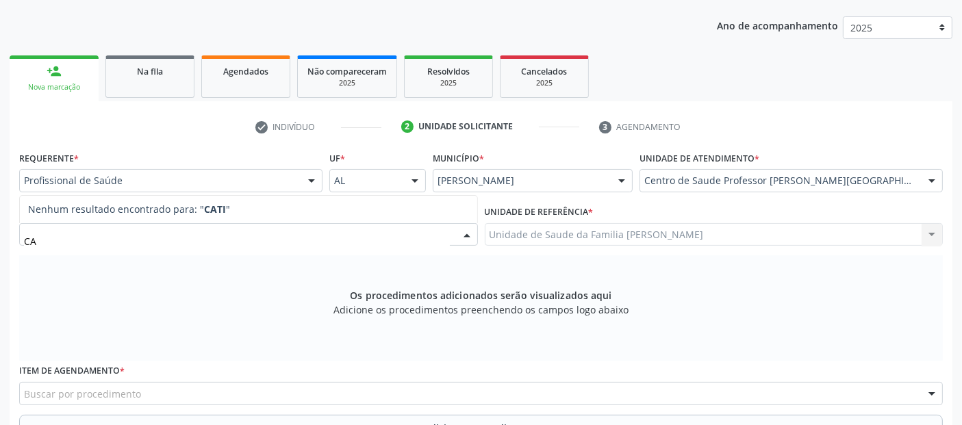
type input "C"
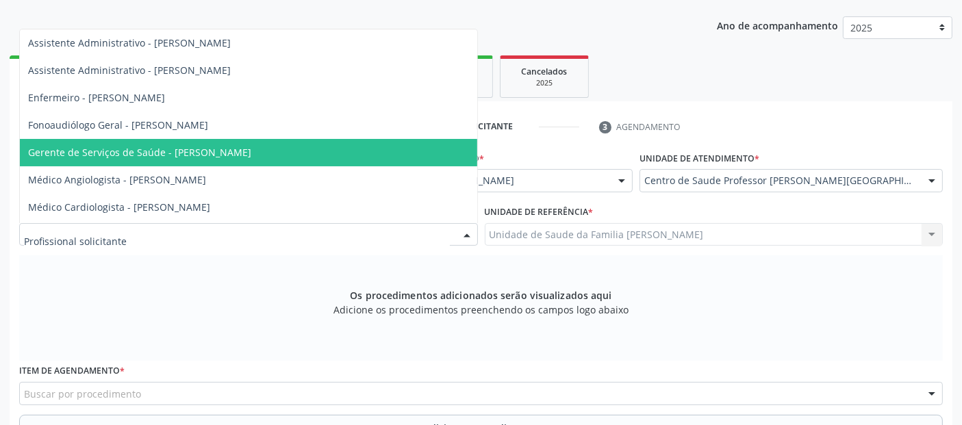
click at [644, 174] on input "text" at bounding box center [644, 187] width 0 height 27
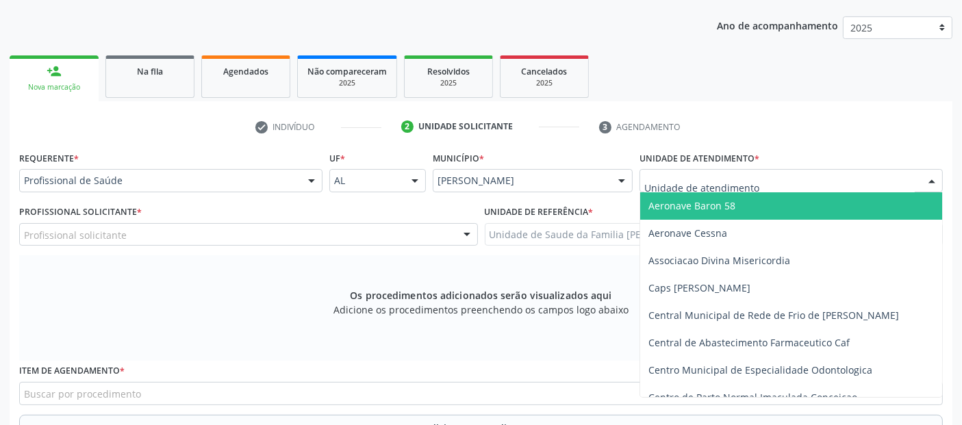
click at [788, 174] on input "text" at bounding box center [779, 187] width 270 height 27
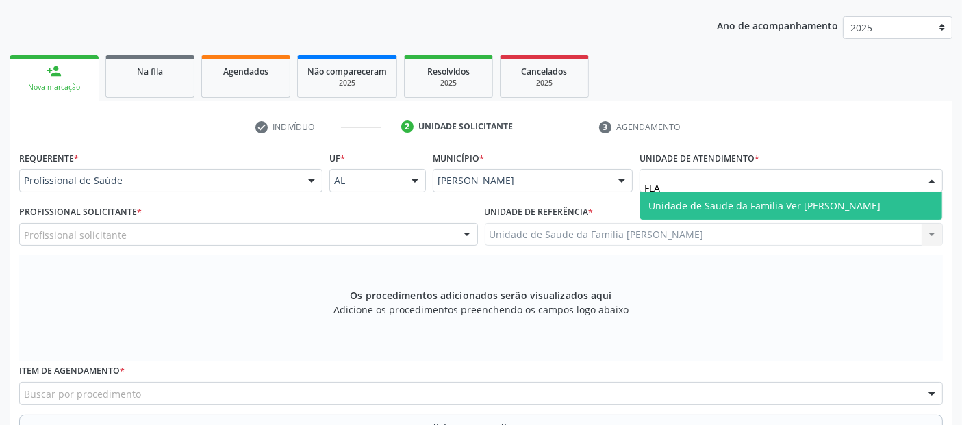
type input "FLAV"
click at [775, 207] on span "Unidade de Saude da Familia Ver [PERSON_NAME]" at bounding box center [765, 205] width 232 height 13
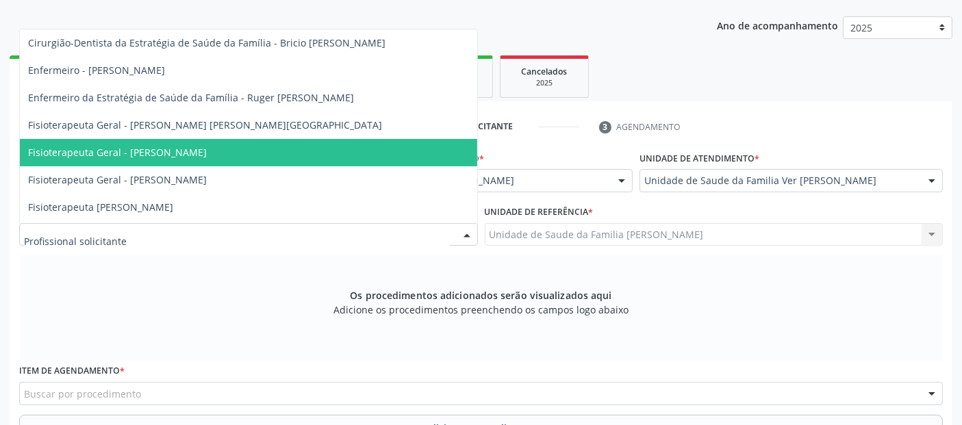
click at [296, 235] on div at bounding box center [248, 234] width 459 height 23
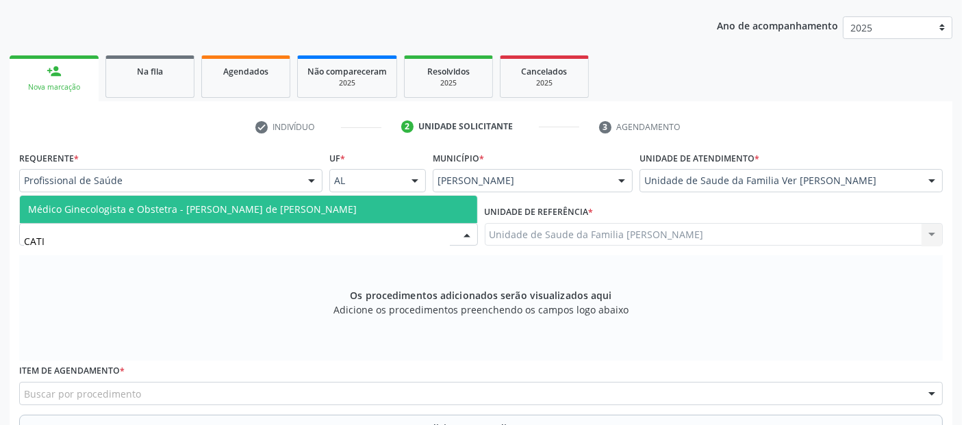
type input "CATIA"
click at [270, 207] on span "Médico Ginecologista e Obstetra - [PERSON_NAME] de [PERSON_NAME]" at bounding box center [192, 209] width 329 height 13
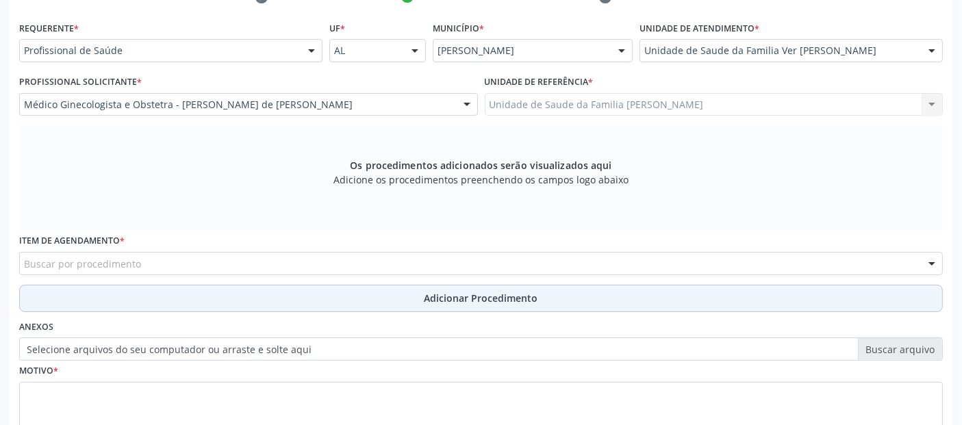
scroll to position [344, 0]
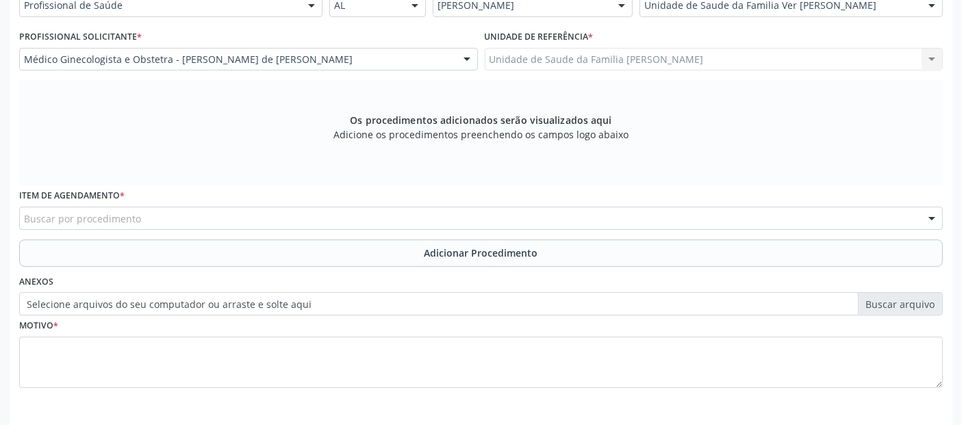
click at [413, 212] on div "Buscar por procedimento" at bounding box center [481, 218] width 924 height 23
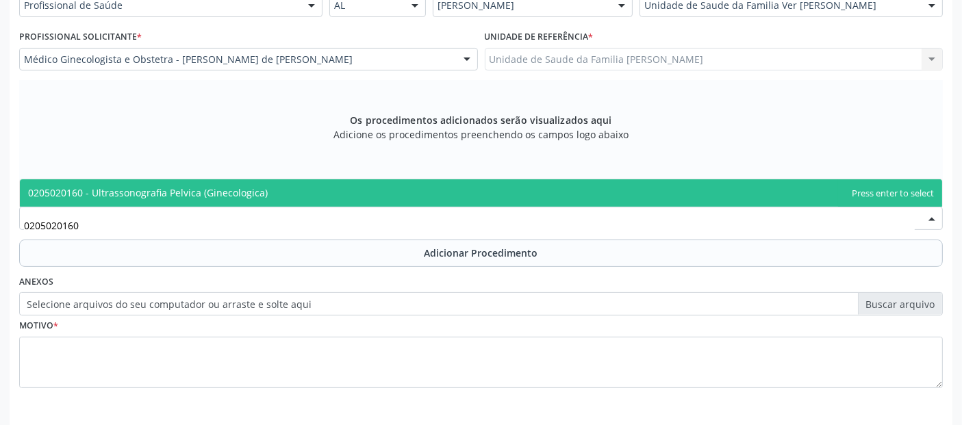
click at [367, 185] on span "0205020160 - Ultrassonografia Pelvica (Ginecologica)" at bounding box center [481, 192] width 922 height 27
type input "0205020160"
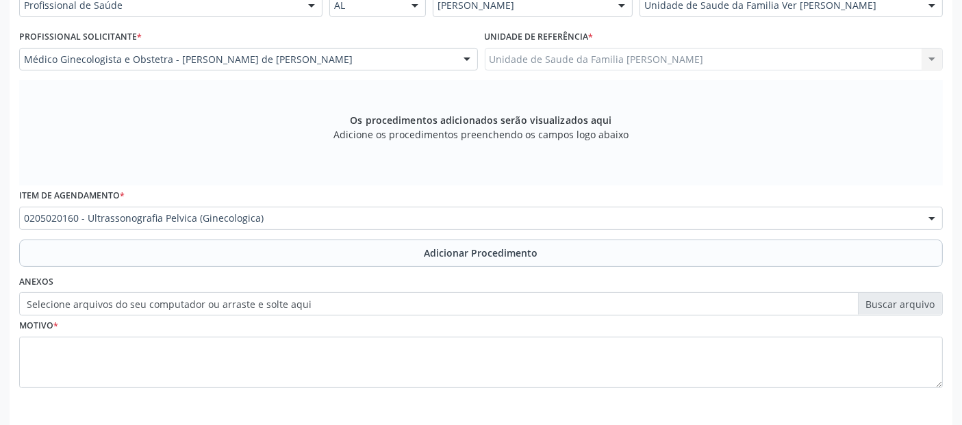
drag, startPoint x: 283, startPoint y: 249, endPoint x: 260, endPoint y: 214, distance: 41.6
click at [284, 249] on button "Adicionar Procedimento" at bounding box center [481, 253] width 924 height 27
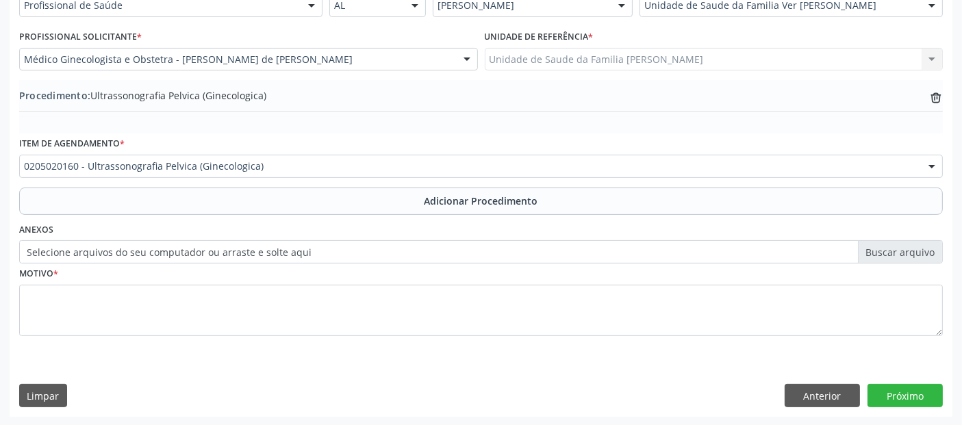
scroll to position [343, 0]
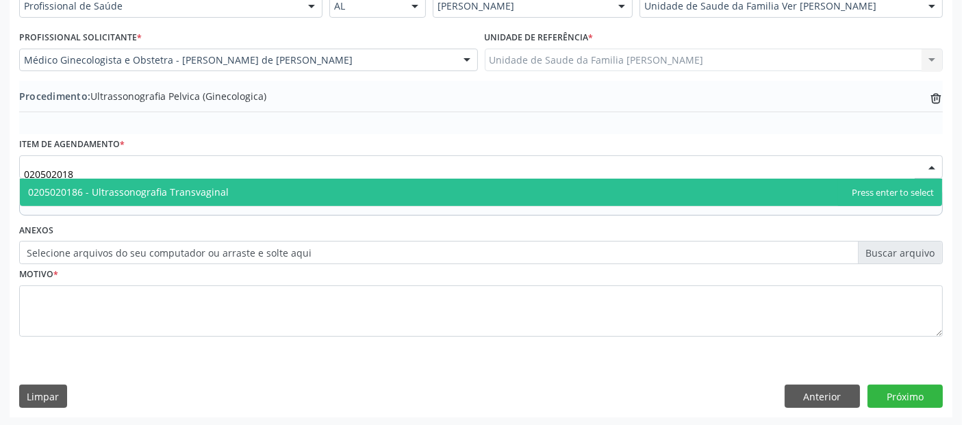
type input "0205020186"
click at [231, 185] on span "0205020186 - Ultrassonografia Transvaginal" at bounding box center [481, 192] width 922 height 27
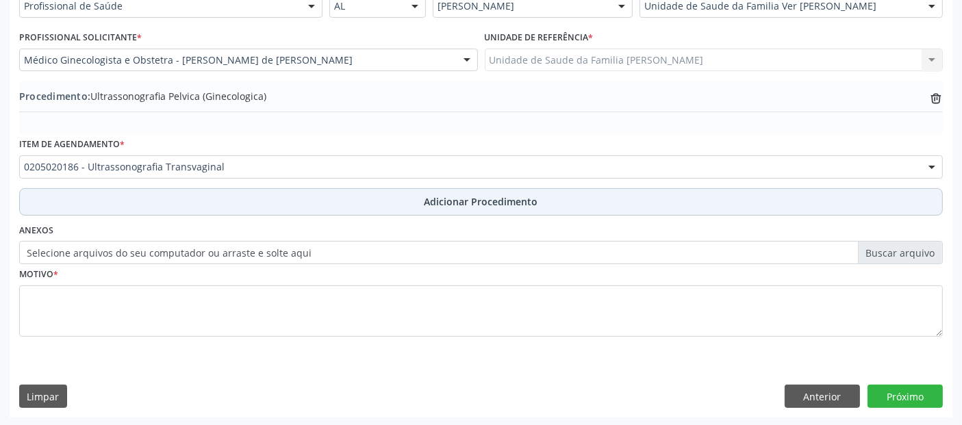
click at [310, 207] on button "Adicionar Procedimento" at bounding box center [481, 201] width 924 height 27
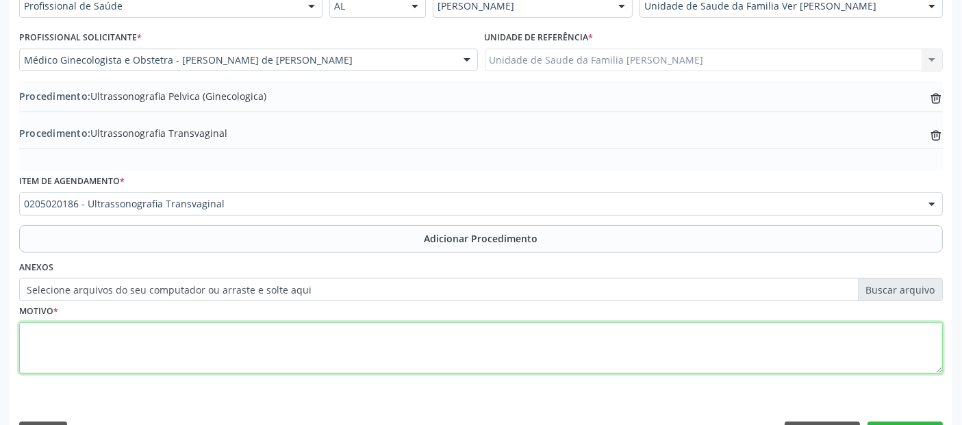
click at [229, 345] on textarea at bounding box center [481, 349] width 924 height 52
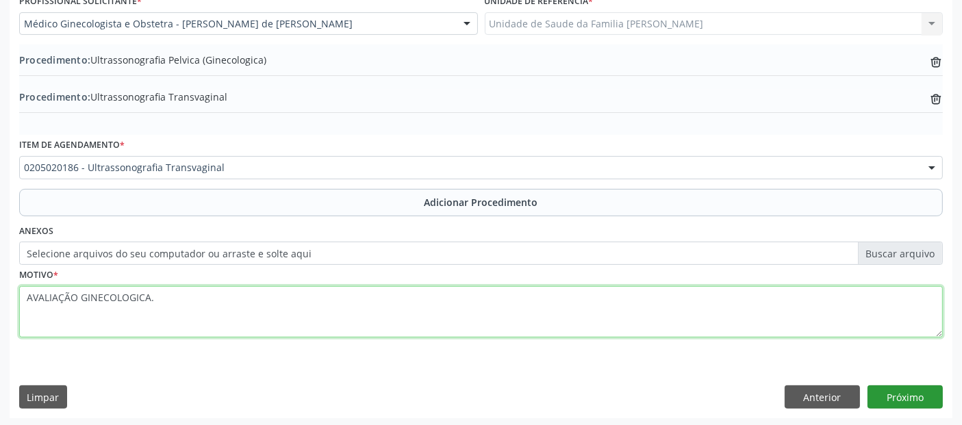
type textarea "AVALIAÇÃO GINECOLOGICA."
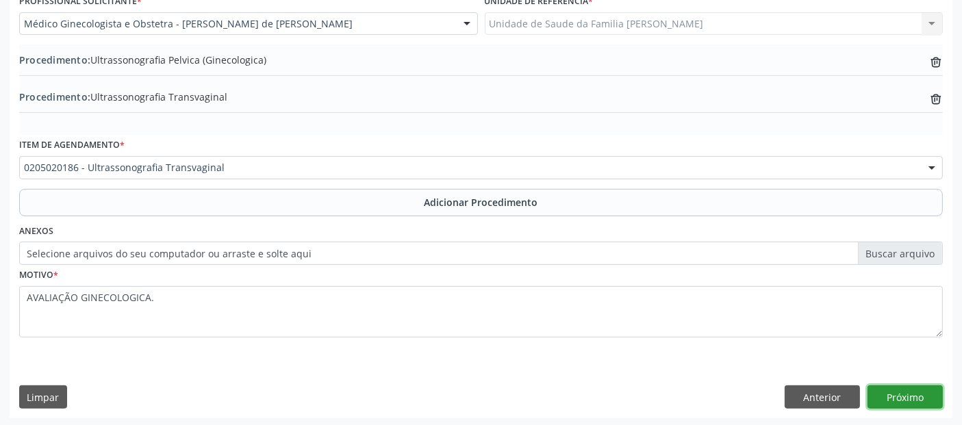
click at [899, 386] on button "Próximo" at bounding box center [905, 397] width 75 height 23
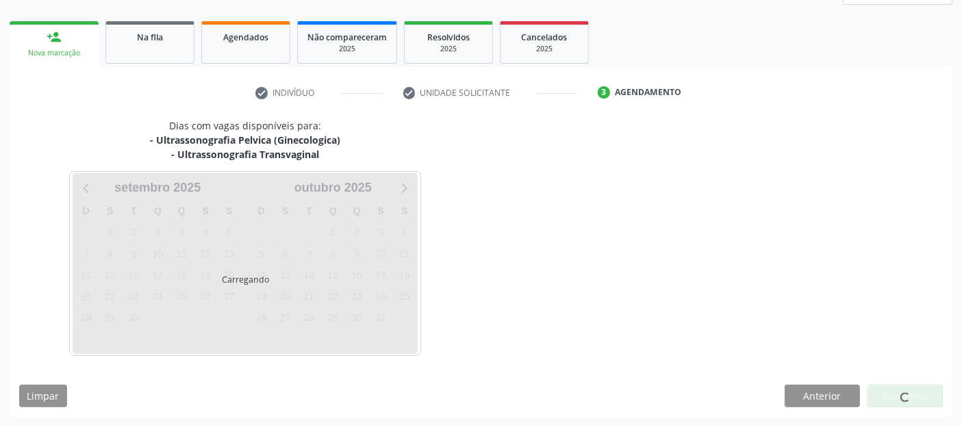
scroll to position [242, 0]
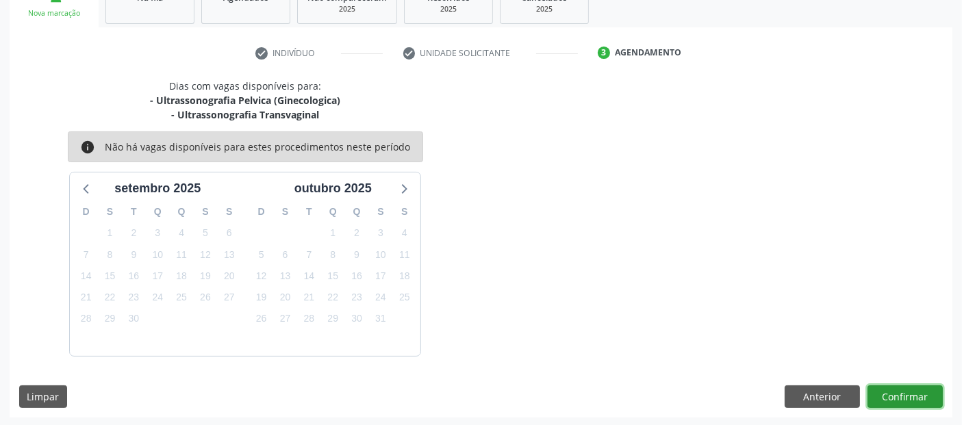
click at [899, 387] on button "Confirmar" at bounding box center [905, 397] width 75 height 23
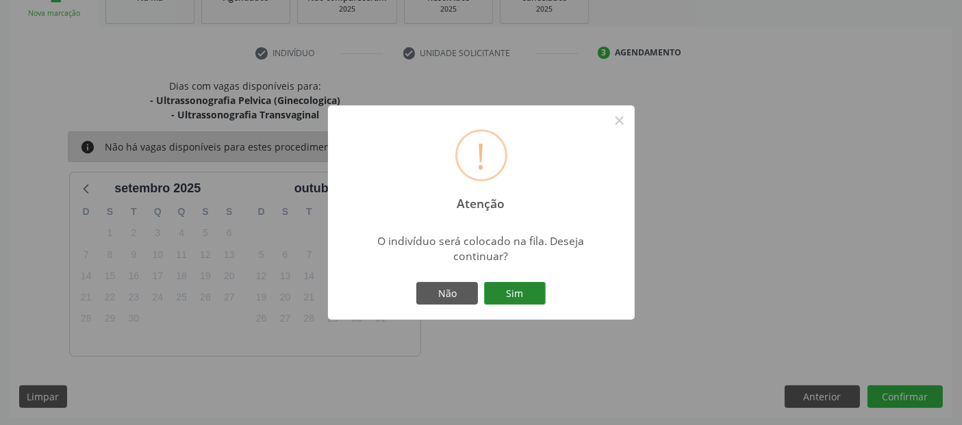
click at [530, 303] on button "Sim" at bounding box center [515, 293] width 62 height 23
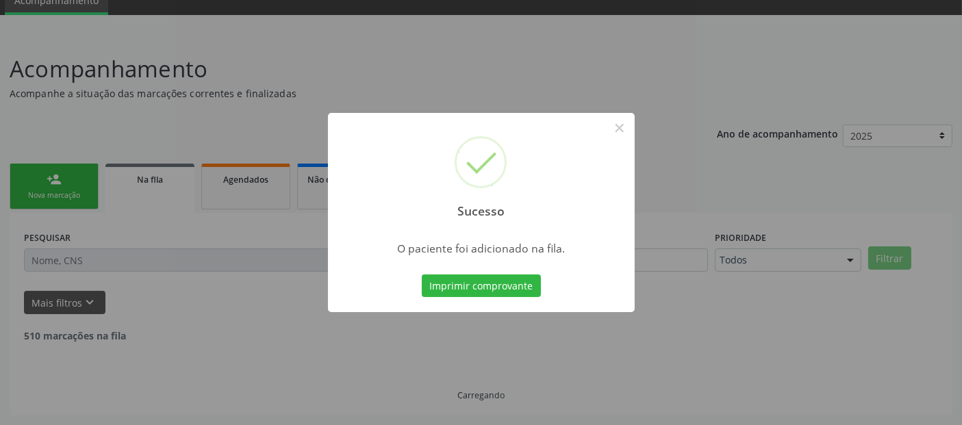
scroll to position [45, 0]
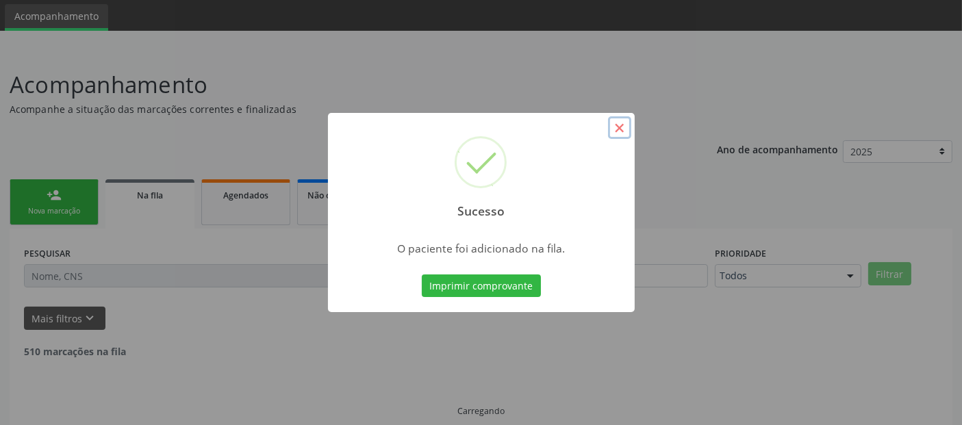
click at [616, 128] on button "×" at bounding box center [619, 127] width 23 height 23
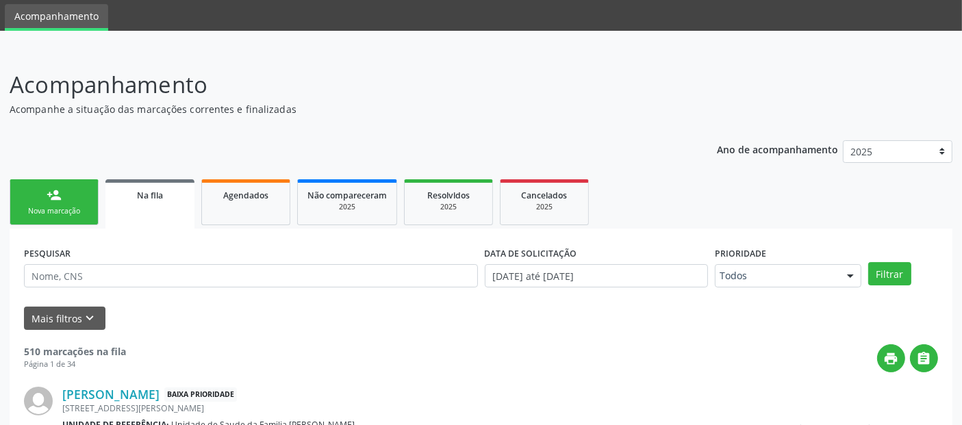
click at [29, 211] on div "Nova marcação" at bounding box center [54, 211] width 68 height 10
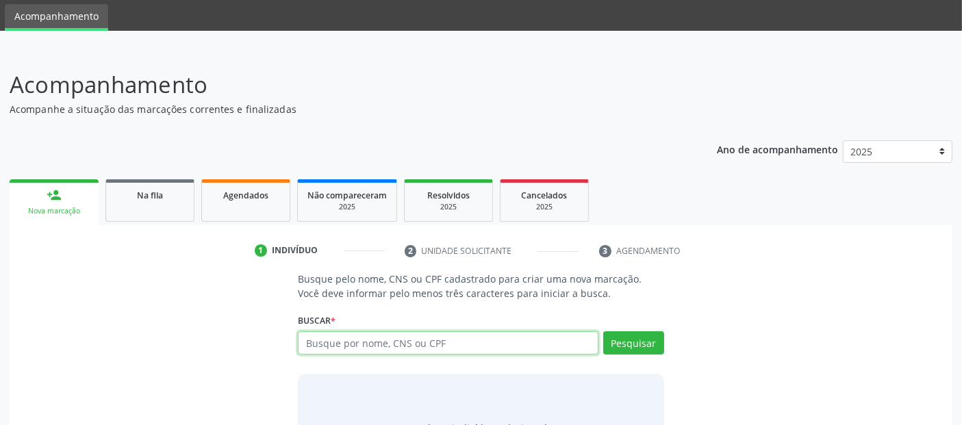
click at [455, 338] on input "text" at bounding box center [448, 342] width 300 height 23
type input "704604178187920"
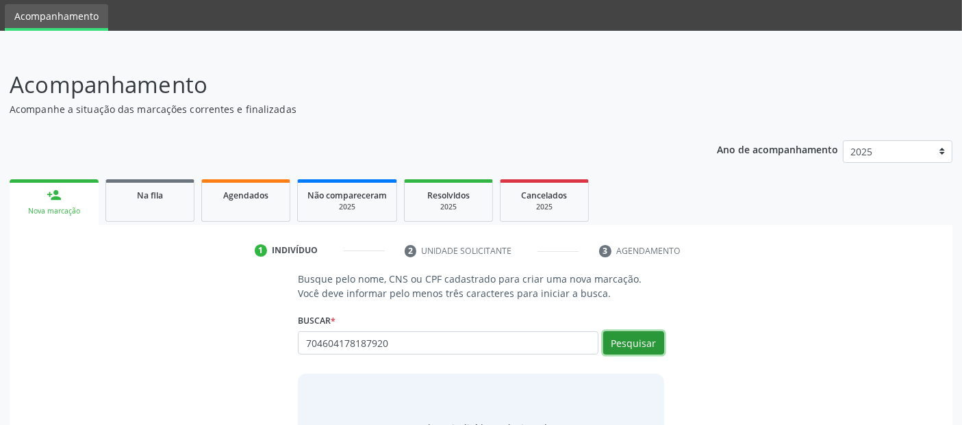
click at [647, 336] on button "Pesquisar" at bounding box center [633, 342] width 61 height 23
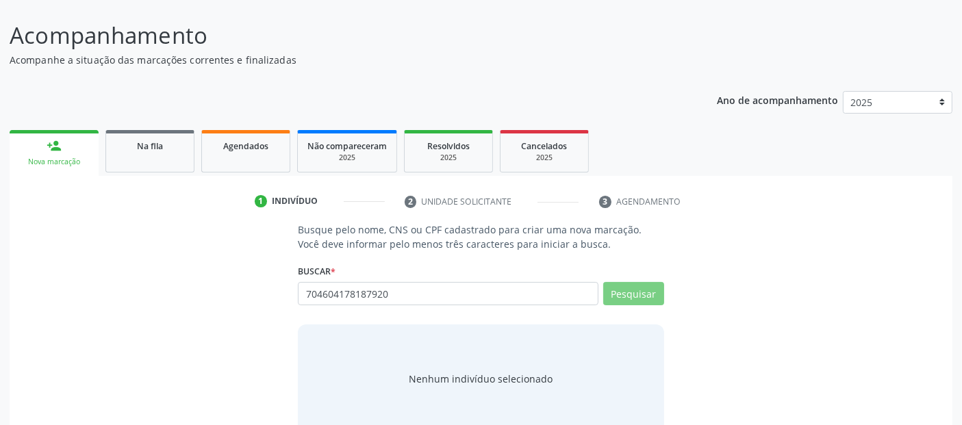
scroll to position [121, 0]
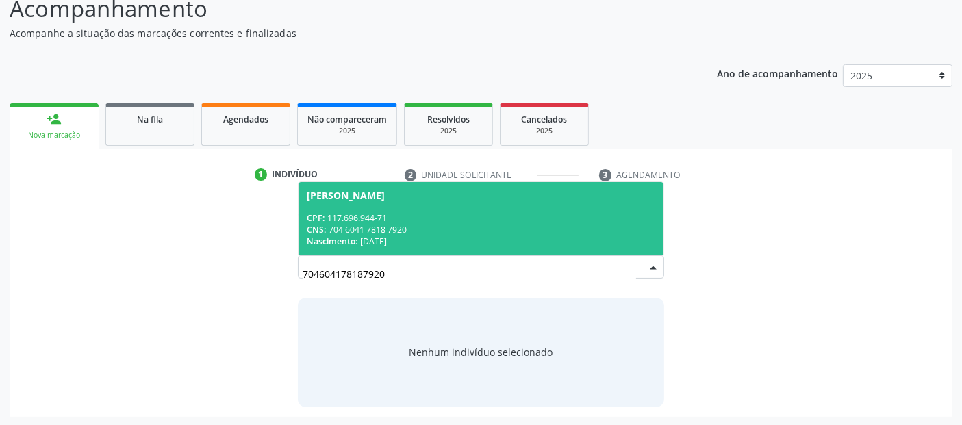
click at [442, 218] on div "CPF: 117.696.944-71 CNS: 704 6041 7818 7920 Nascimento: [DATE]" at bounding box center [481, 229] width 348 height 35
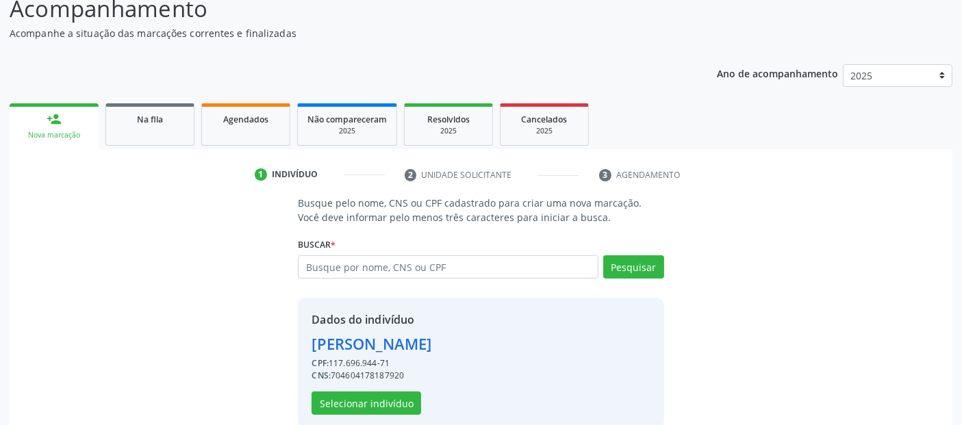
scroll to position [141, 0]
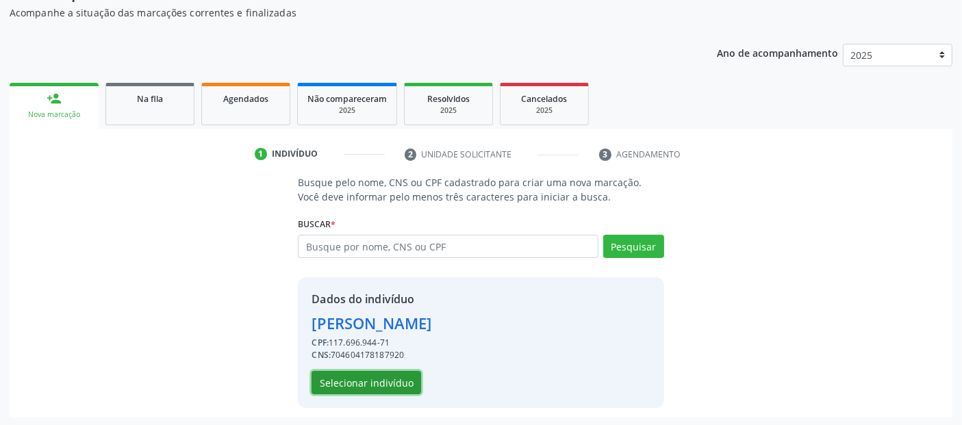
click at [366, 391] on button "Selecionar indivíduo" at bounding box center [367, 382] width 110 height 23
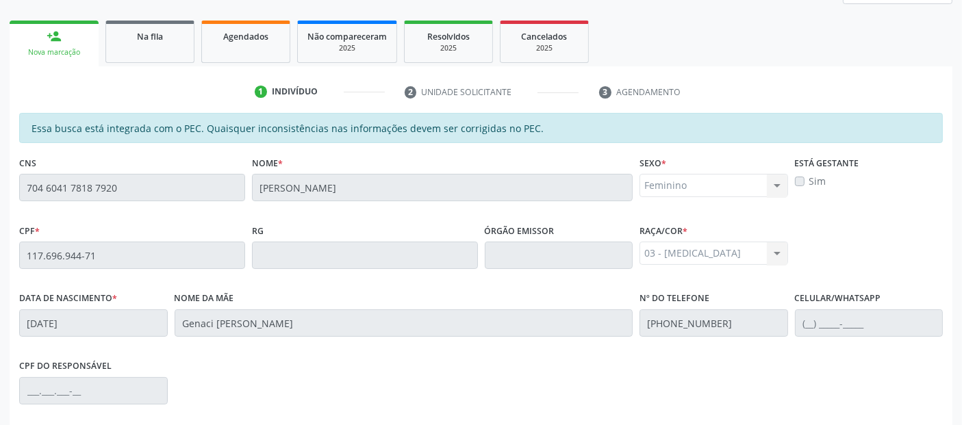
scroll to position [374, 0]
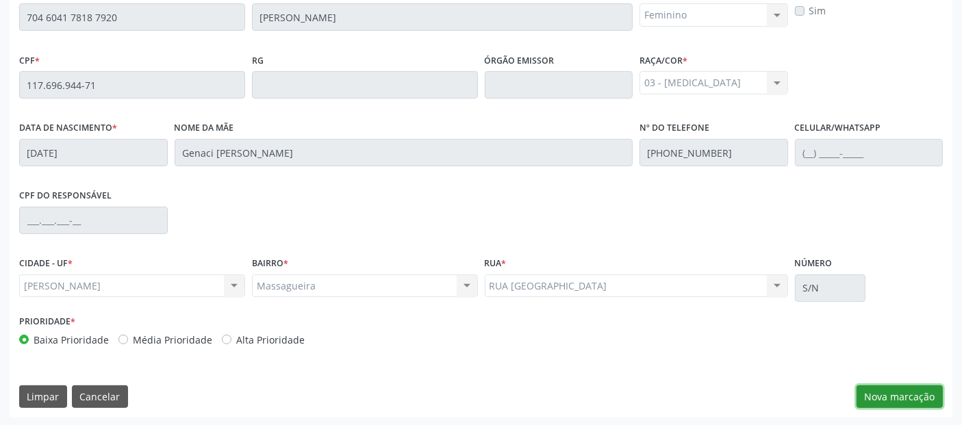
click at [898, 390] on button "Nova marcação" at bounding box center [900, 397] width 86 height 23
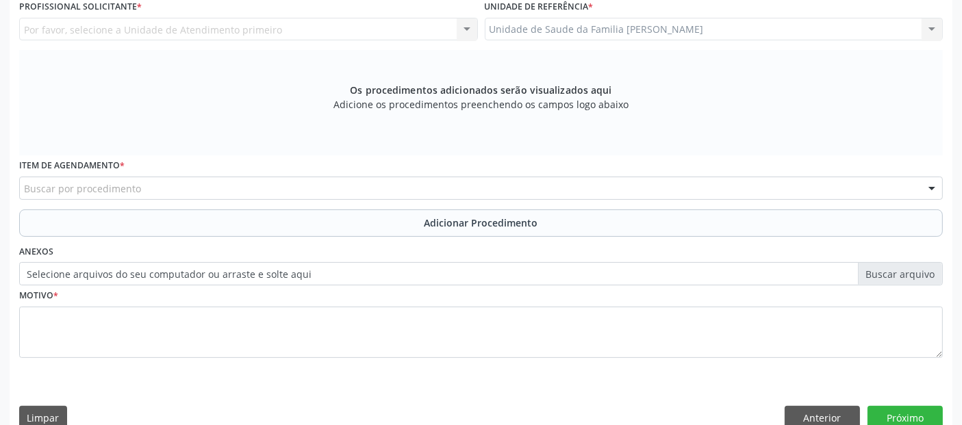
scroll to position [264, 0]
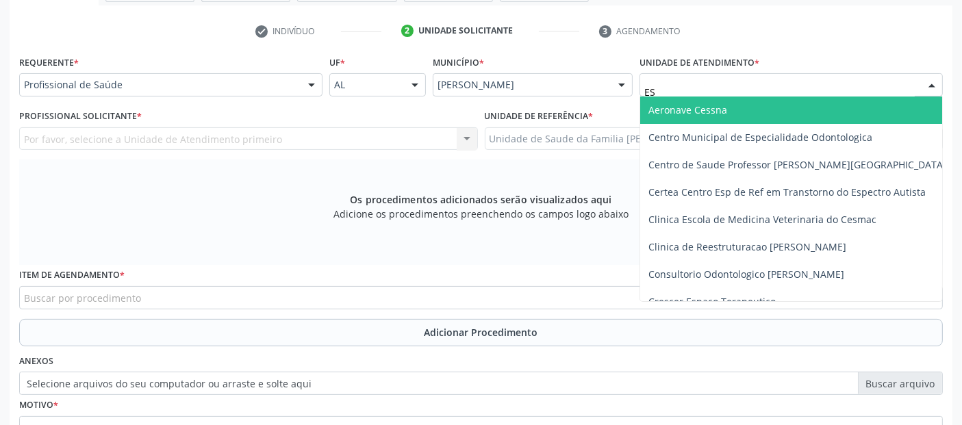
type input "E"
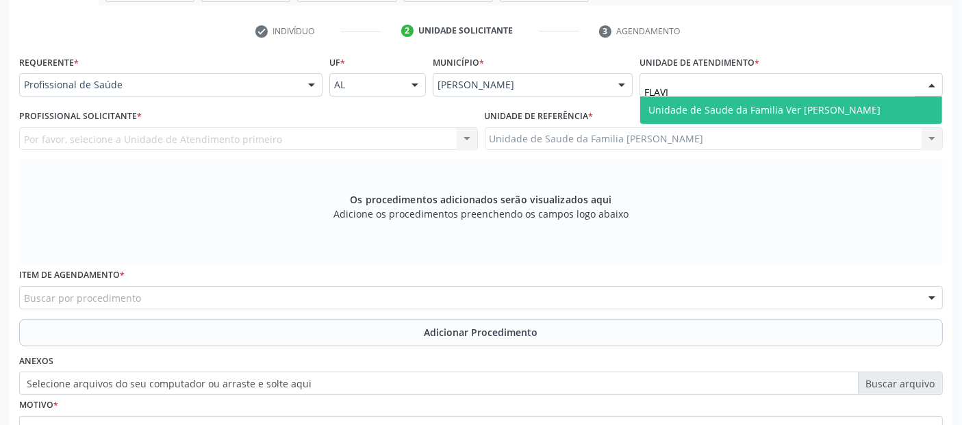
type input "[PERSON_NAME]"
click at [688, 107] on span "Unidade de Saude da Familia Ver [PERSON_NAME]" at bounding box center [765, 109] width 232 height 13
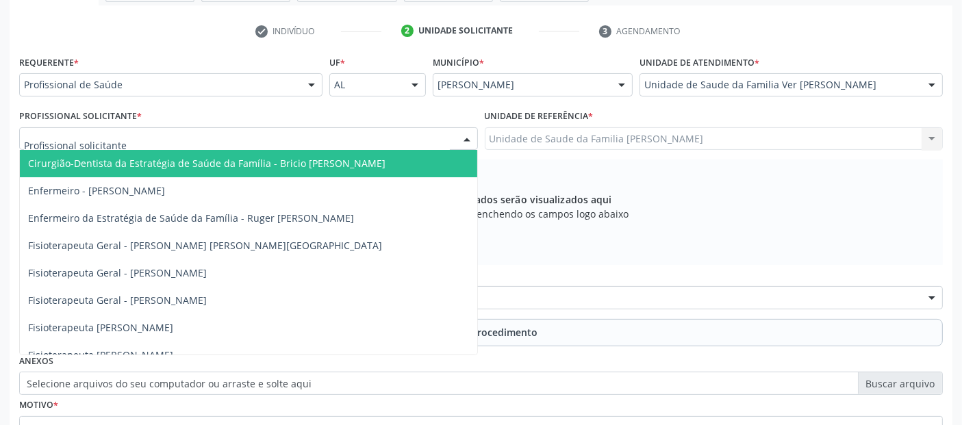
click at [209, 138] on div at bounding box center [248, 138] width 459 height 23
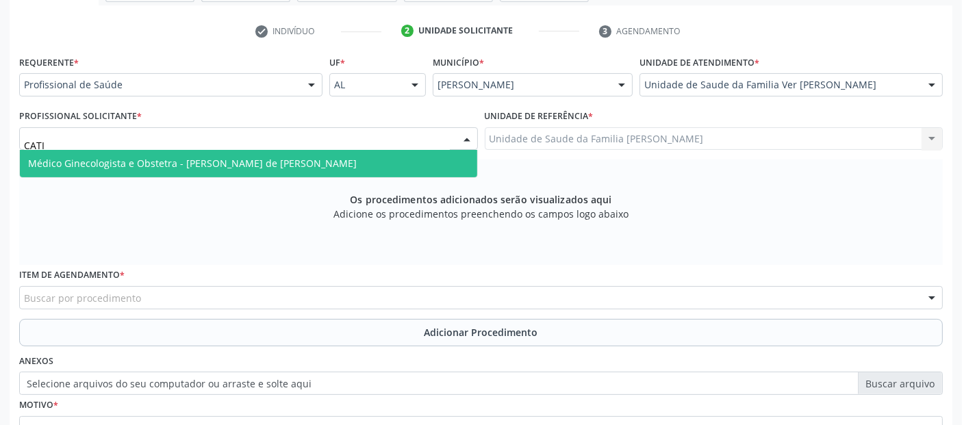
type input "CATIA"
click at [168, 164] on span "Médico Ginecologista e Obstetra - [PERSON_NAME] de [PERSON_NAME]" at bounding box center [192, 163] width 329 height 13
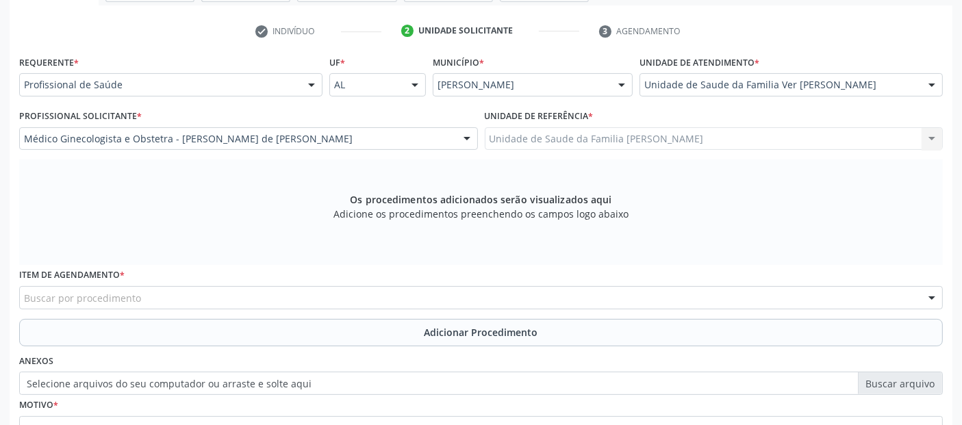
click at [278, 292] on div "Buscar por procedimento" at bounding box center [481, 297] width 924 height 23
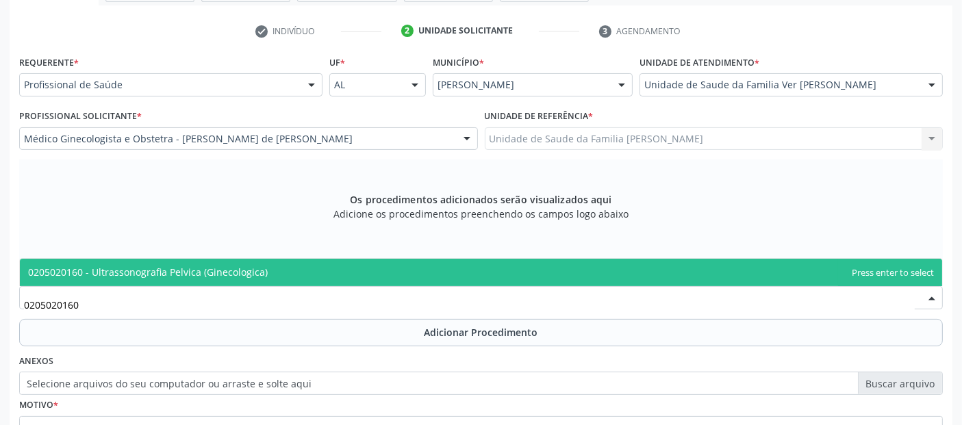
click at [290, 268] on span "0205020160 - Ultrassonografia Pelvica (Ginecologica)" at bounding box center [481, 272] width 922 height 27
type input "0205020160"
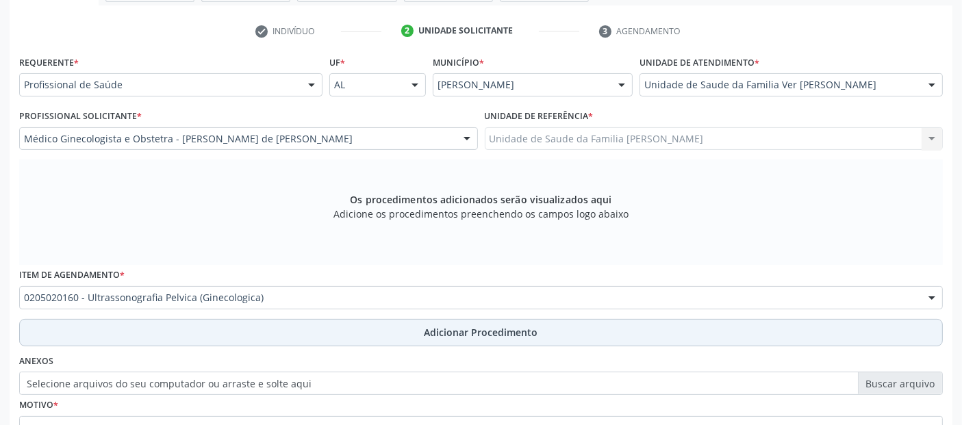
click at [268, 337] on button "Adicionar Procedimento" at bounding box center [481, 332] width 924 height 27
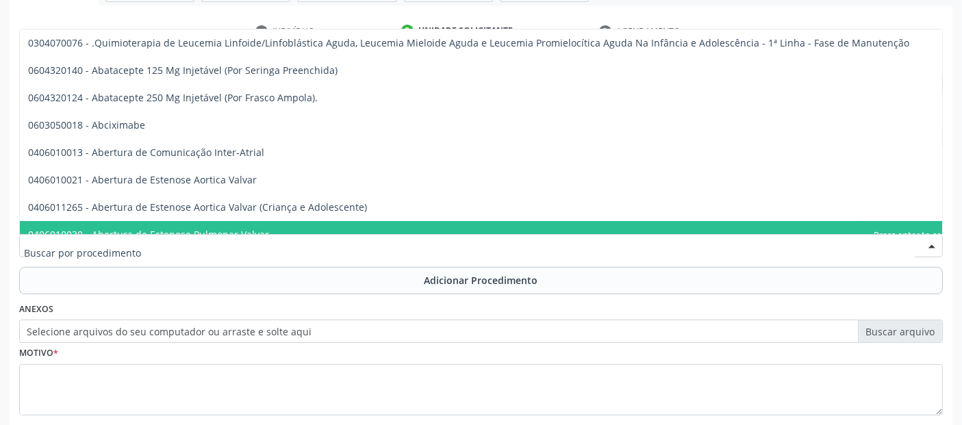
click at [268, 247] on input "text" at bounding box center [469, 252] width 891 height 27
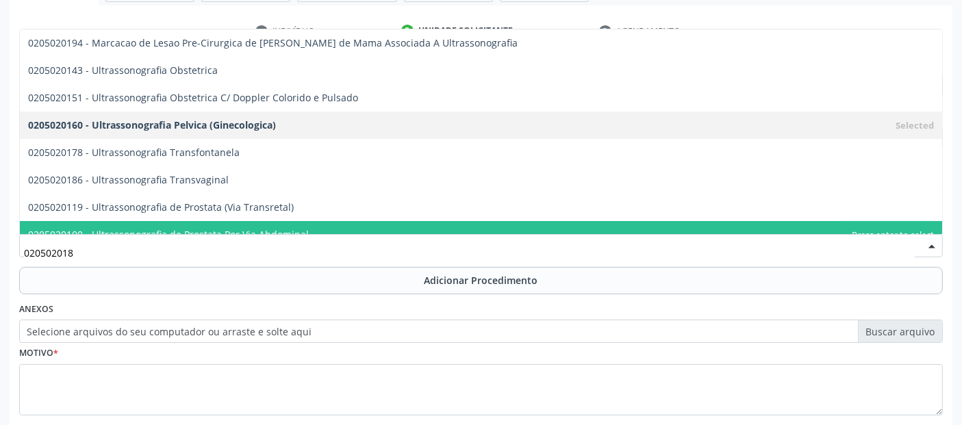
type input "0205020186"
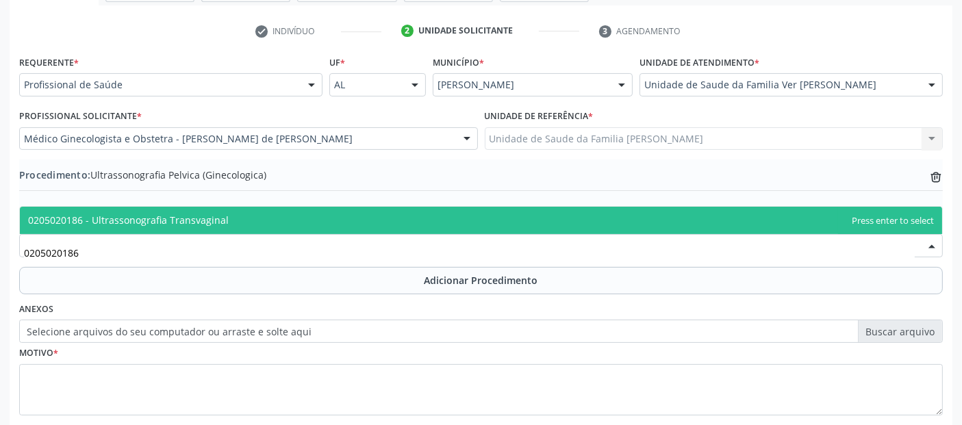
click at [262, 225] on span "0205020186 - Ultrassonografia Transvaginal" at bounding box center [481, 220] width 922 height 27
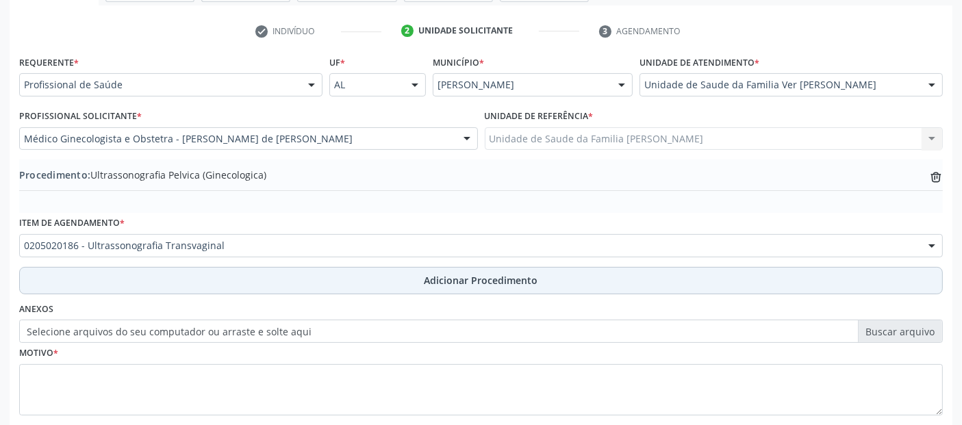
click at [323, 273] on button "Adicionar Procedimento" at bounding box center [481, 280] width 924 height 27
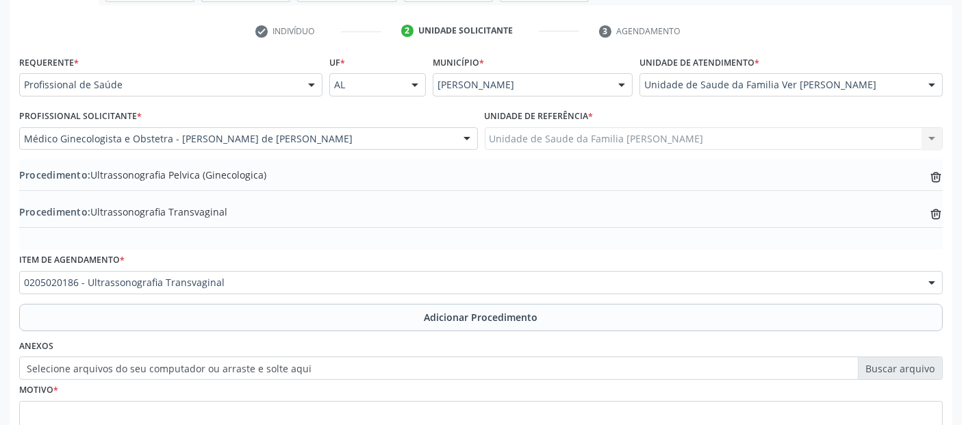
scroll to position [379, 0]
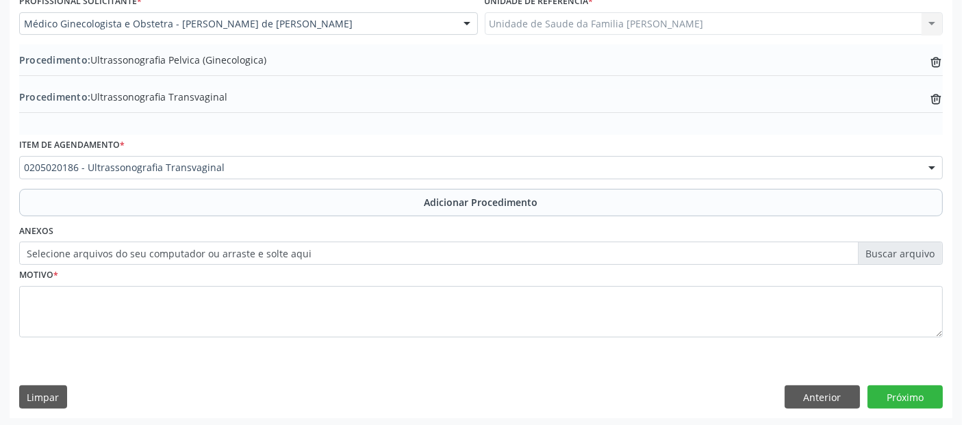
click at [442, 343] on fieldset "Motivo *" at bounding box center [481, 306] width 924 height 82
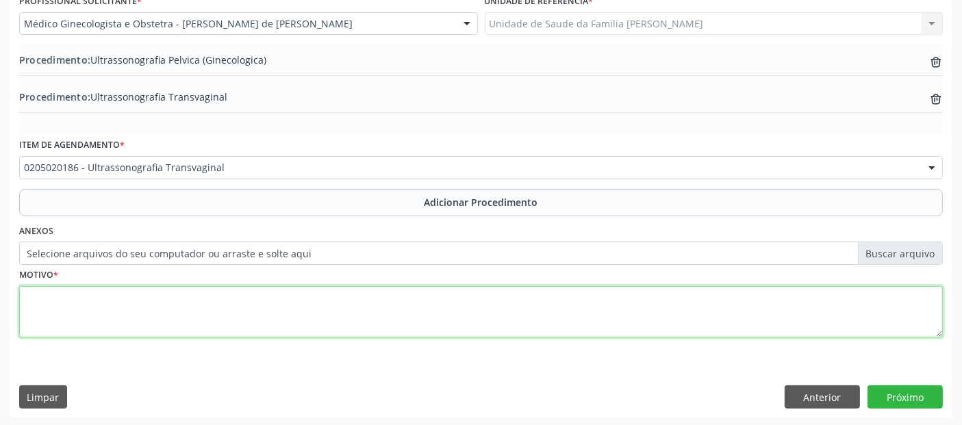
click at [426, 314] on textarea at bounding box center [481, 312] width 924 height 52
type textarea "AVALIAÇÃO GINECOLOGICA."
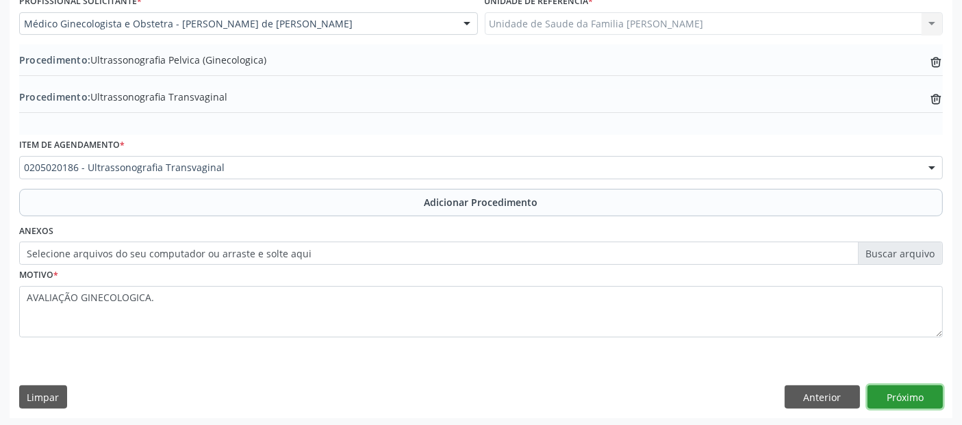
click at [914, 395] on button "Próximo" at bounding box center [905, 397] width 75 height 23
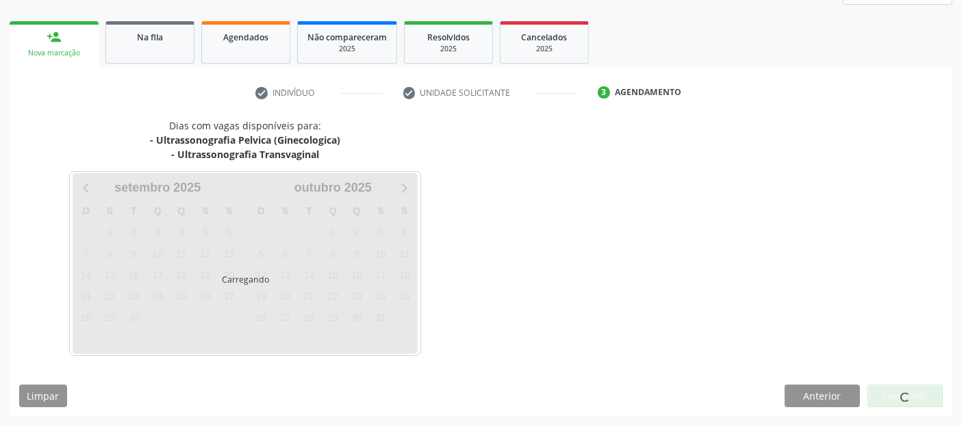
scroll to position [242, 0]
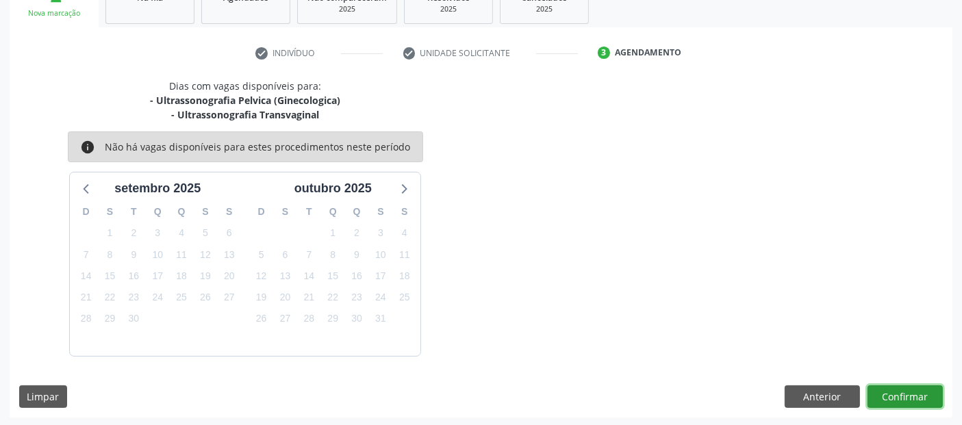
click at [914, 395] on button "Confirmar" at bounding box center [905, 397] width 75 height 23
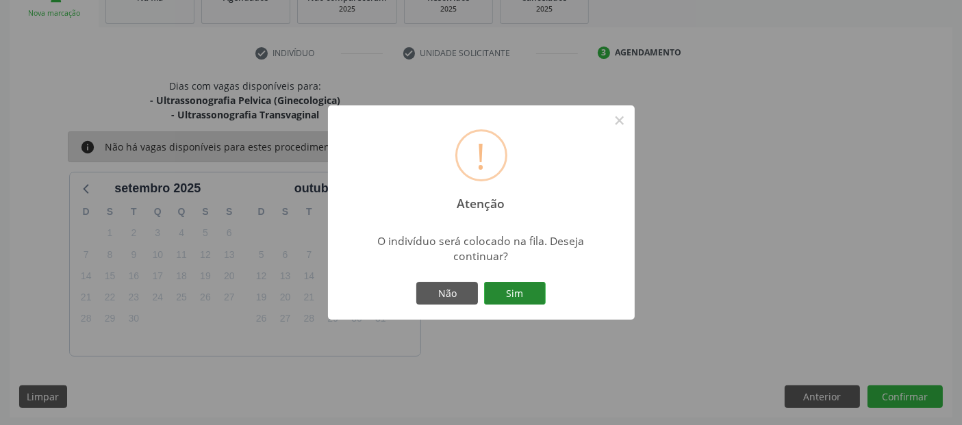
click at [514, 282] on button "Sim" at bounding box center [515, 293] width 62 height 23
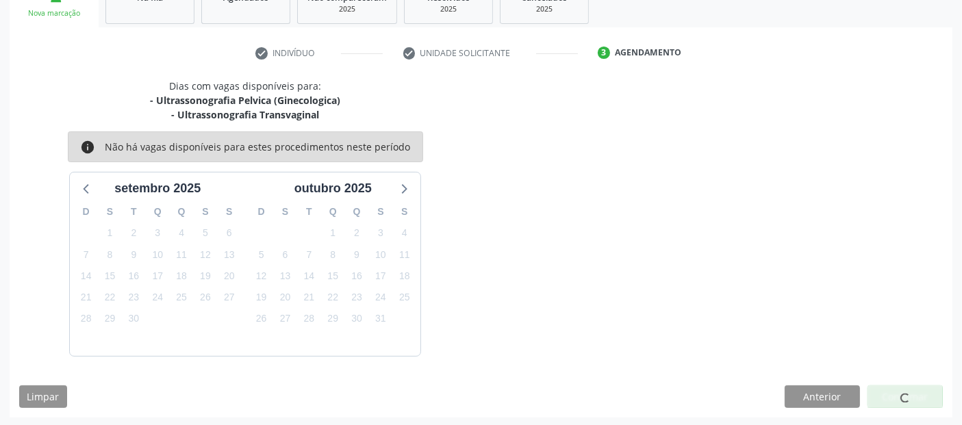
scroll to position [45, 0]
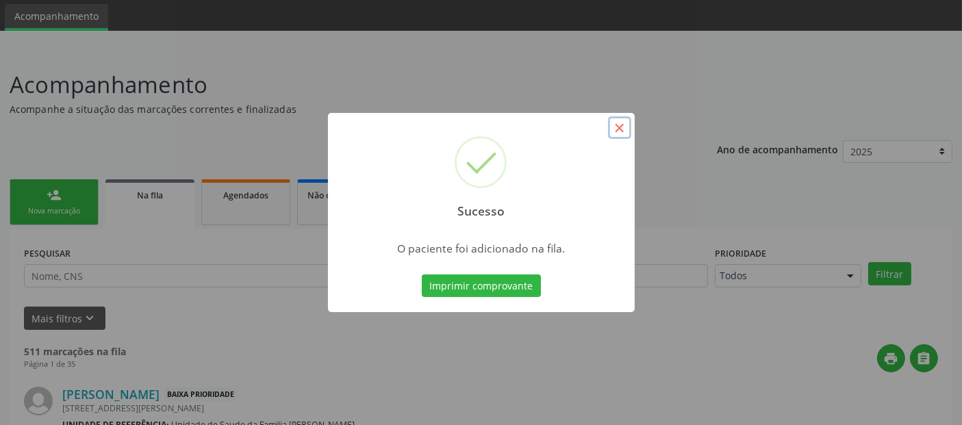
click at [624, 123] on button "×" at bounding box center [619, 127] width 23 height 23
